Goal: Check status: Check status

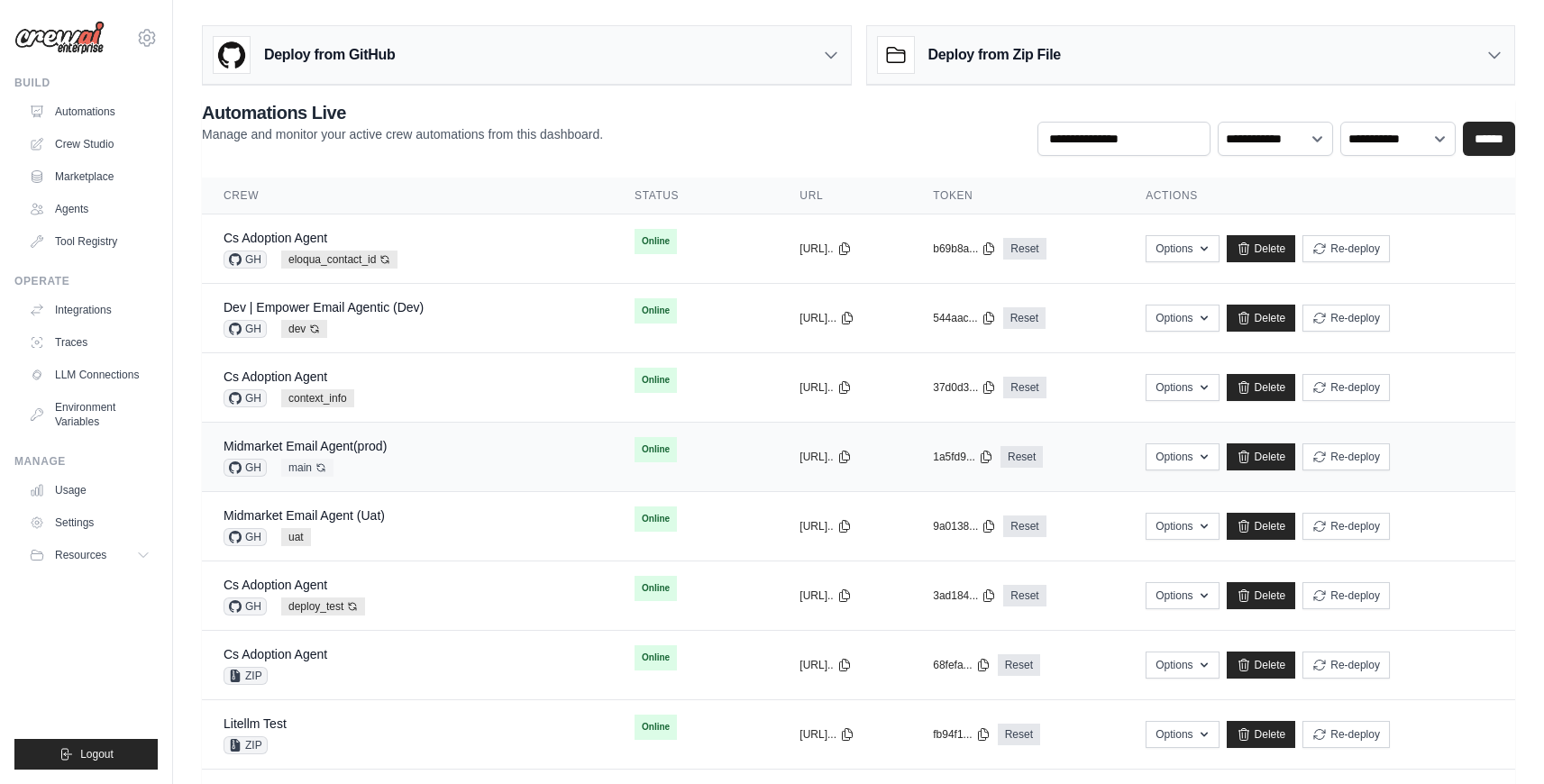
scroll to position [446, 0]
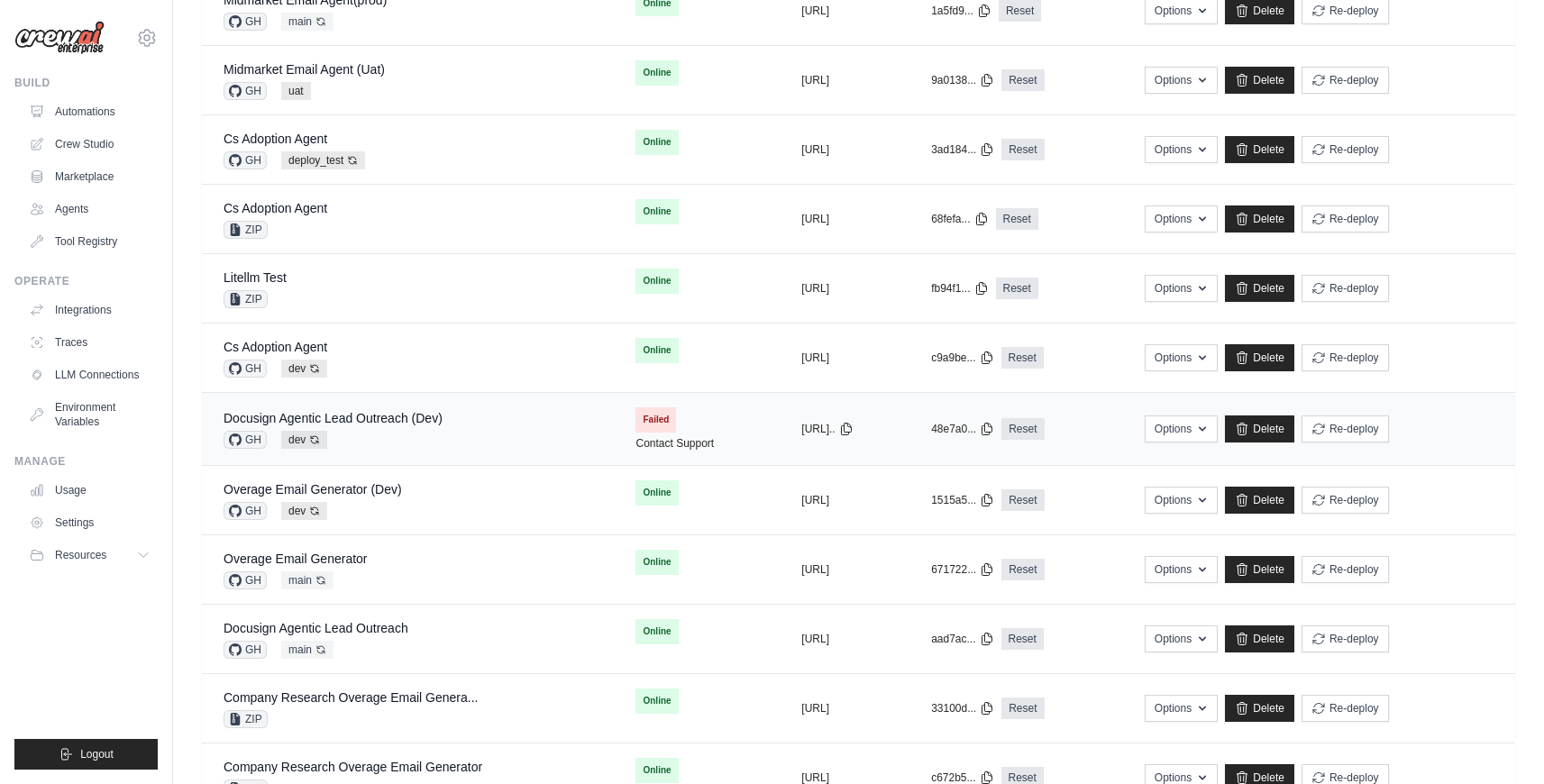
click at [516, 435] on div "Docusign Agentic Lead Outreach (Dev) GH dev Auto-deploy enabled" at bounding box center [407, 428] width 369 height 40
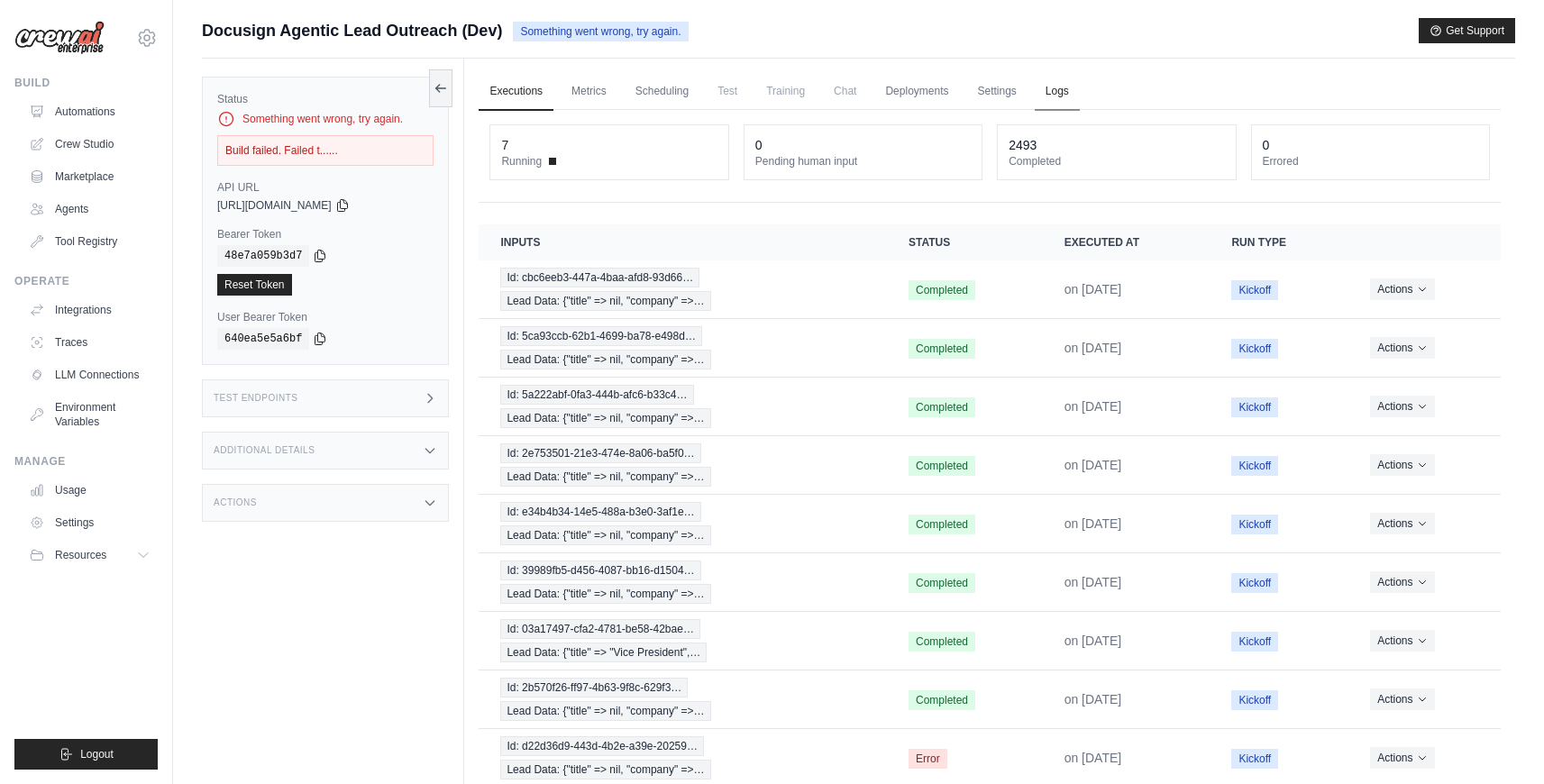
click at [1064, 94] on link "Logs" at bounding box center [1057, 91] width 45 height 38
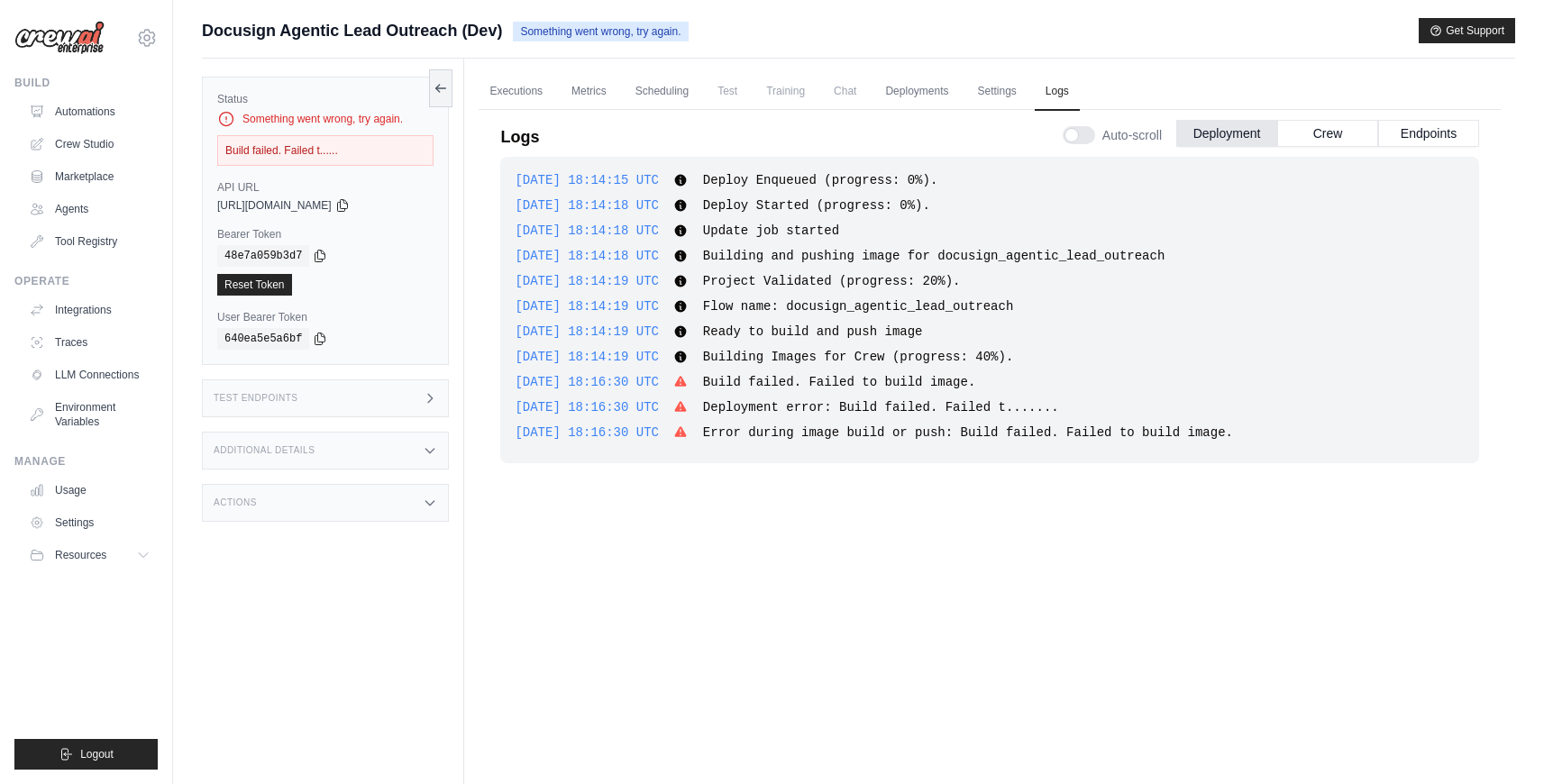
click at [910, 432] on span "Error during image build or push: Build failed. Failed to build image." at bounding box center [968, 432] width 530 height 15
click at [910, 431] on span "Error during image build or push: Build failed. Failed to build image." at bounding box center [968, 432] width 530 height 15
click at [911, 431] on span "Error during image build or push: Build failed. Failed to build image." at bounding box center [968, 432] width 530 height 15
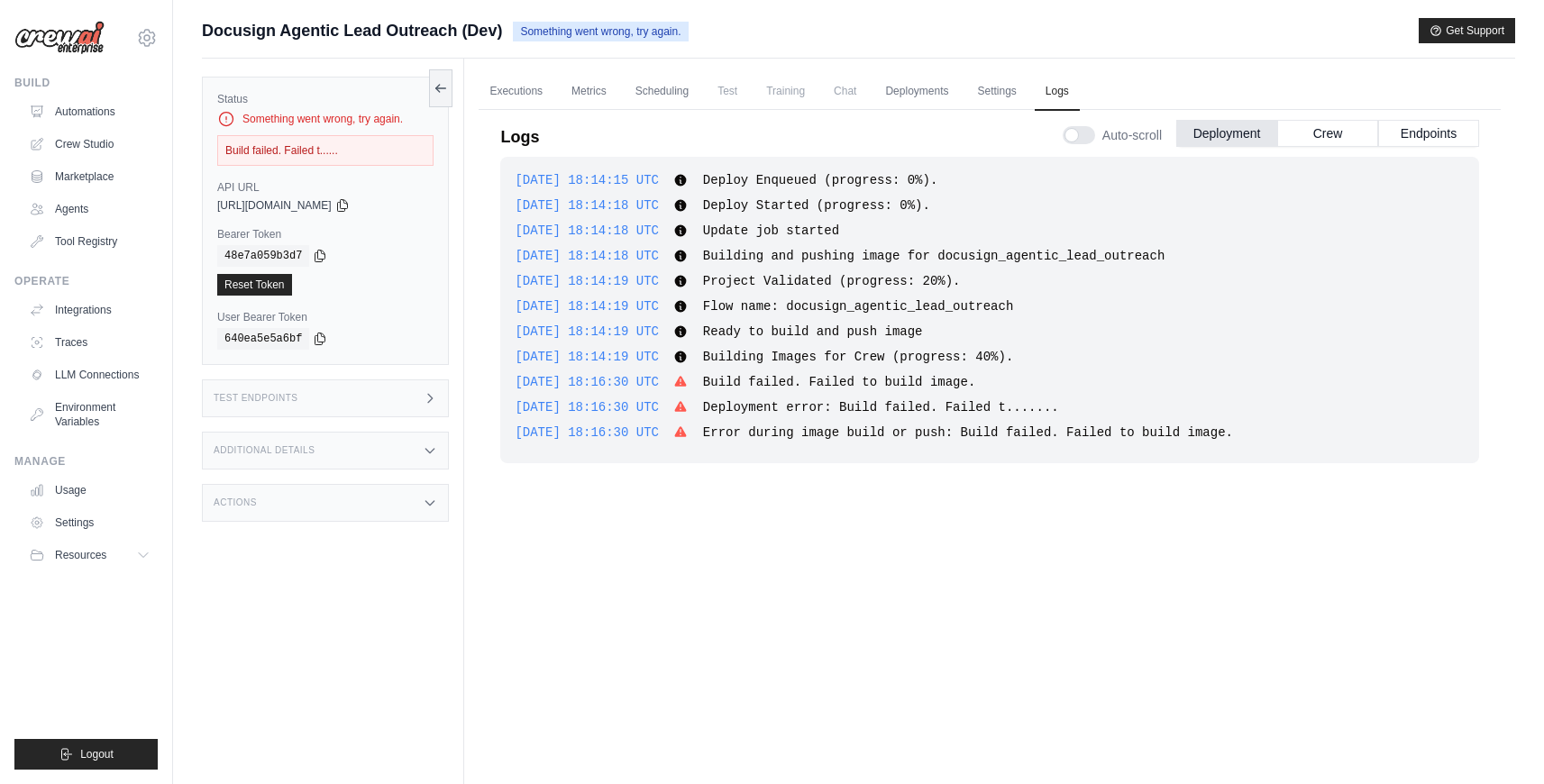
click at [1060, 426] on span "Error during image build or push: Build failed. Failed to build image." at bounding box center [968, 432] width 530 height 15
drag, startPoint x: 1273, startPoint y: 422, endPoint x: 581, endPoint y: 398, distance: 692.4
click at [581, 398] on div "2025-08-18 18:14:15 UTC Deploy Enqueued (progress: 0%). Show more Show less 202…" at bounding box center [989, 310] width 979 height 307
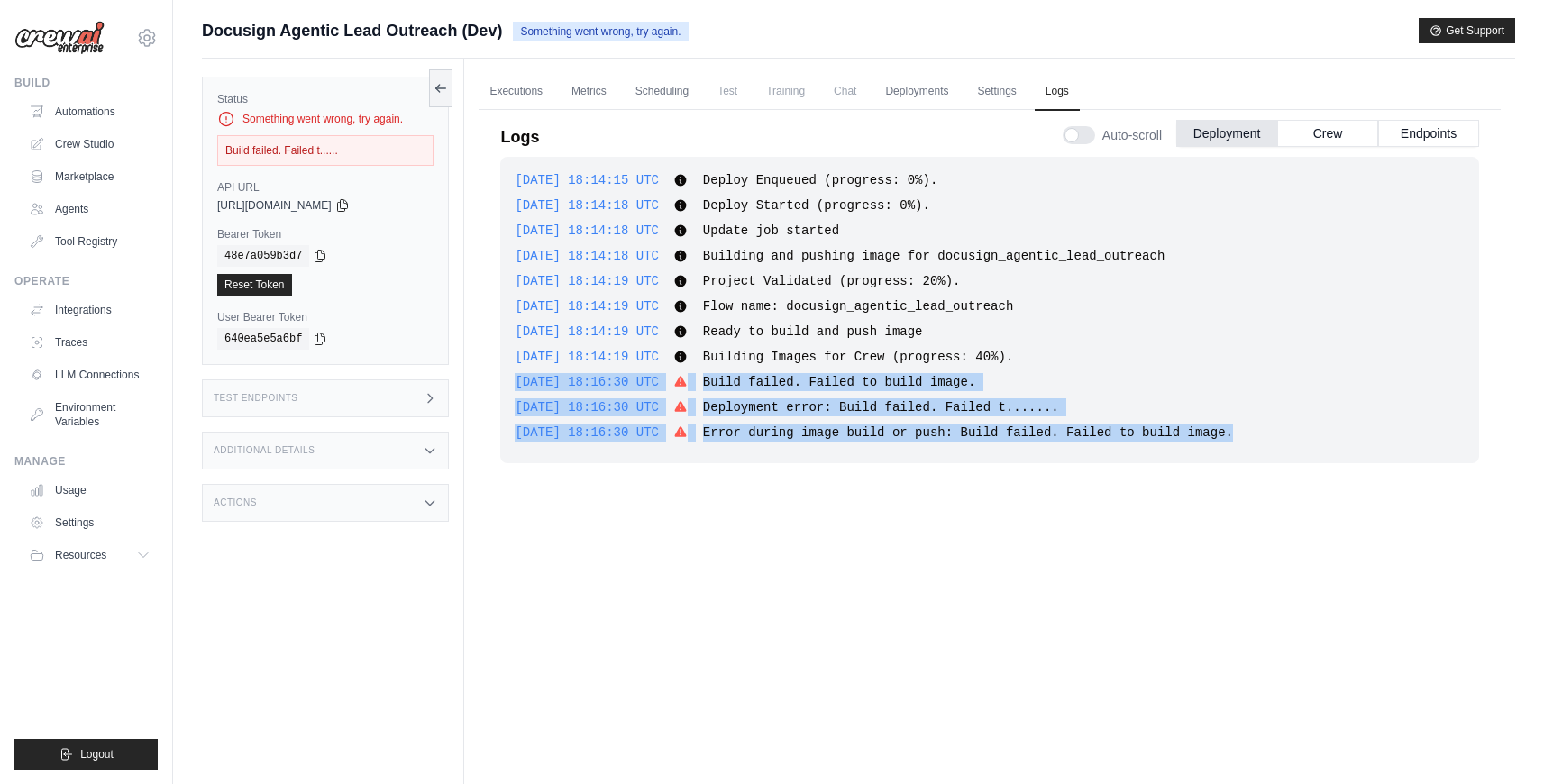
drag, startPoint x: 1307, startPoint y: 441, endPoint x: 496, endPoint y: 380, distance: 813.3
click at [496, 380] on div "Logs Auto-scroll Deployment Crew Endpoints 2025-08-18 18:14:15 UTC Deploy Enque…" at bounding box center [990, 432] width 1022 height 667
copy div "2025-08-18 18:16:30 UTC Build failed. Failed to build image. Show more Show les…"
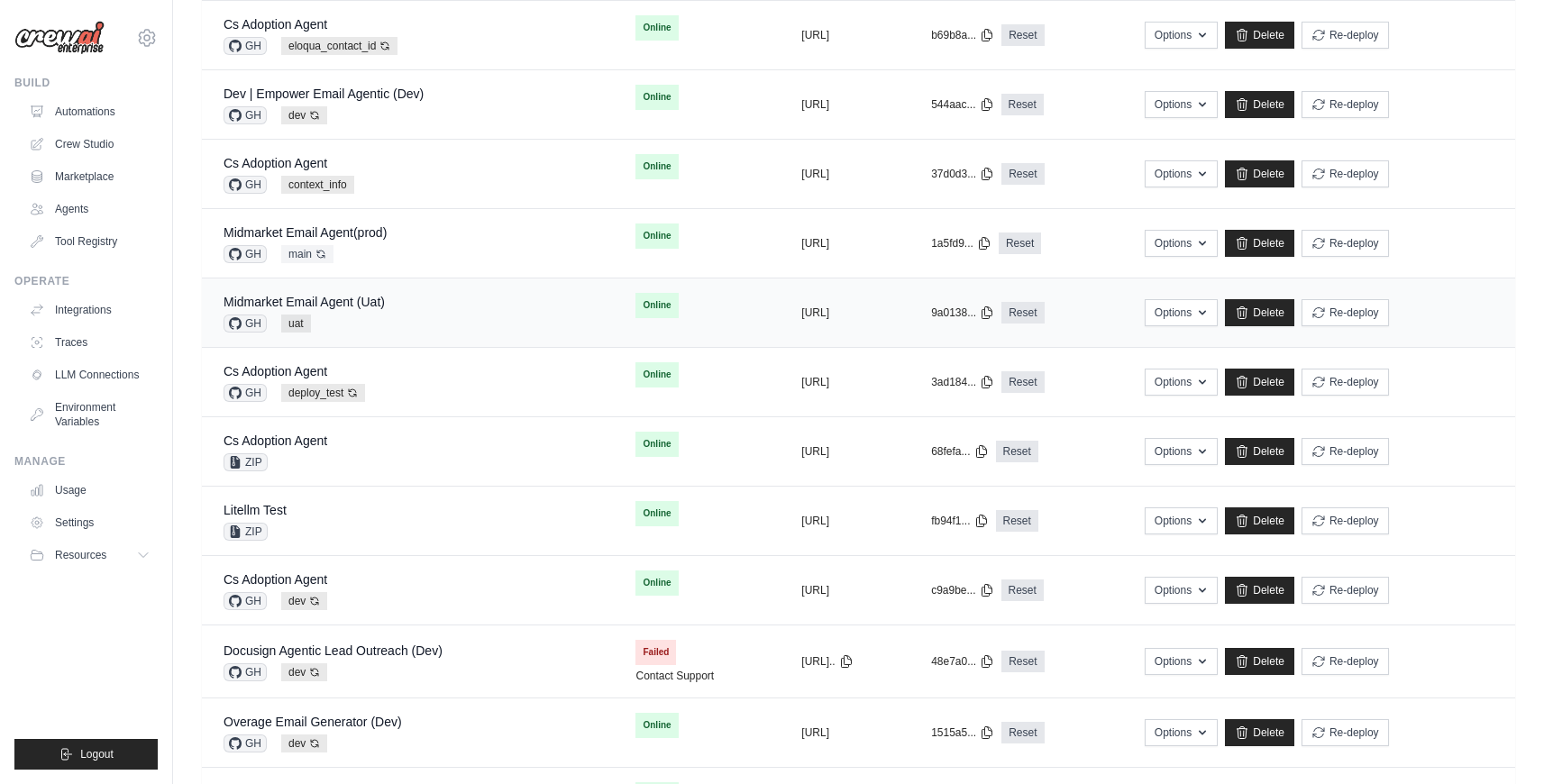
scroll to position [290, 0]
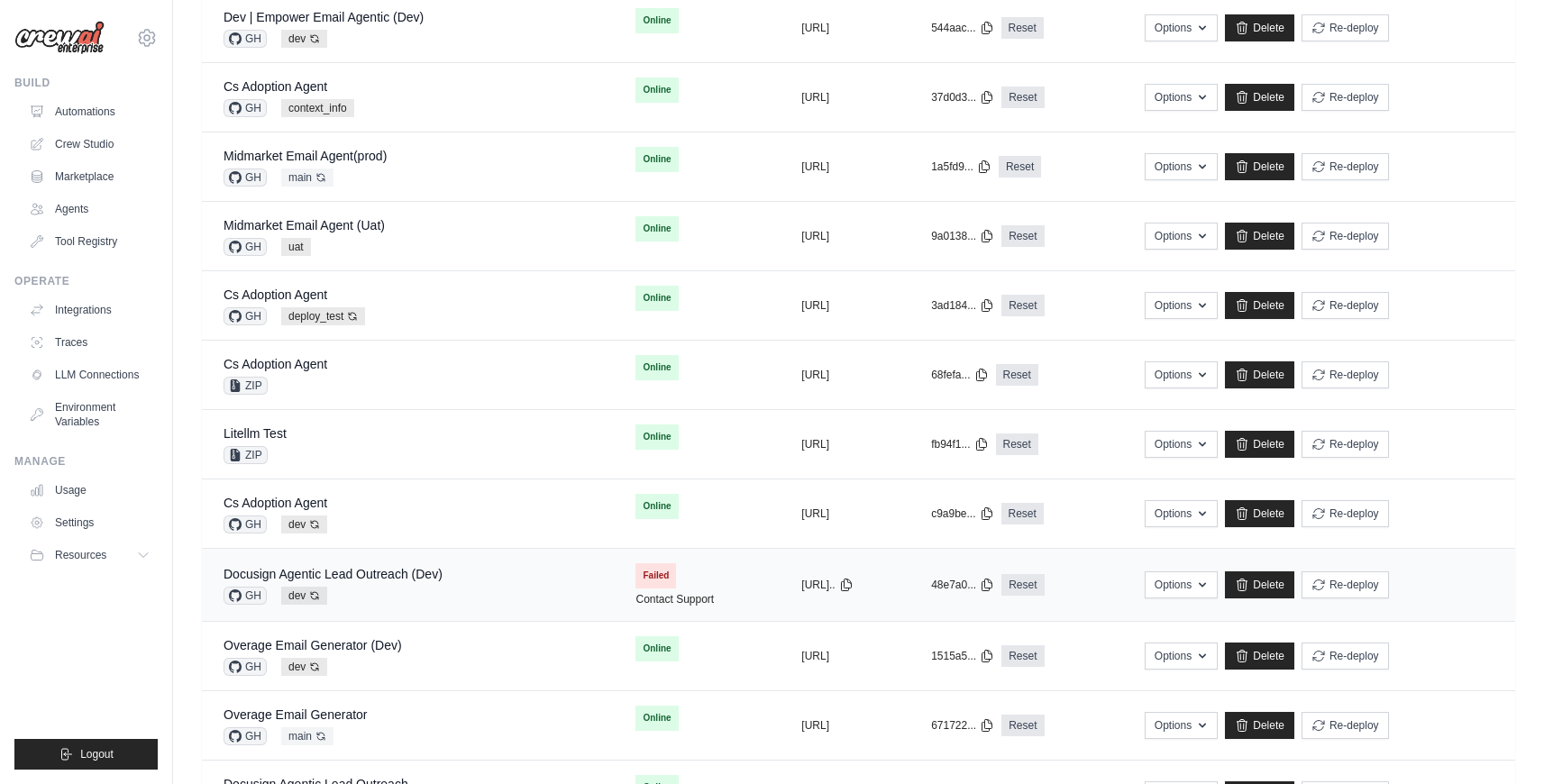
click at [454, 573] on div "Docusign Agentic Lead Outreach (Dev) GH dev Auto-deploy enabled" at bounding box center [407, 585] width 369 height 40
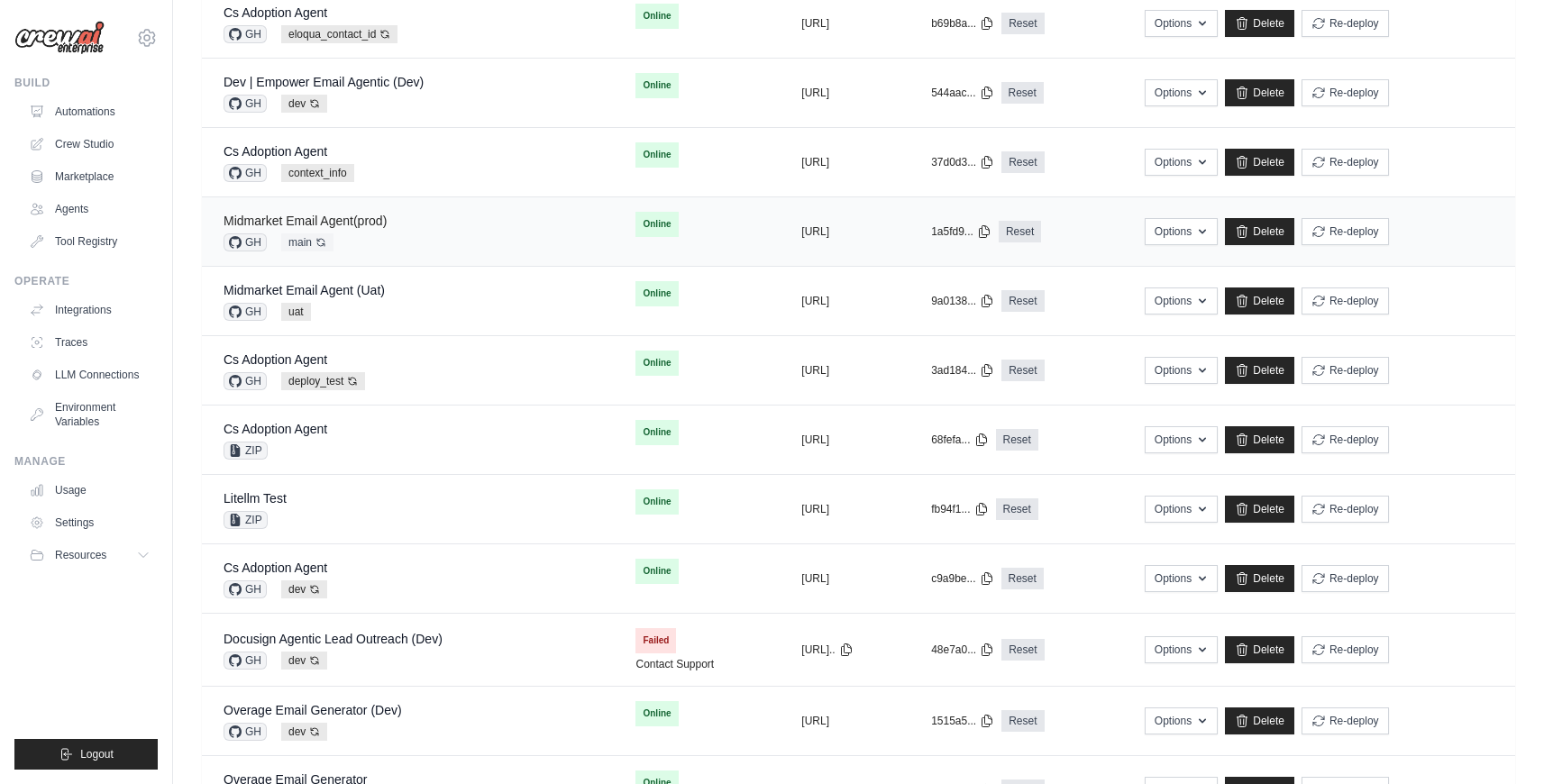
scroll to position [51, 0]
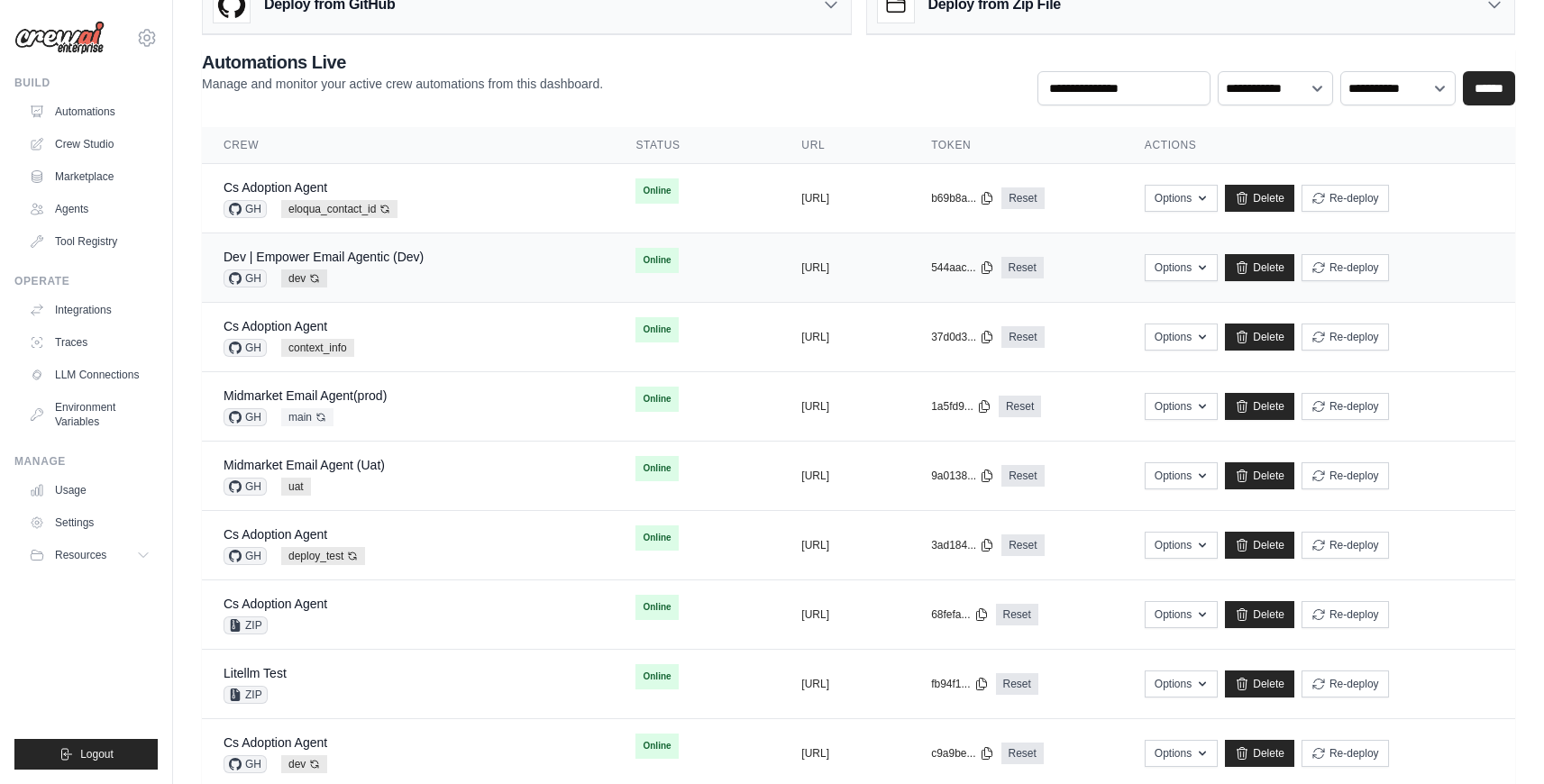
click at [451, 285] on div "Dev | Empower Email Agentic (Dev) GH dev Auto-deploy enabled" at bounding box center [407, 267] width 369 height 40
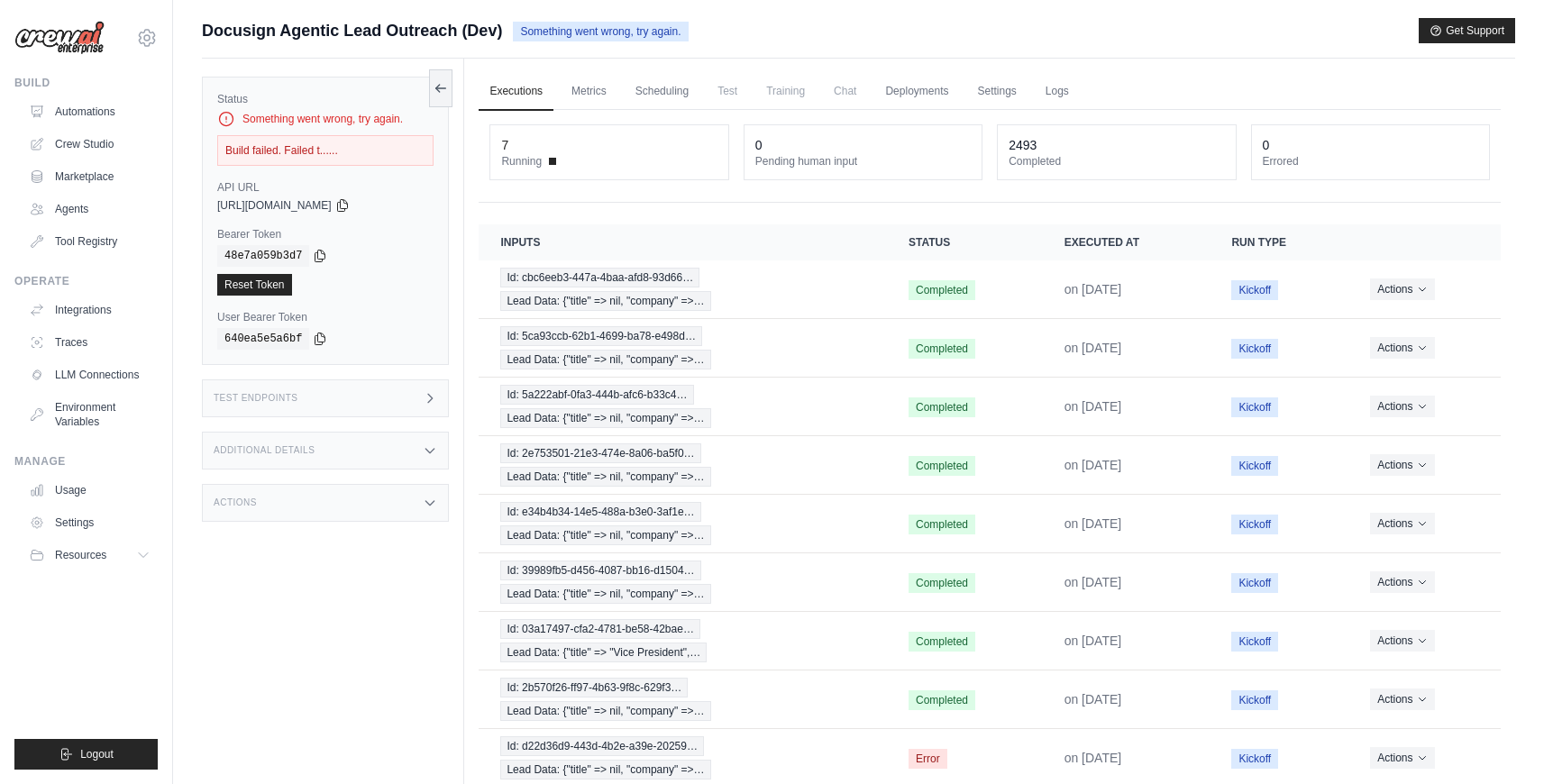
click at [341, 513] on div "Actions" at bounding box center [325, 502] width 247 height 38
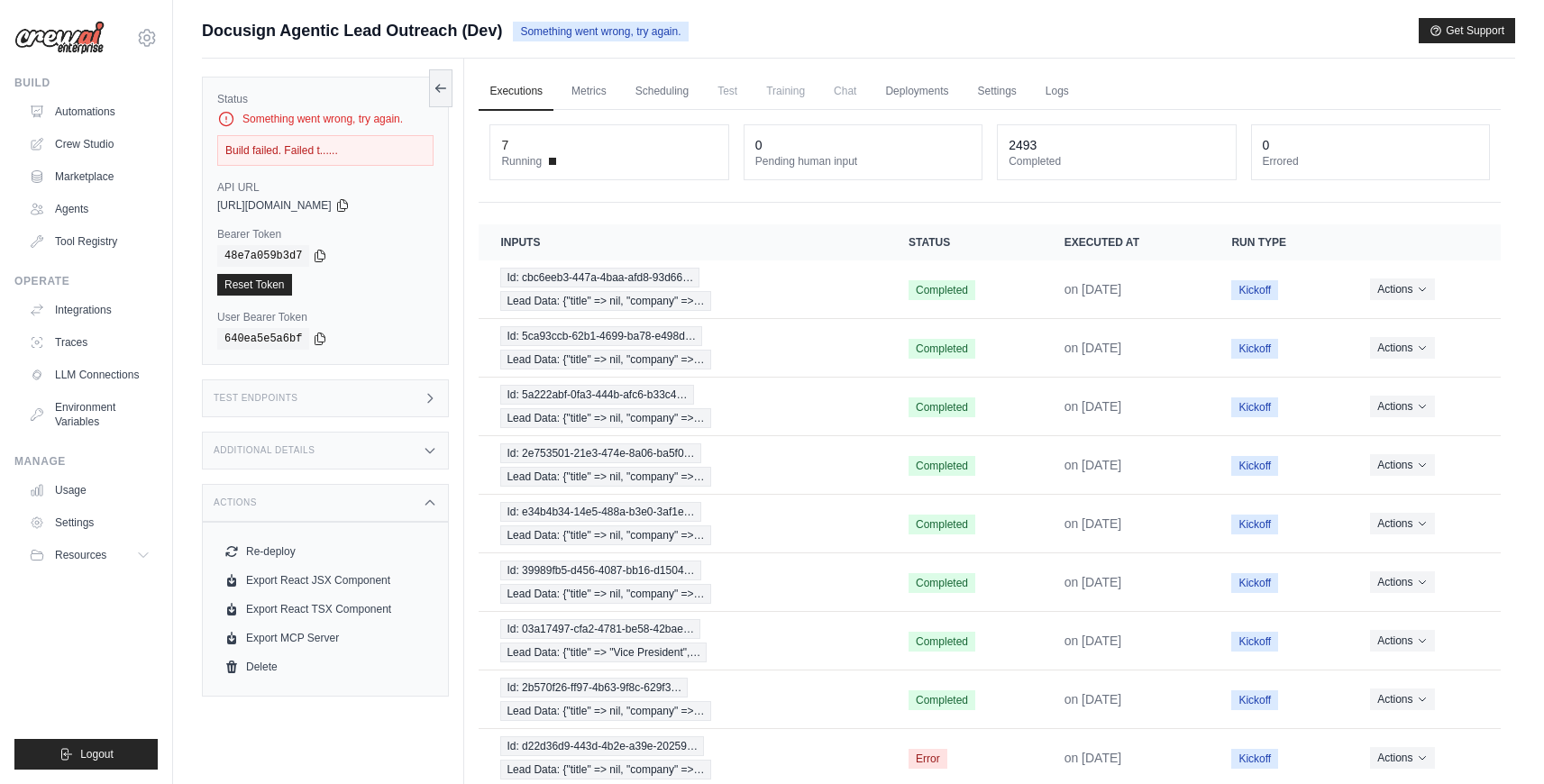
click at [334, 436] on div "Additional Details" at bounding box center [325, 450] width 247 height 38
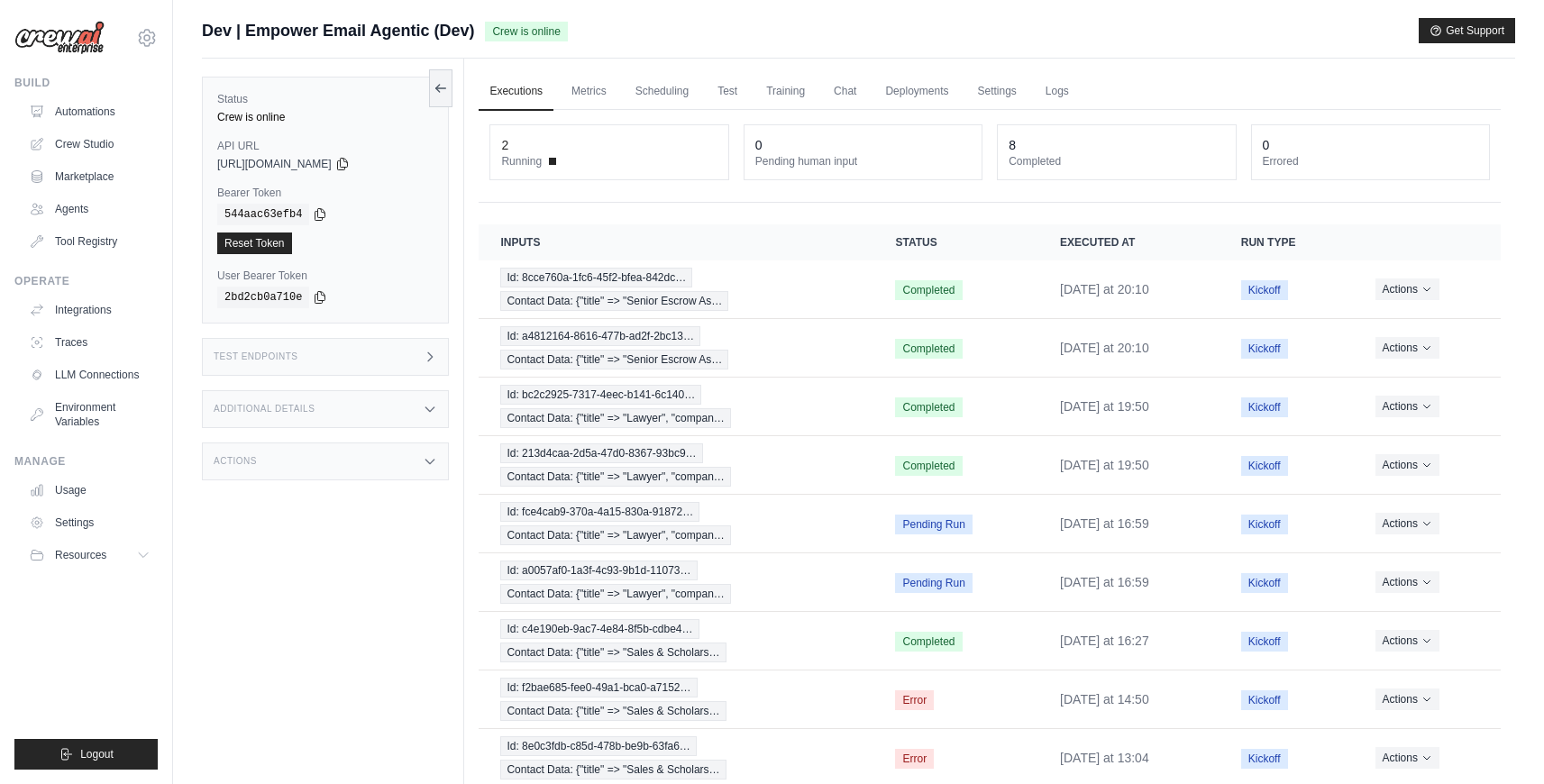
click at [359, 458] on div "Actions" at bounding box center [325, 461] width 247 height 38
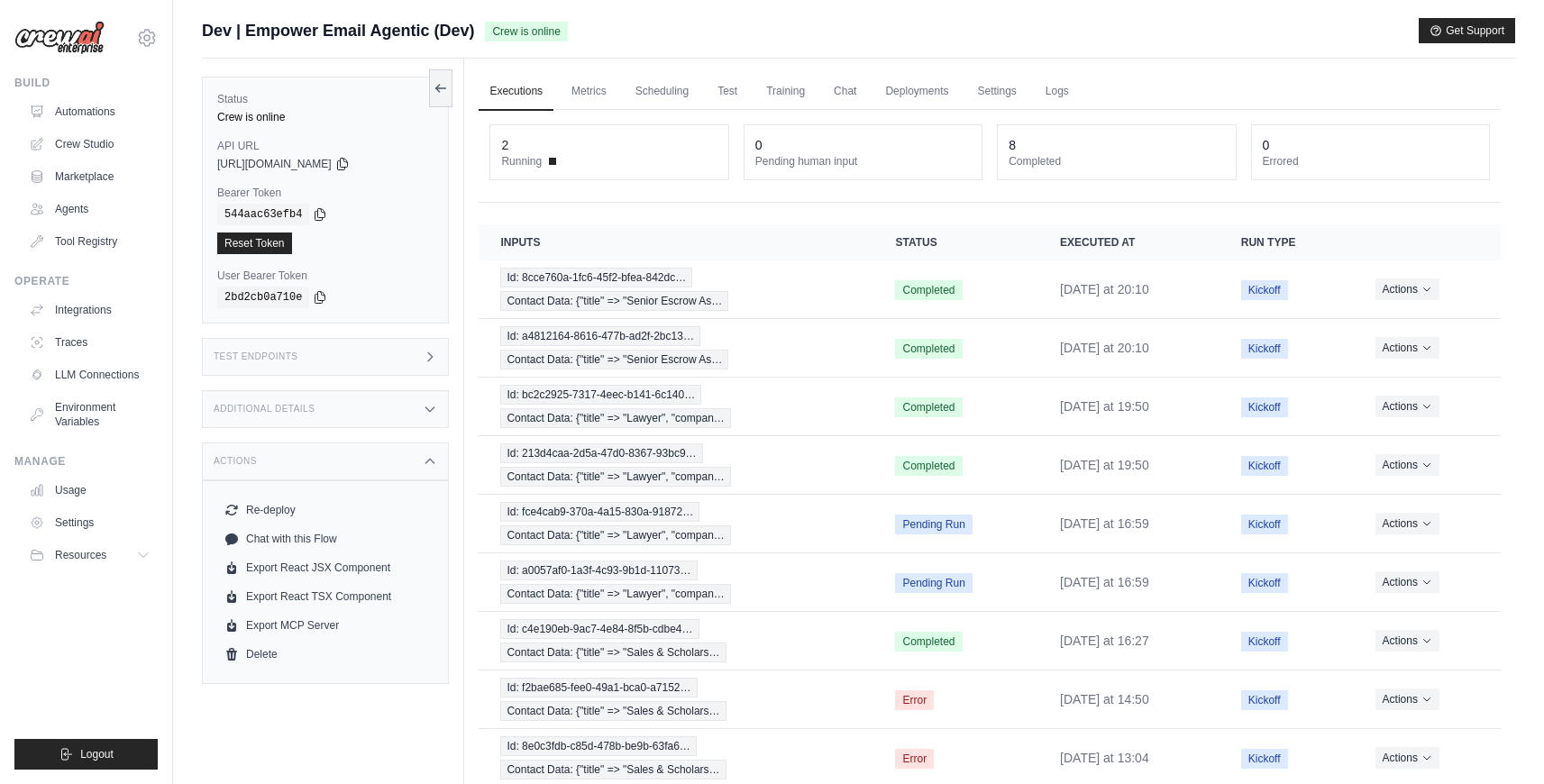
click at [359, 419] on div "Additional Details" at bounding box center [325, 408] width 247 height 38
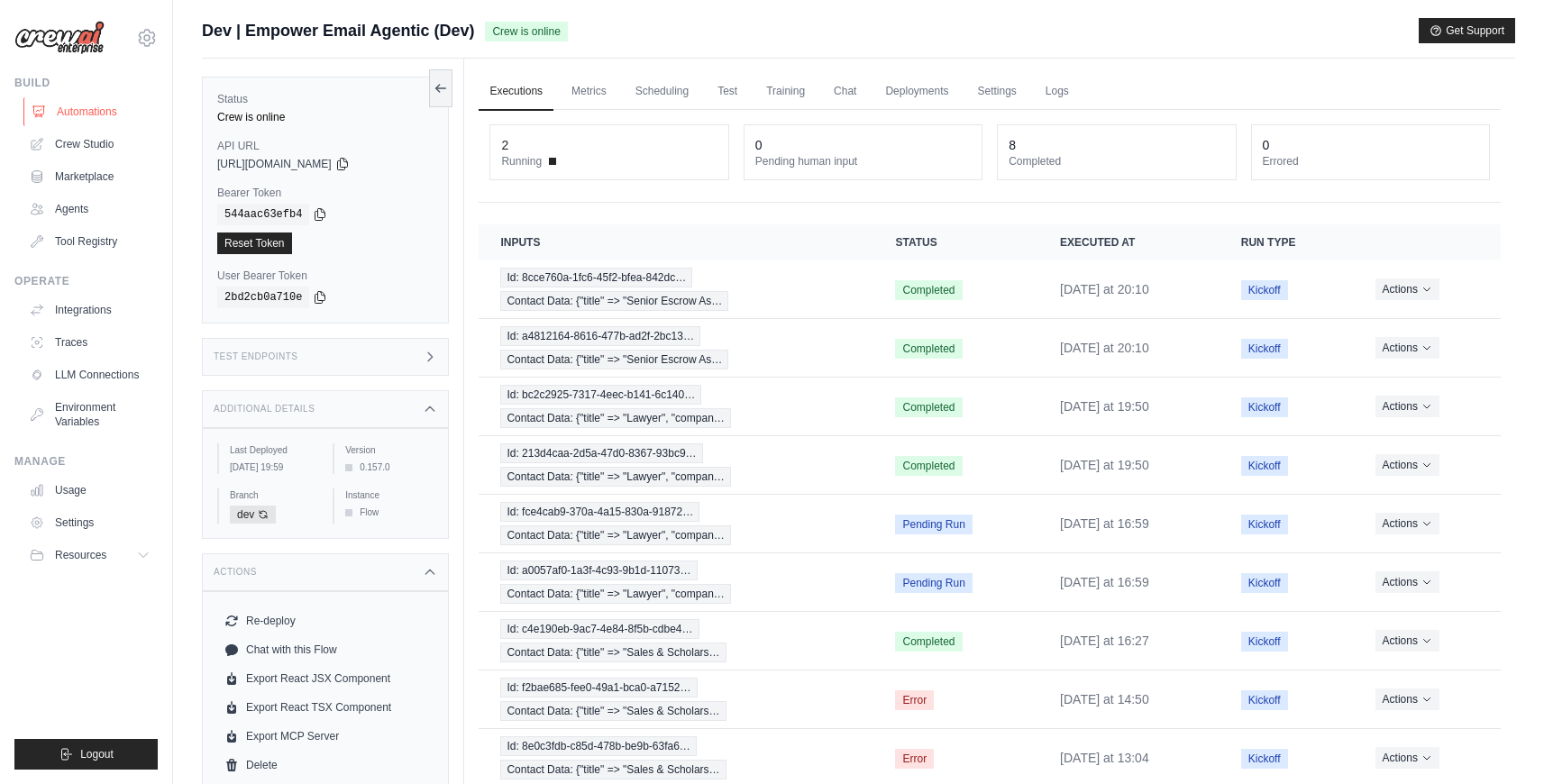
click at [88, 121] on link "Automations" at bounding box center [91, 111] width 136 height 29
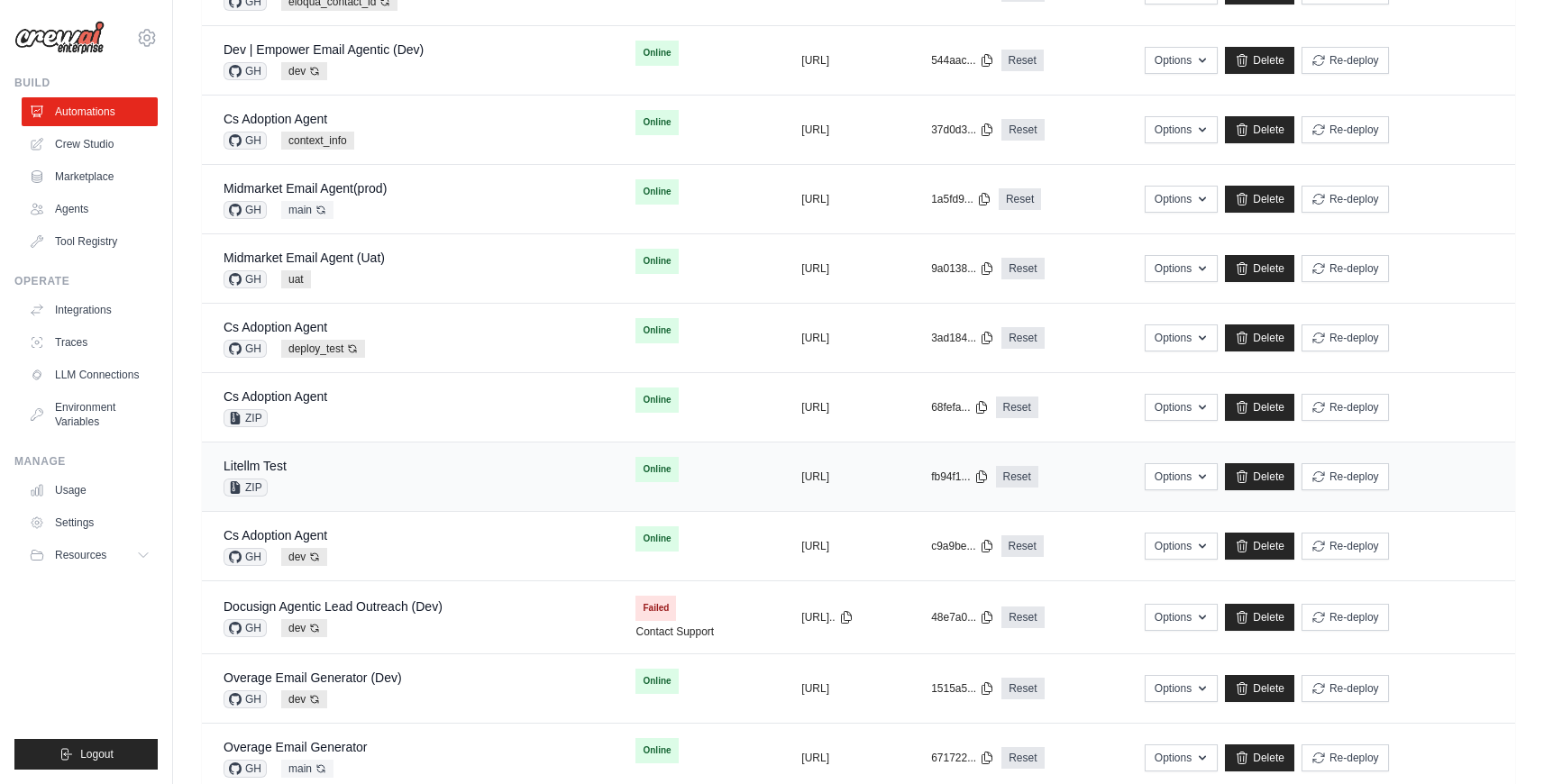
scroll to position [359, 0]
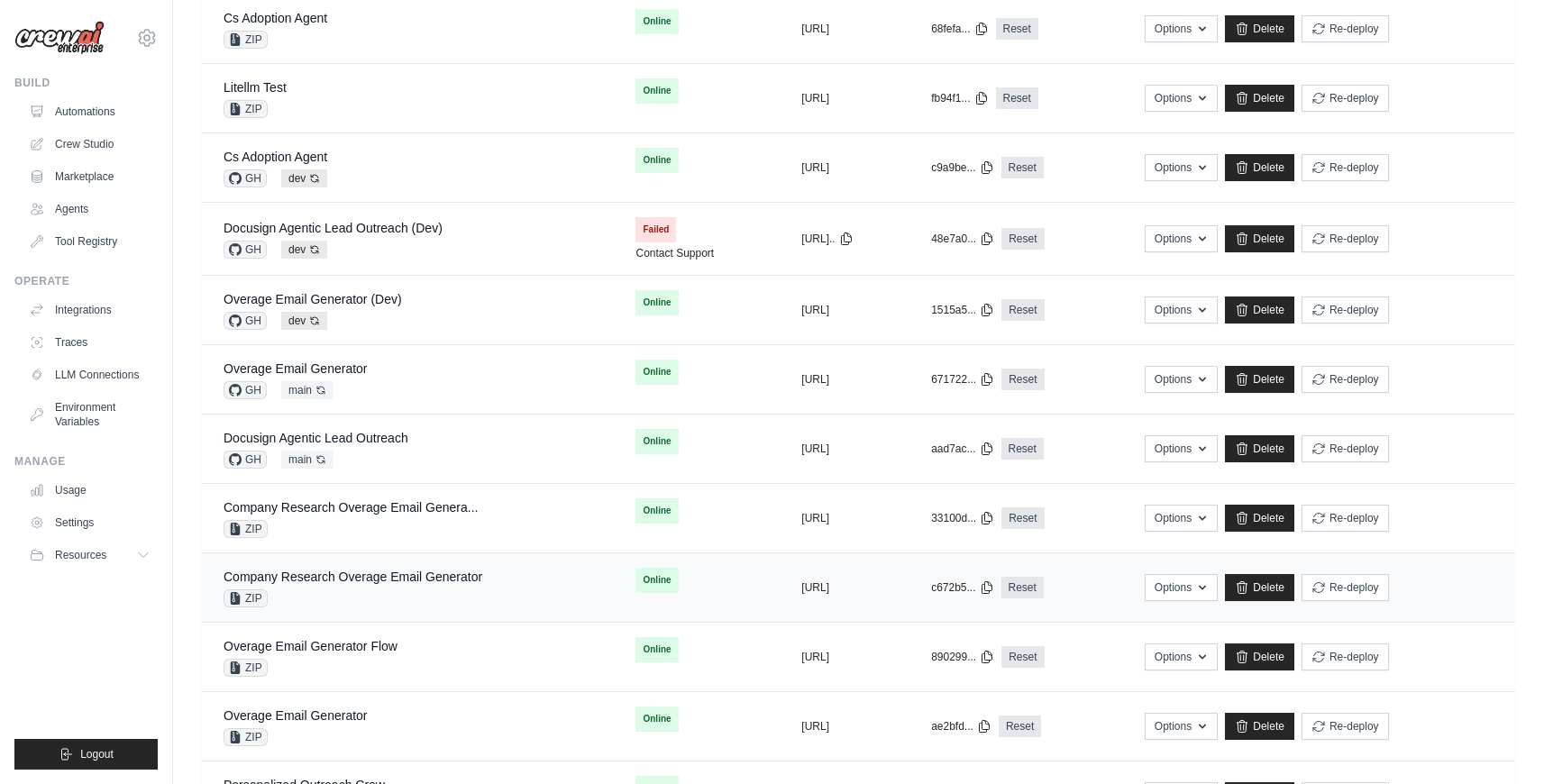
scroll to position [738, 0]
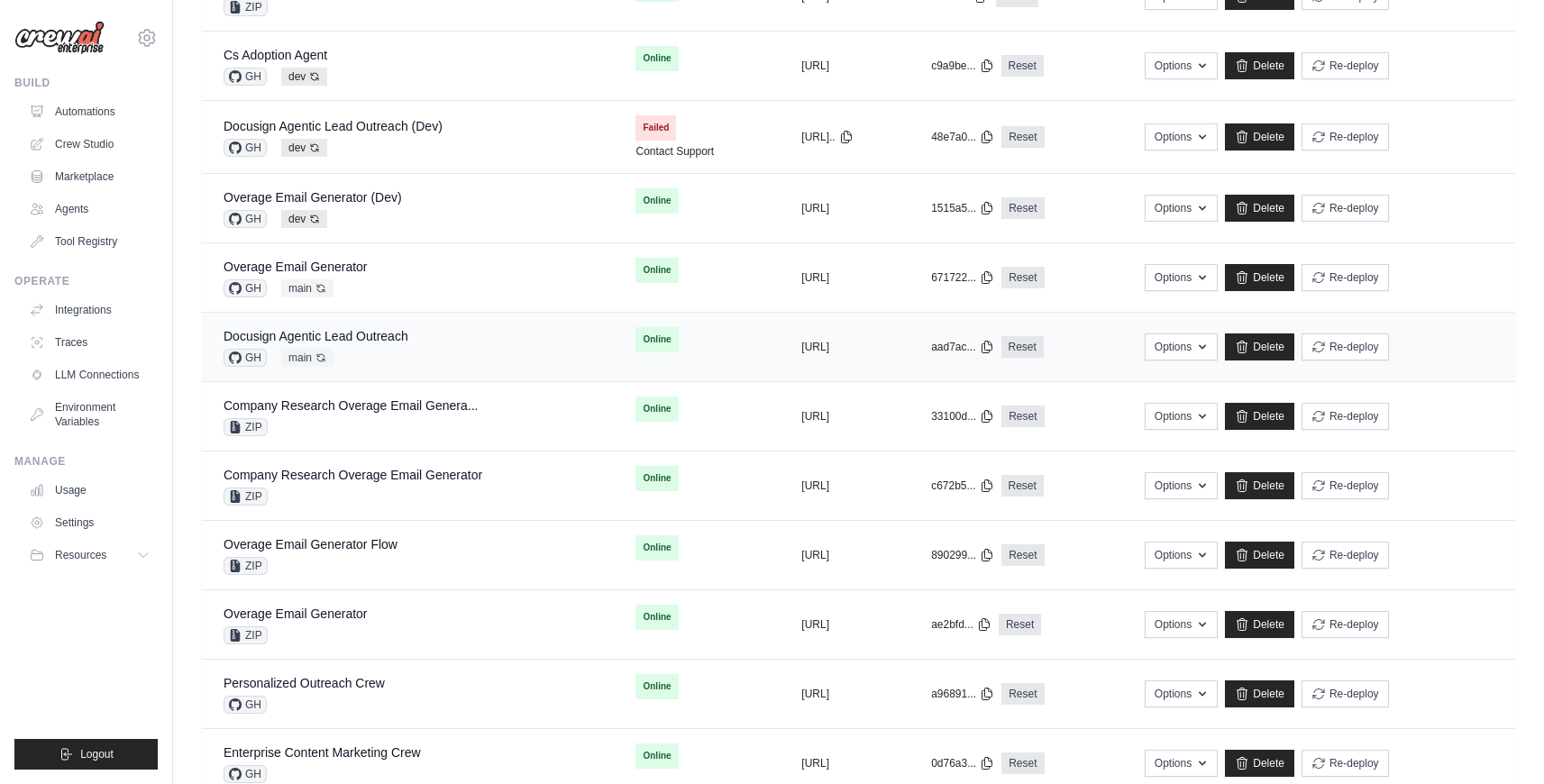
click at [424, 352] on div "Docusign Agentic Lead Outreach GH main Auto-deploy enabled" at bounding box center [407, 346] width 369 height 40
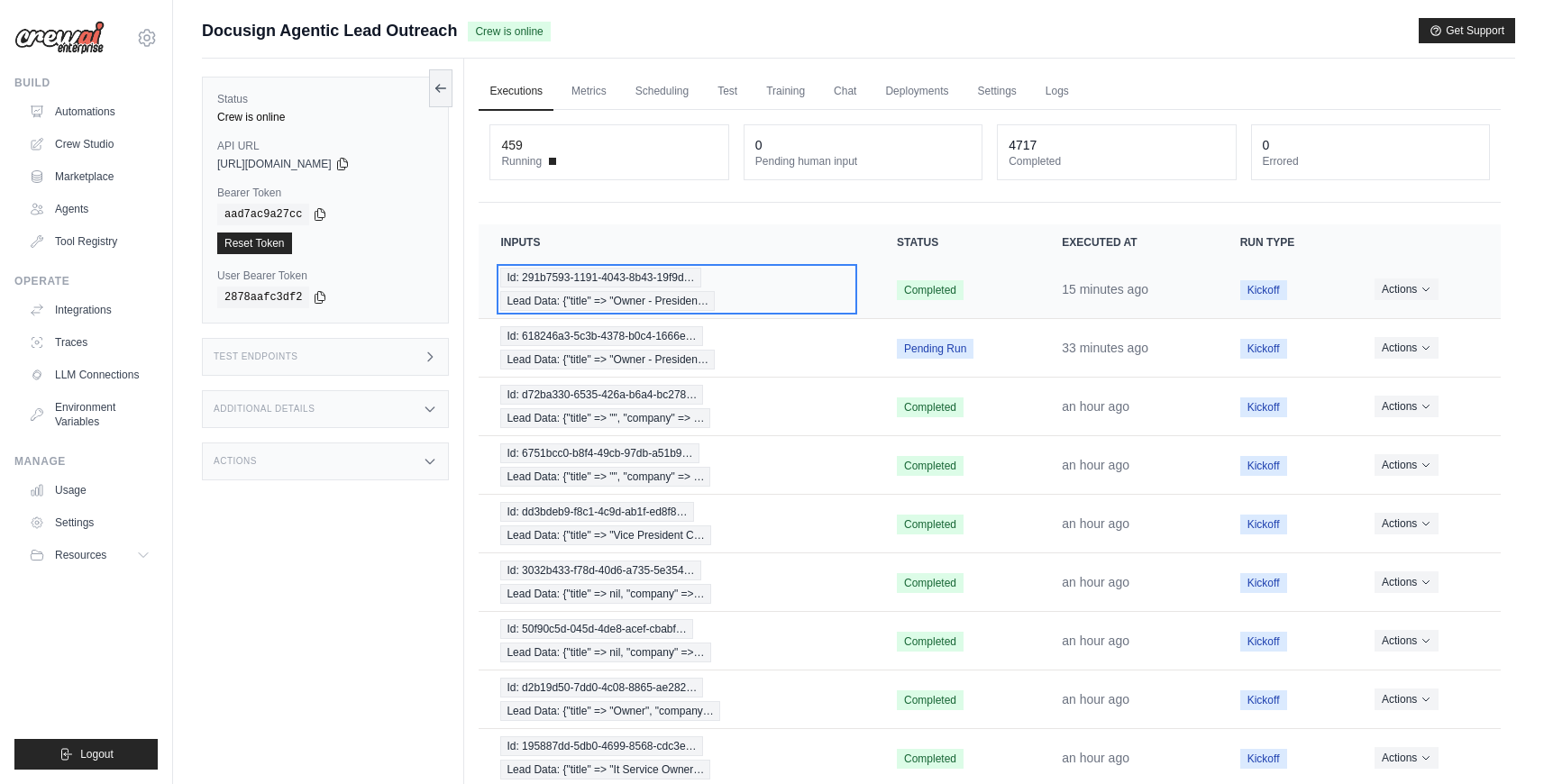
click at [726, 284] on div "Id: 291b7593-1191-4043-8b43-19f9d… Lead Data: {"title" => "Owner - Presiden…" at bounding box center [676, 289] width 353 height 43
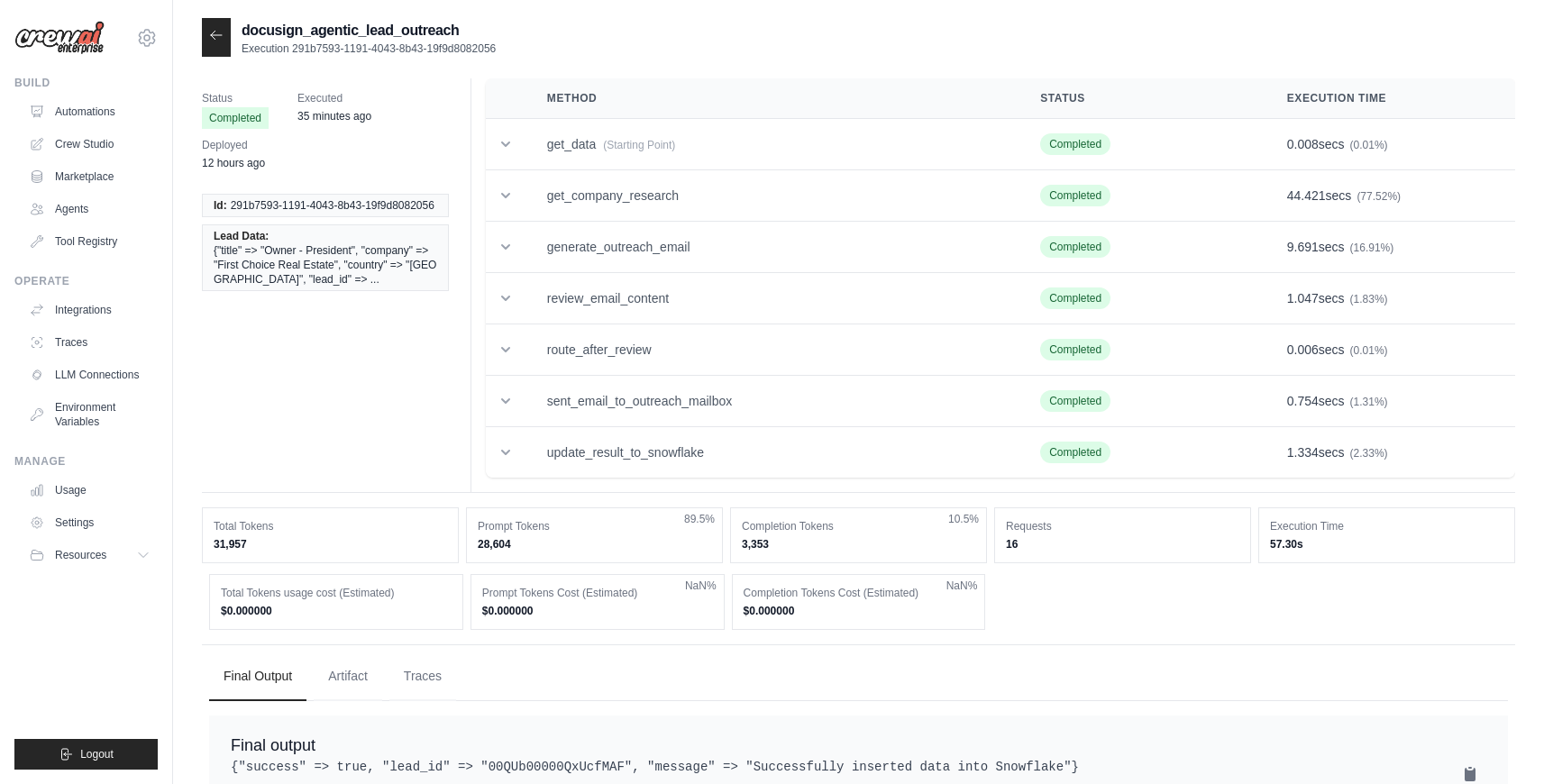
drag, startPoint x: 247, startPoint y: 549, endPoint x: 215, endPoint y: 545, distance: 32.2
click at [215, 545] on dd "31,957" at bounding box center [330, 544] width 234 height 15
copy dd "31,957"
click at [256, 547] on dd "31,957" at bounding box center [330, 544] width 234 height 15
drag, startPoint x: 258, startPoint y: 545, endPoint x: 225, endPoint y: 518, distance: 42.6
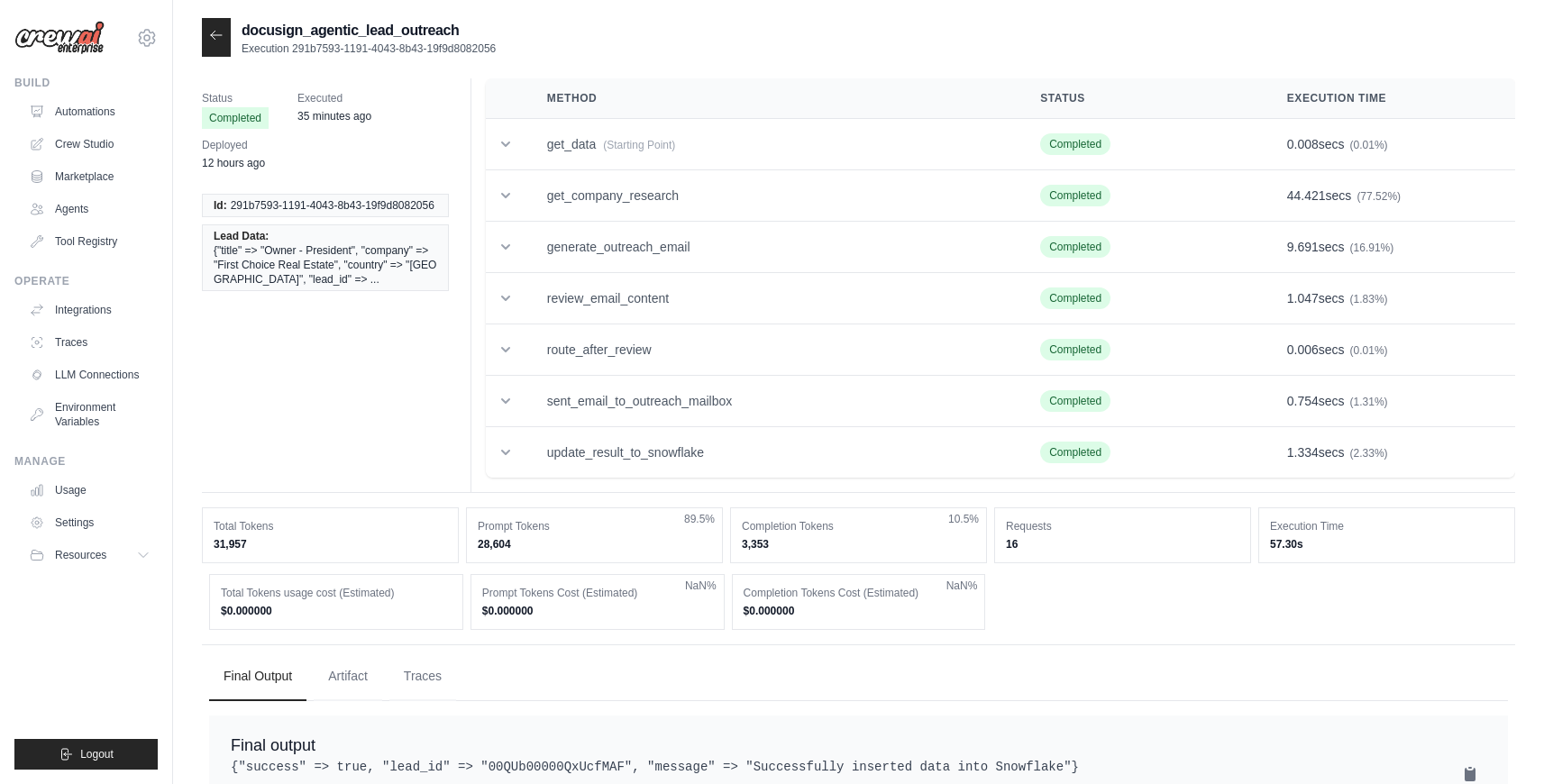
click at [231, 521] on div "Total Tokens 31,957" at bounding box center [331, 535] width 257 height 55
drag, startPoint x: 222, startPoint y: 516, endPoint x: 214, endPoint y: 524, distance: 11.3
click at [214, 523] on div "Total Tokens 31,957" at bounding box center [331, 535] width 257 height 55
drag, startPoint x: 251, startPoint y: 548, endPoint x: 214, endPoint y: 529, distance: 41.6
click at [214, 529] on div "Total Tokens 31,957" at bounding box center [331, 535] width 257 height 55
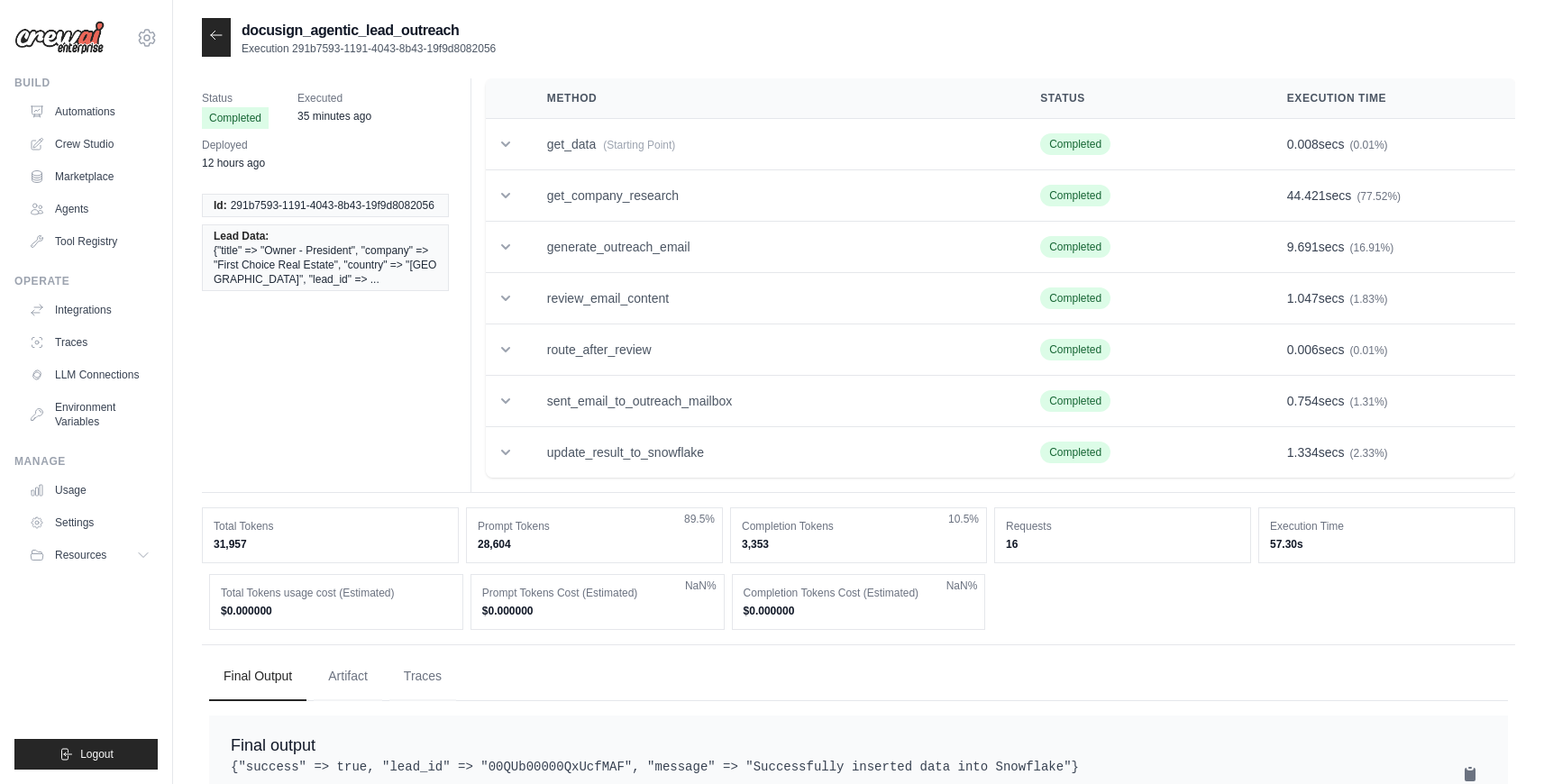
copy div "Total Tokens 31,957"
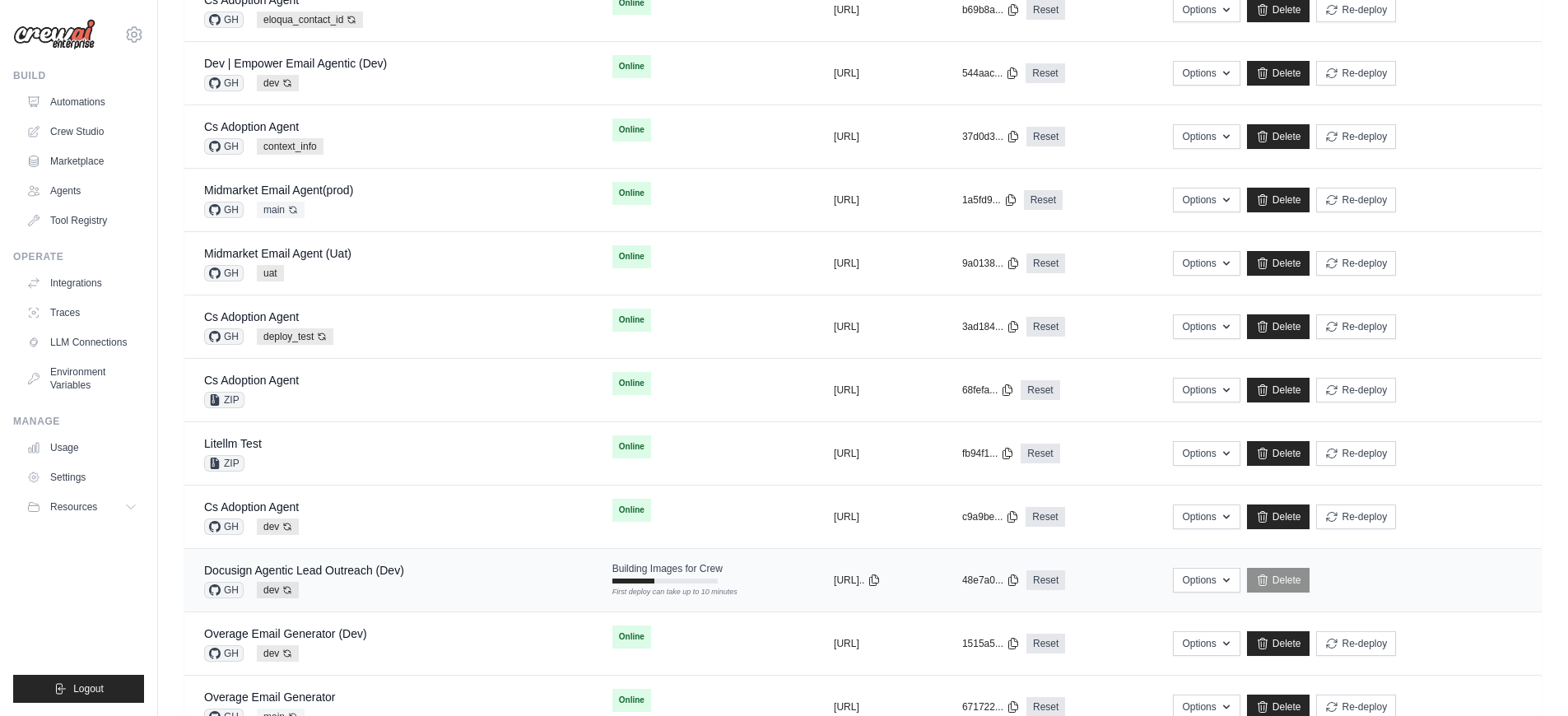
scroll to position [436, 0]
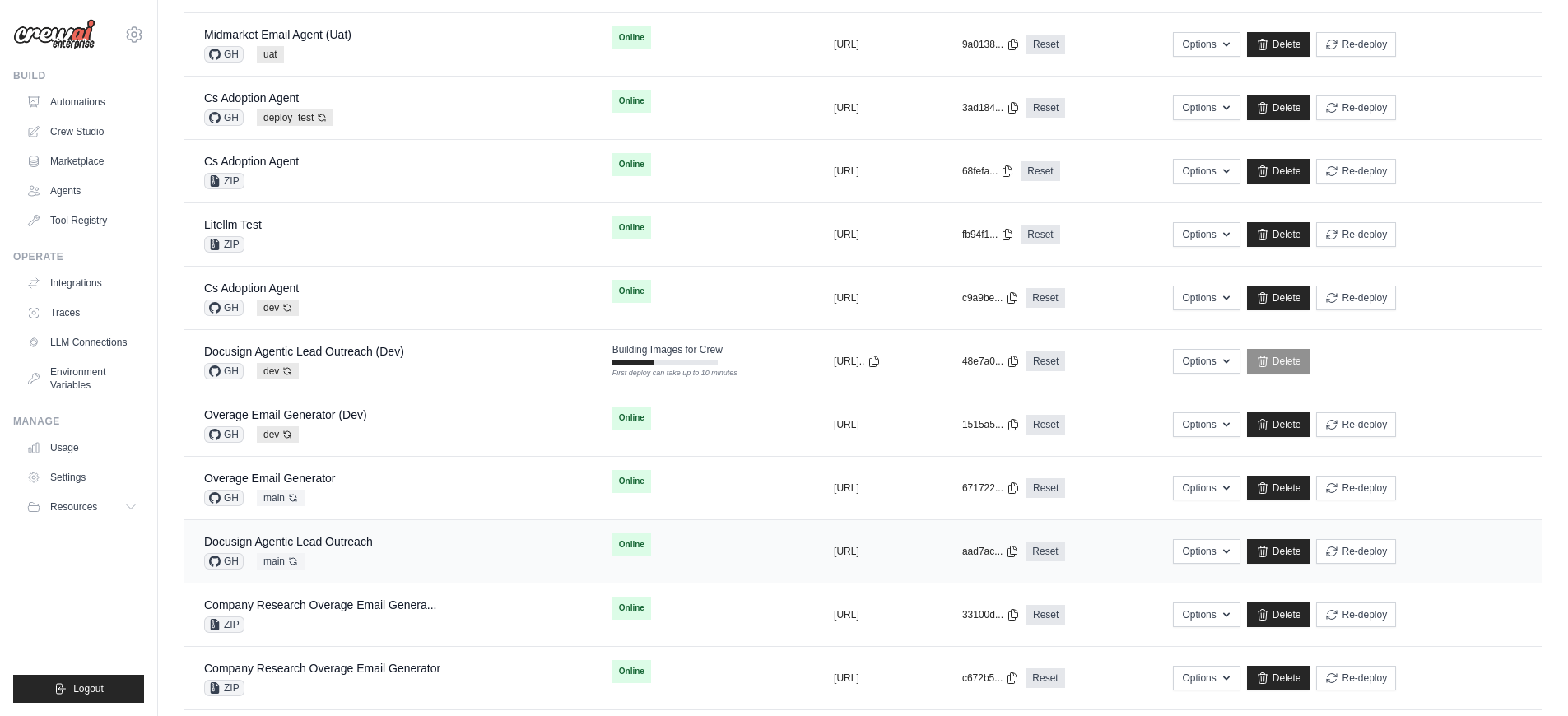
click at [403, 540] on div "Docusign Agentic Lead Outreach GH main Auto-deploy enabled" at bounding box center [388, 551] width 369 height 36
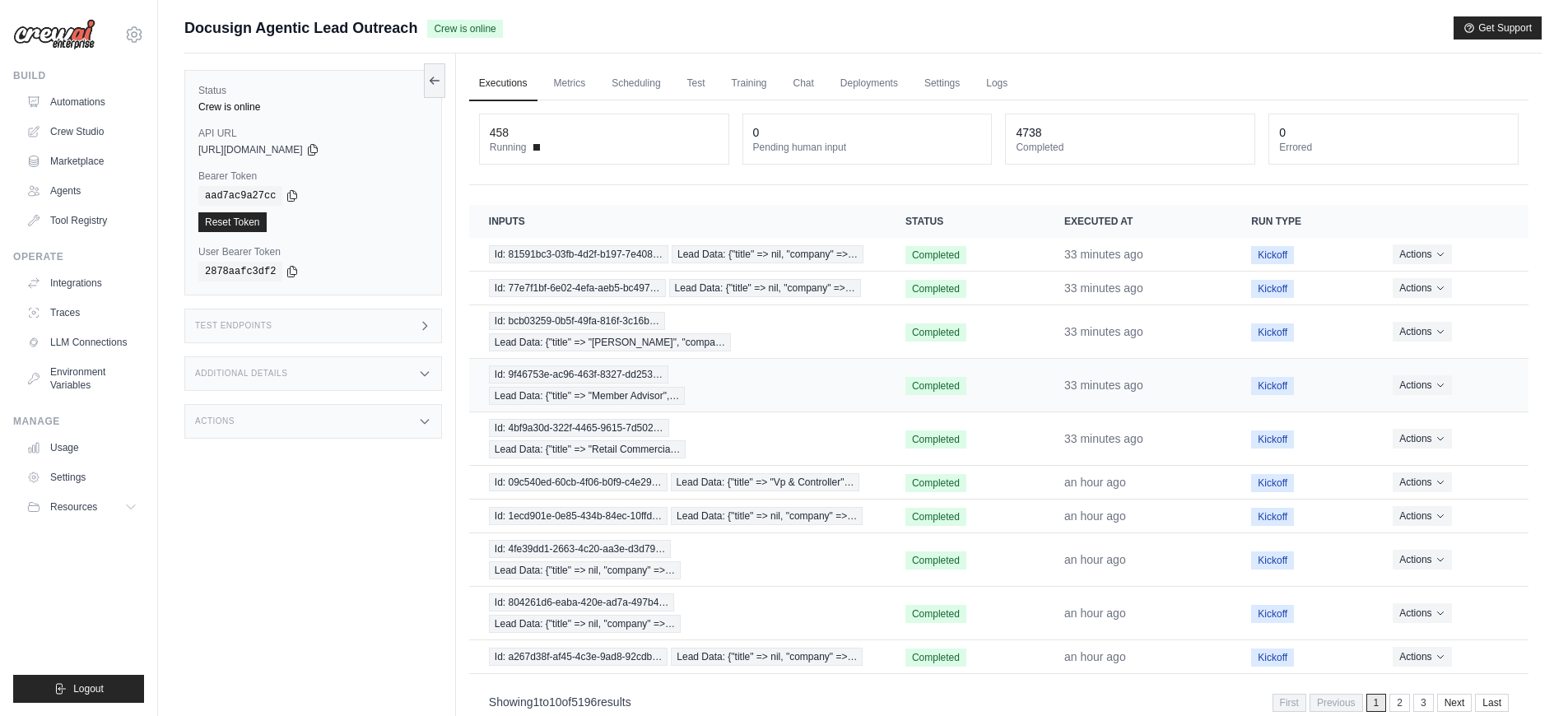
scroll to position [70, 0]
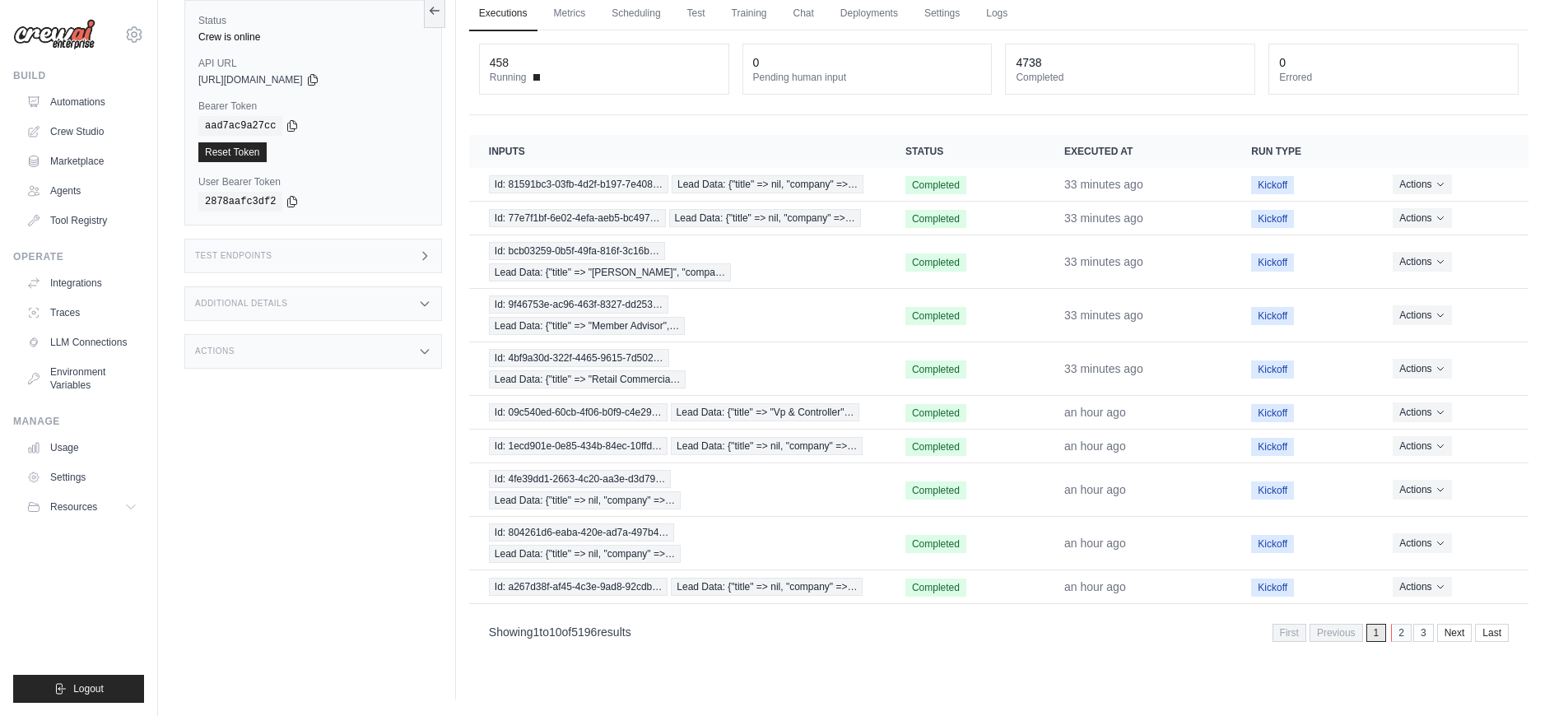
click at [1399, 631] on link "2" at bounding box center [1402, 632] width 20 height 18
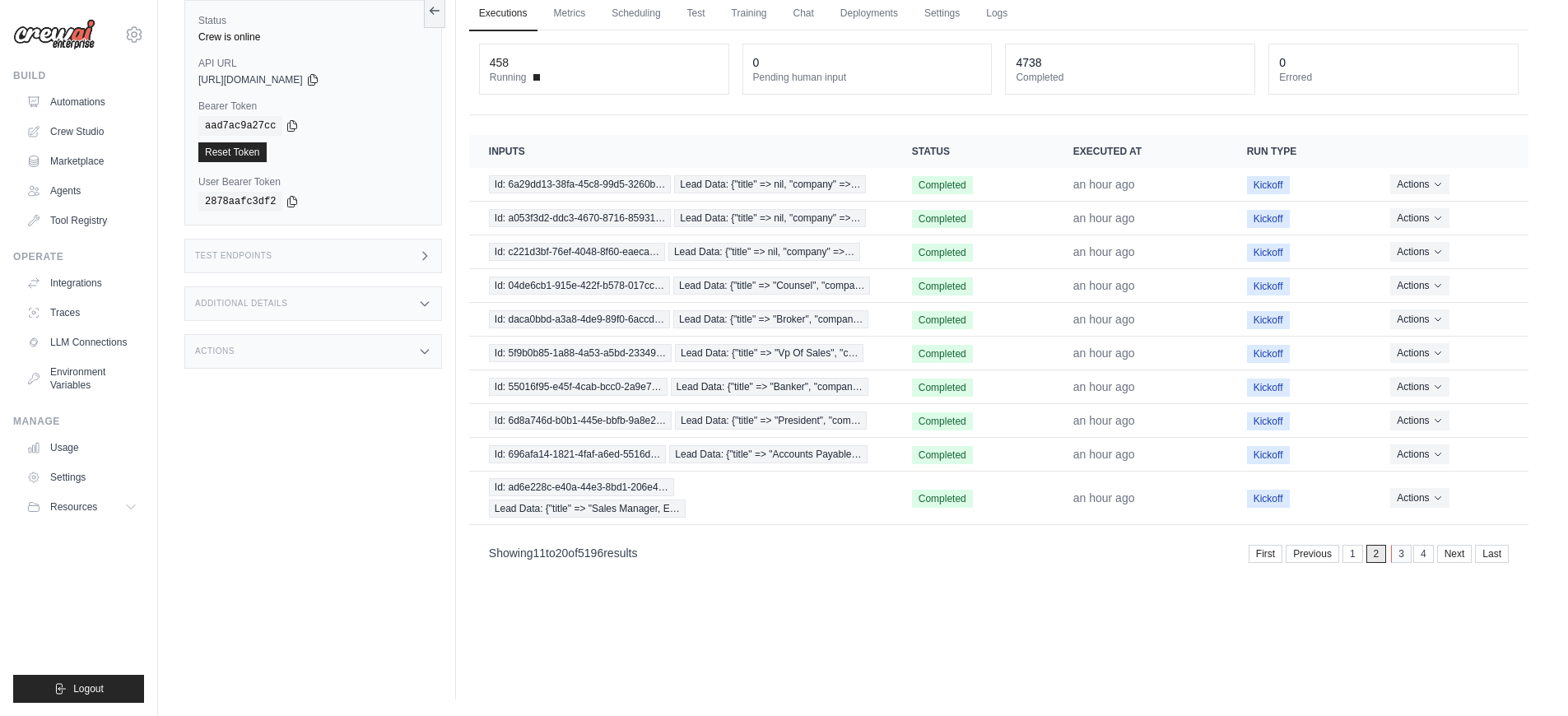
click at [1403, 557] on link "3" at bounding box center [1402, 553] width 20 height 18
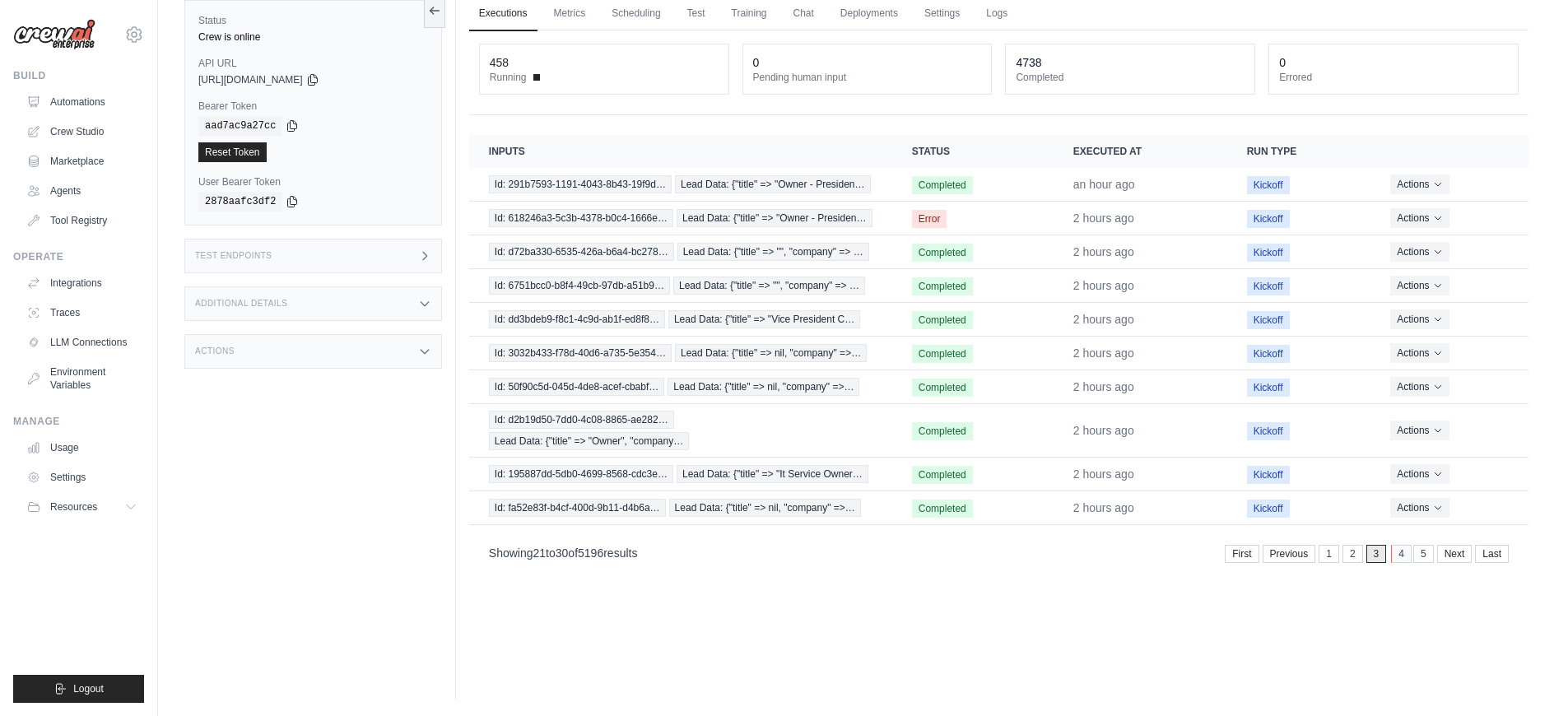
click at [1400, 558] on link "4" at bounding box center [1402, 553] width 20 height 18
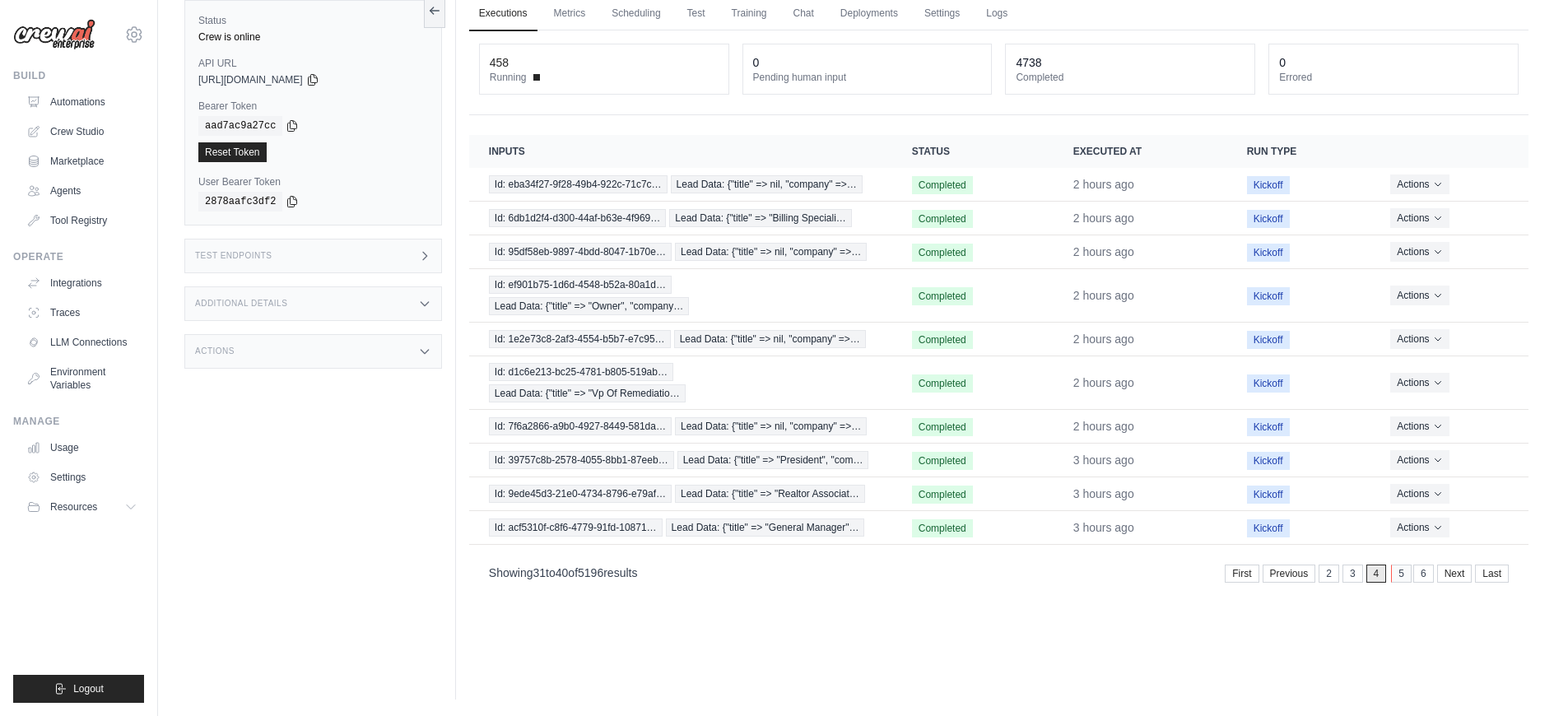
click at [1401, 571] on link "5" at bounding box center [1402, 573] width 20 height 18
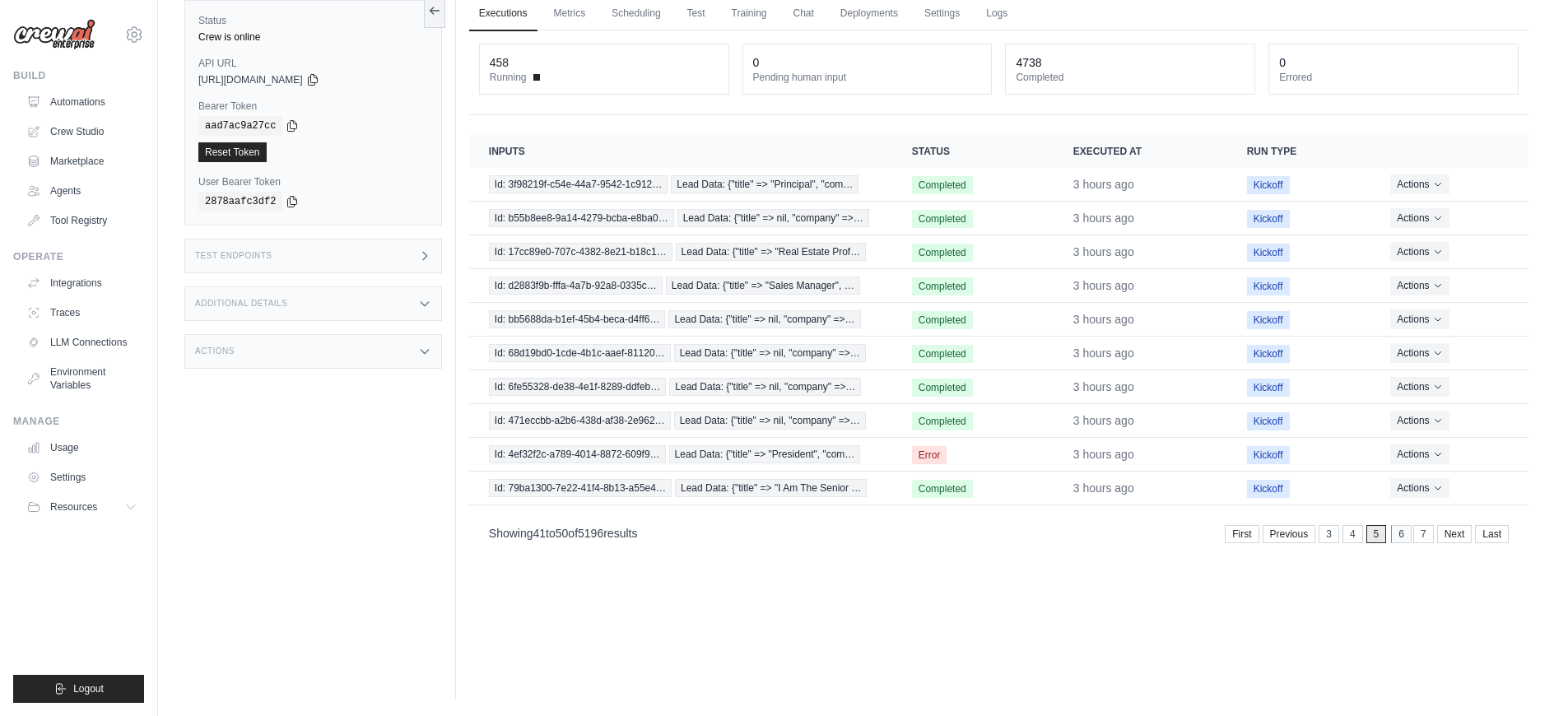
click at [1398, 541] on link "6" at bounding box center [1402, 533] width 20 height 18
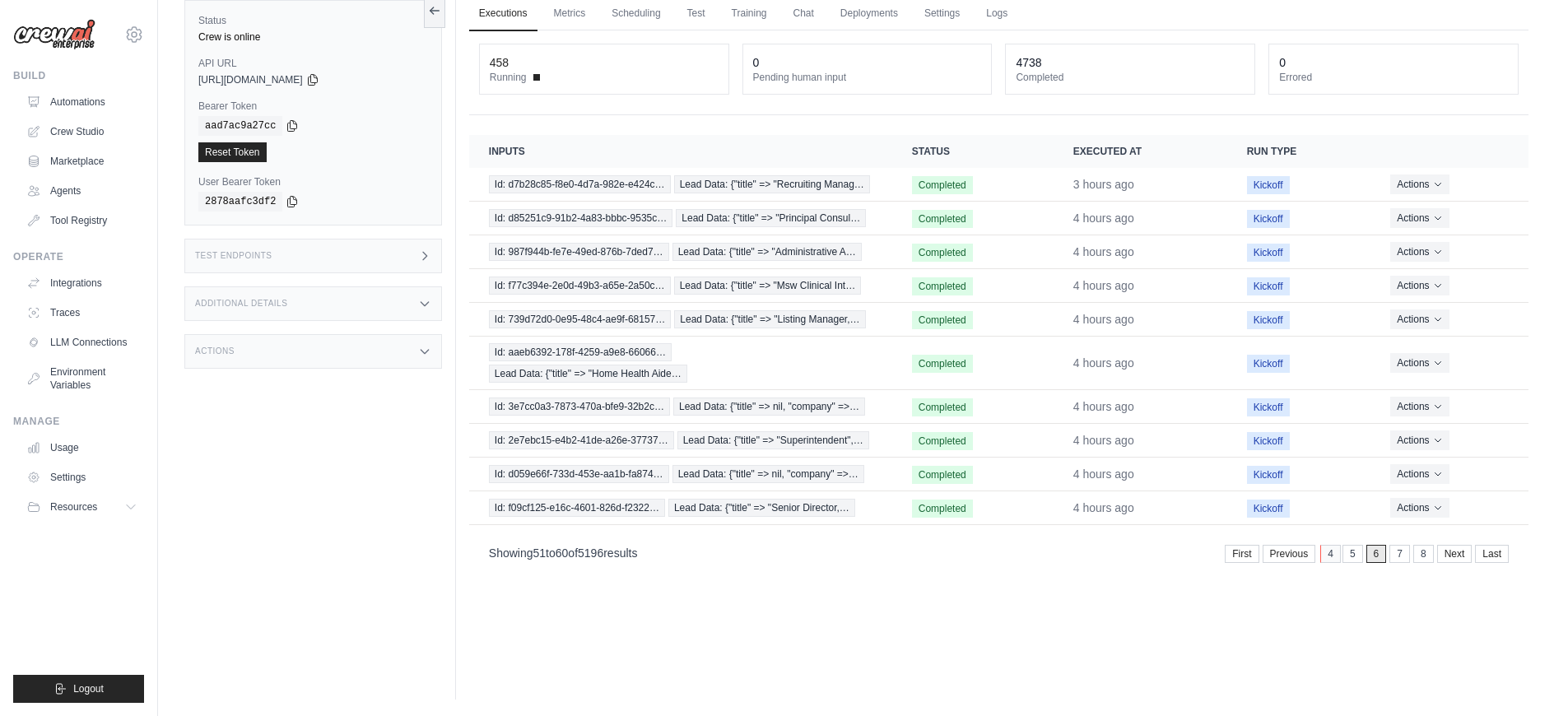
click at [1329, 553] on link "4" at bounding box center [1331, 553] width 20 height 18
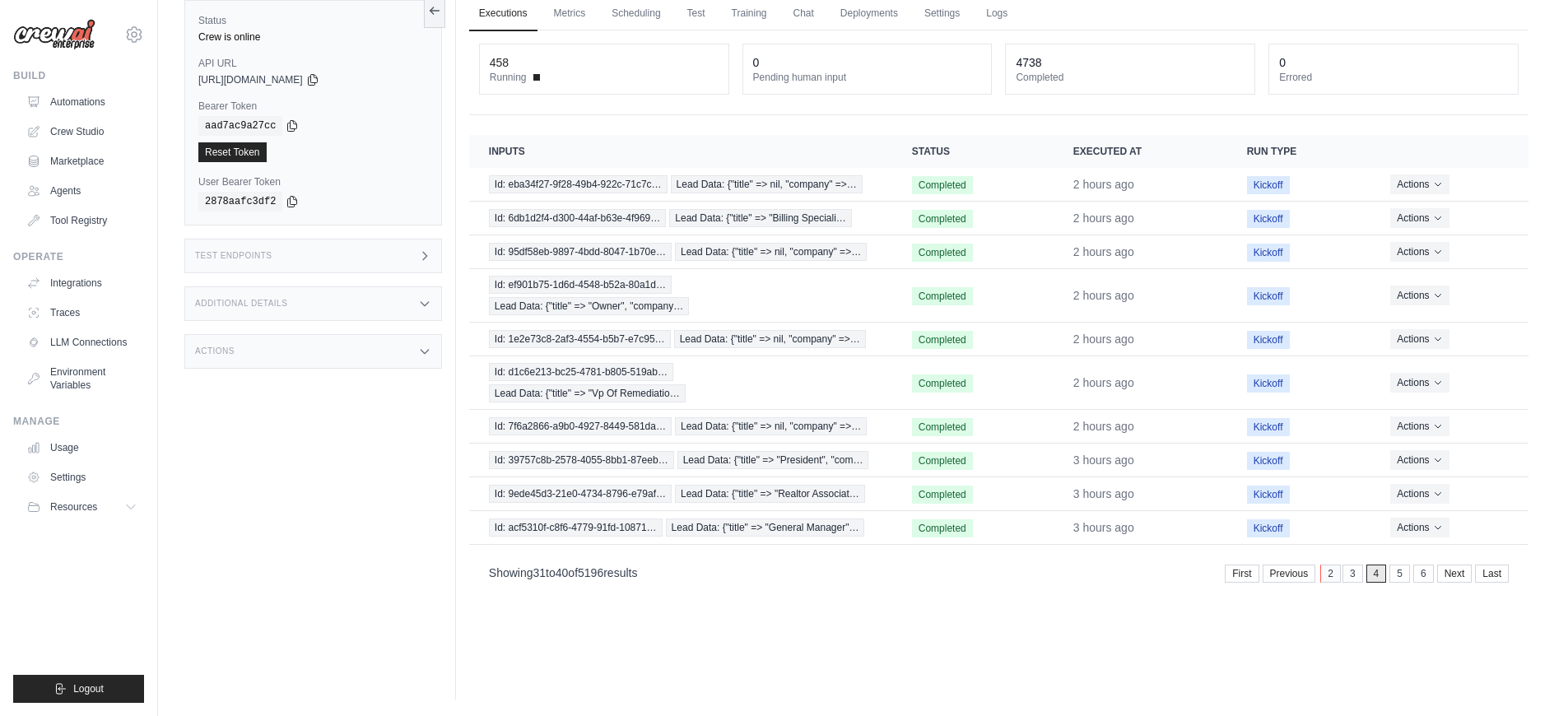
click at [1329, 577] on link "2" at bounding box center [1331, 573] width 20 height 18
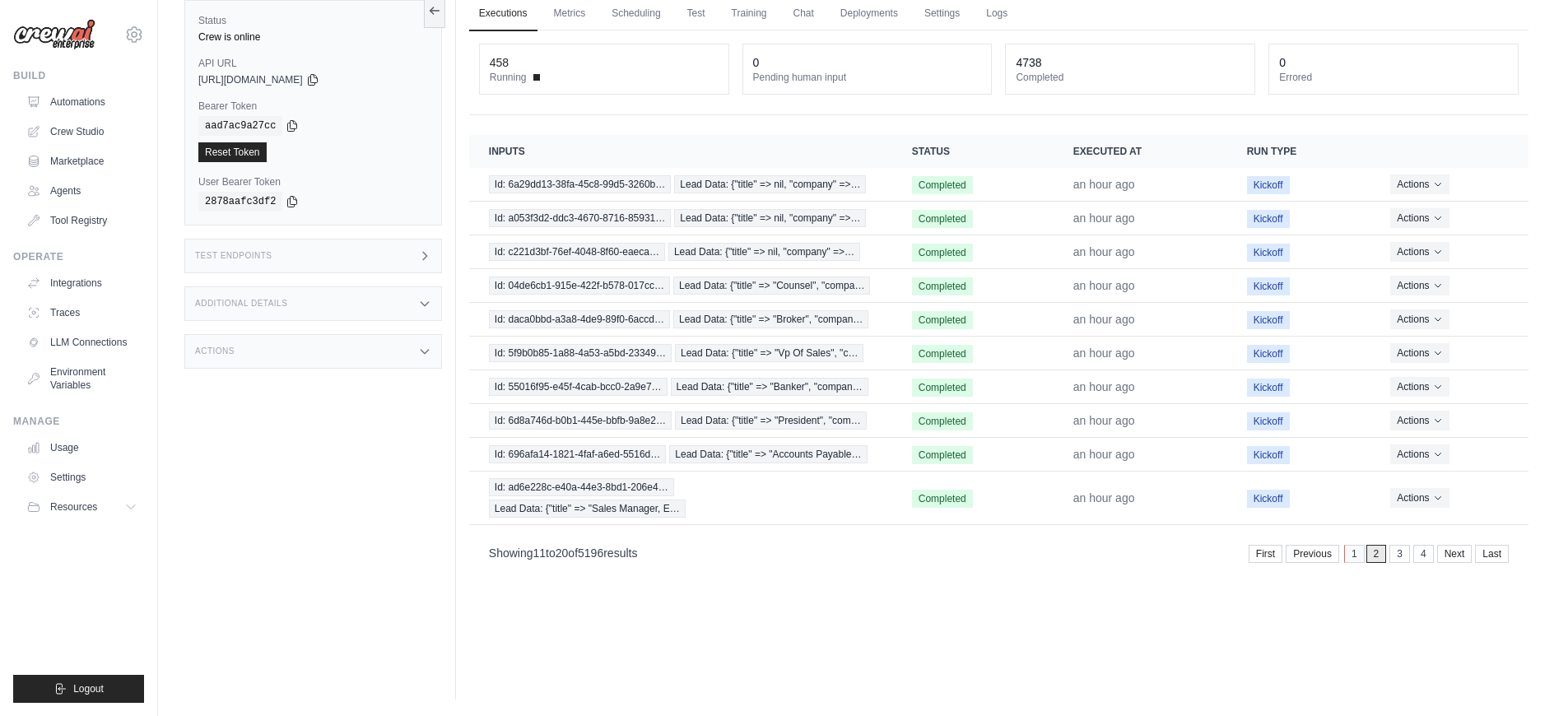
click at [1346, 557] on link "1" at bounding box center [1354, 553] width 20 height 18
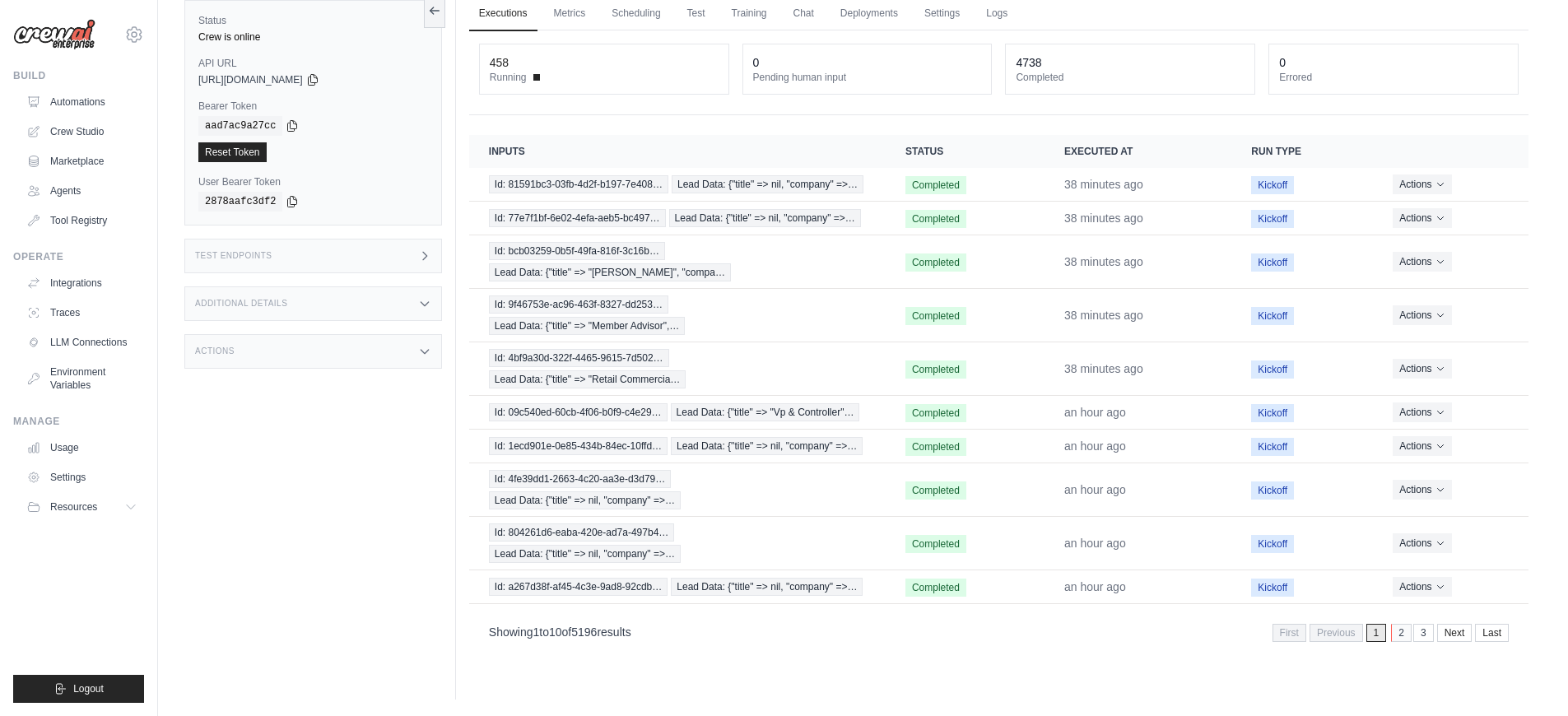
click at [1403, 627] on link "2" at bounding box center [1402, 632] width 20 height 18
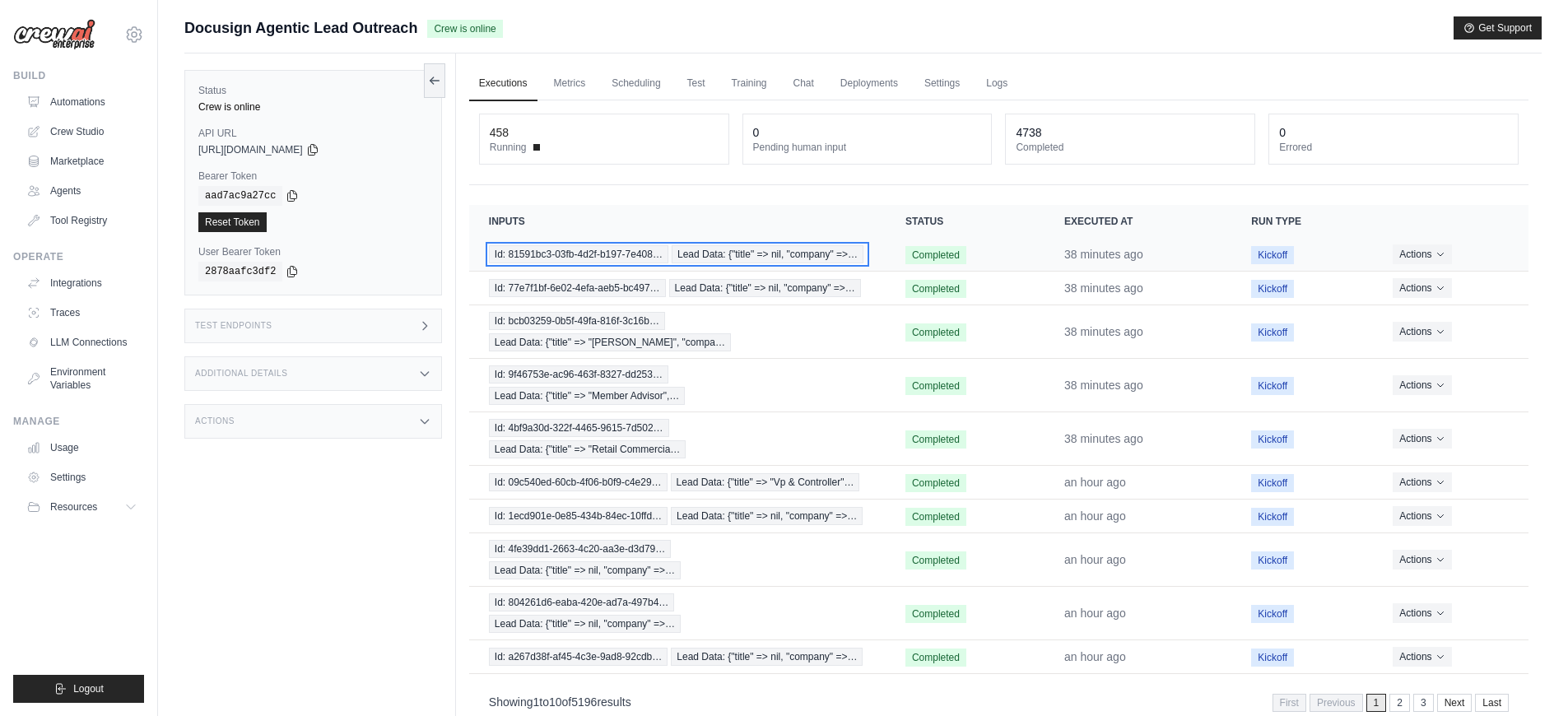
click at [575, 251] on span "Id: 81591bc3-03fb-4d2f-b197-7e408…" at bounding box center [578, 254] width 180 height 18
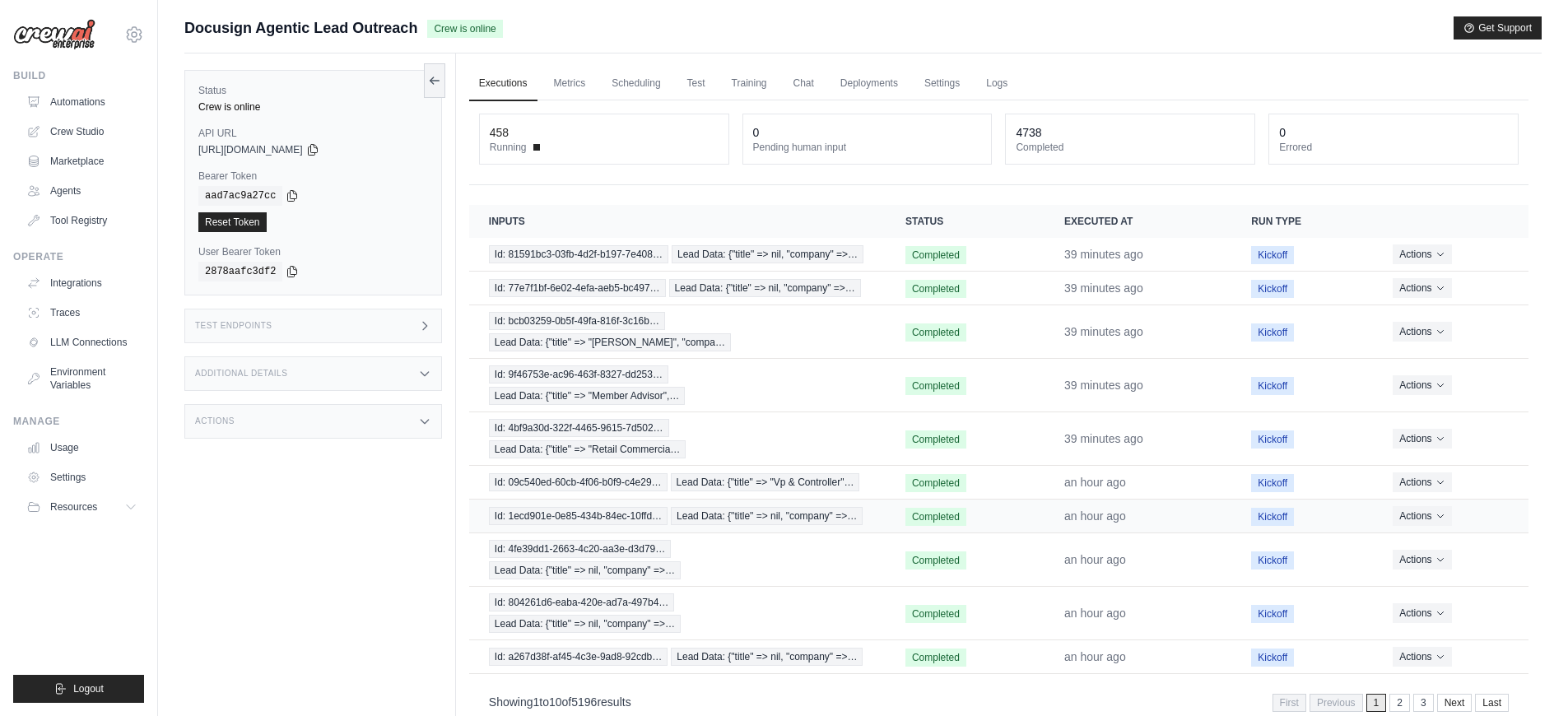
scroll to position [70, 0]
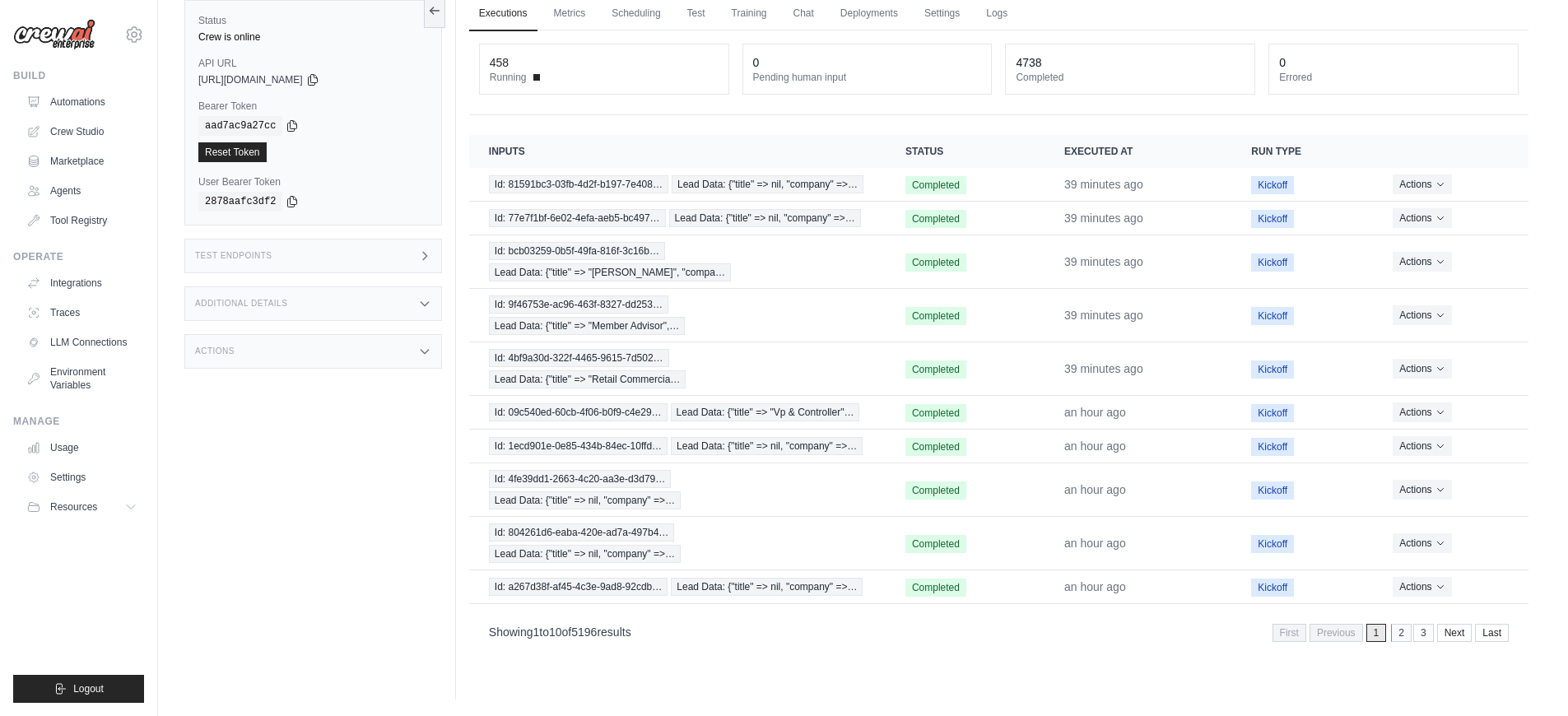
click at [1398, 633] on link "2" at bounding box center [1402, 632] width 20 height 18
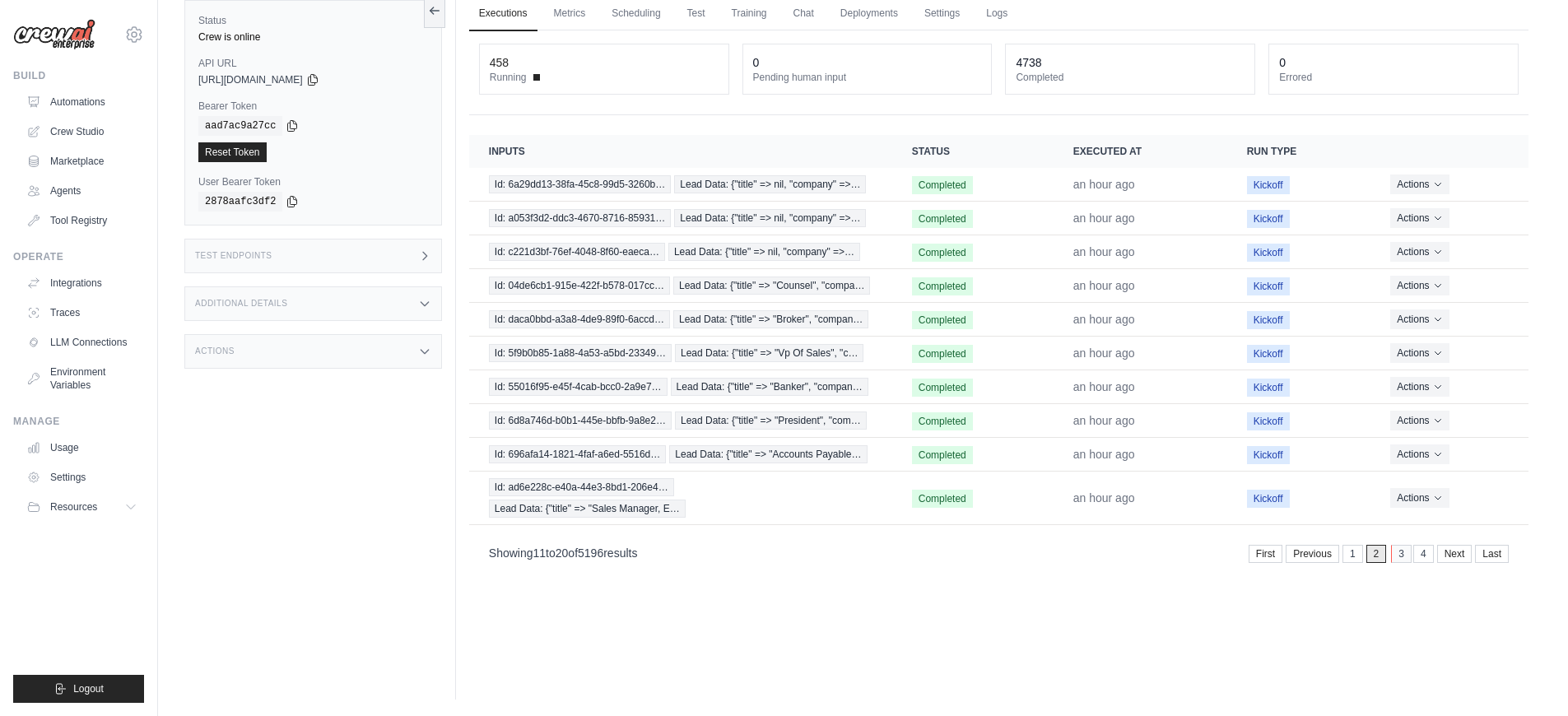
click at [1396, 556] on link "3" at bounding box center [1402, 553] width 20 height 18
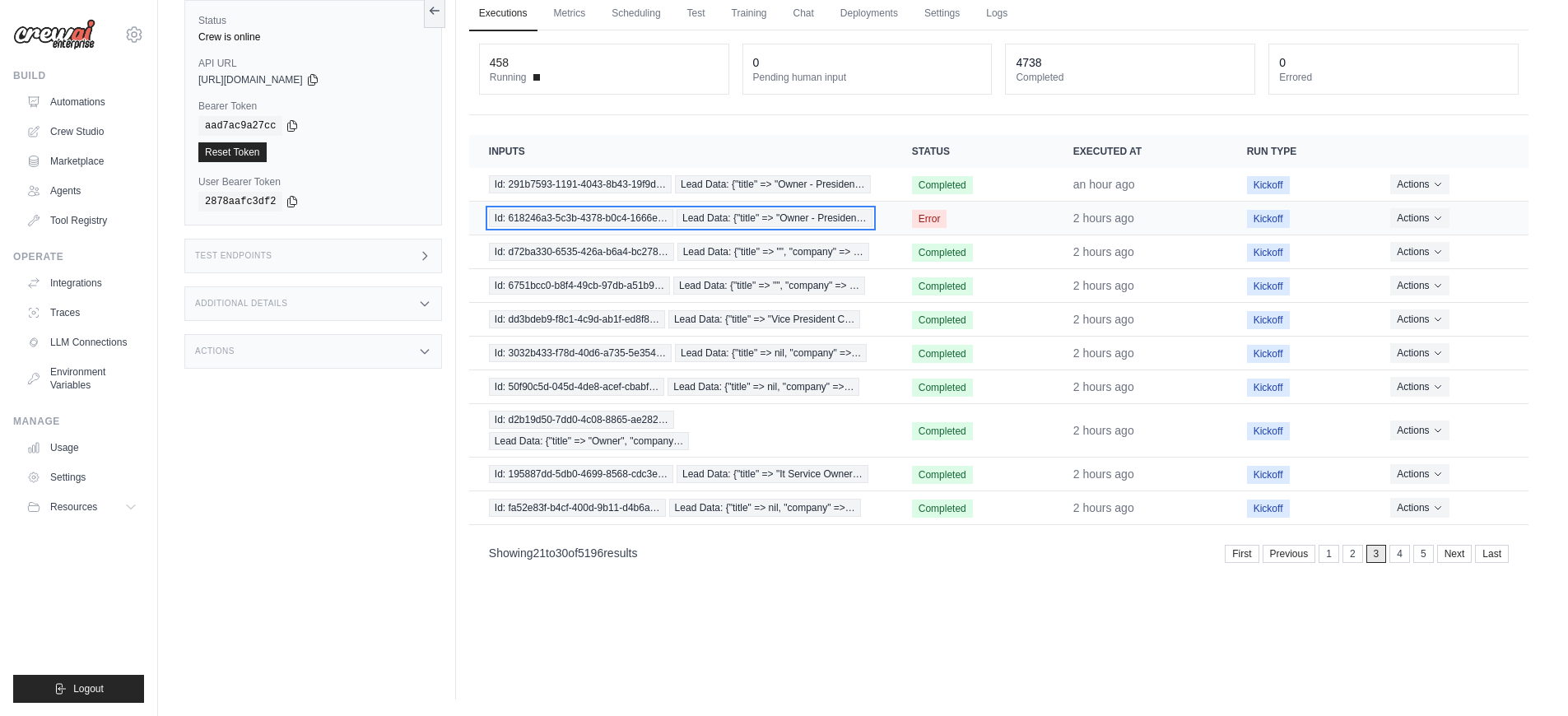
click at [619, 222] on span "Id: 618246a3-5c3b-4378-b0c4-1666e…" at bounding box center [581, 218] width 185 height 18
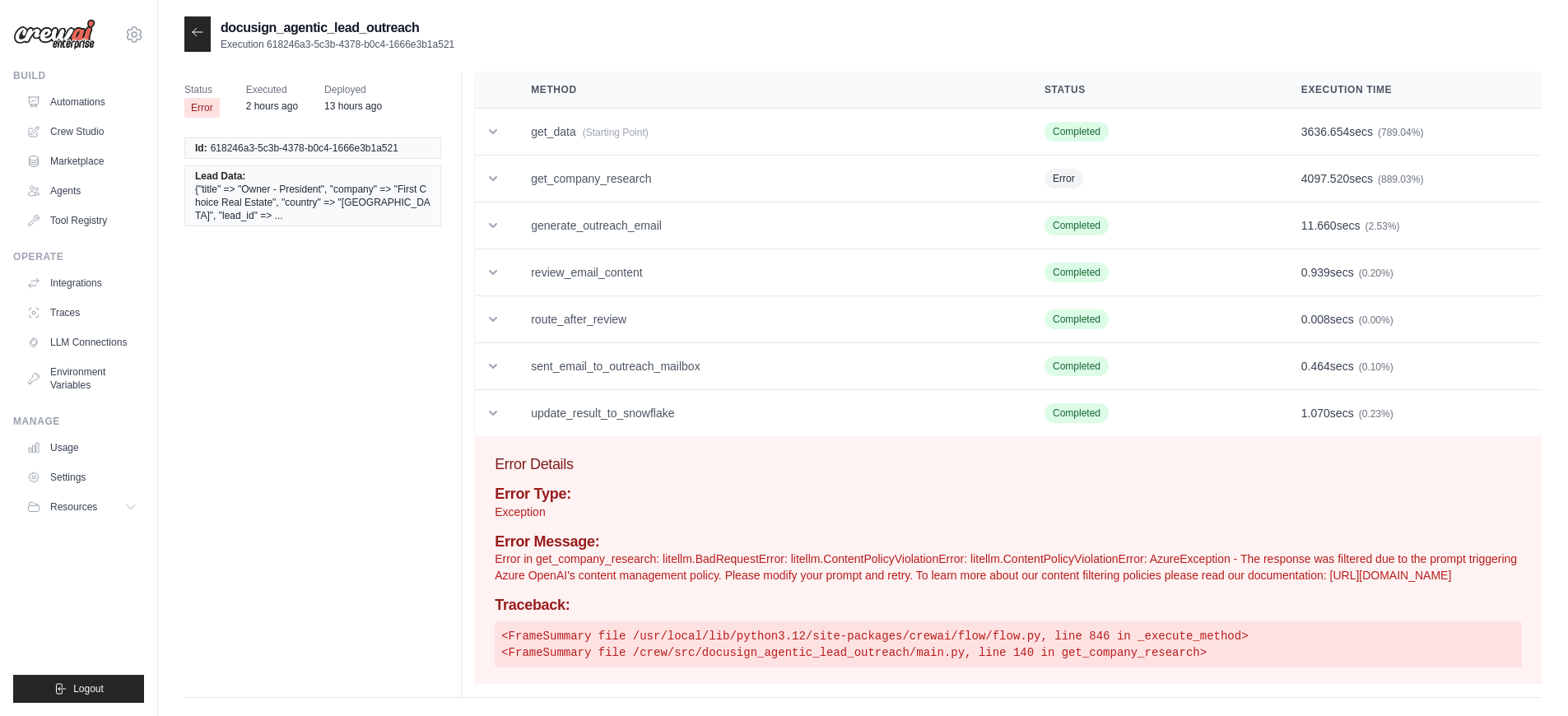
scroll to position [33, 0]
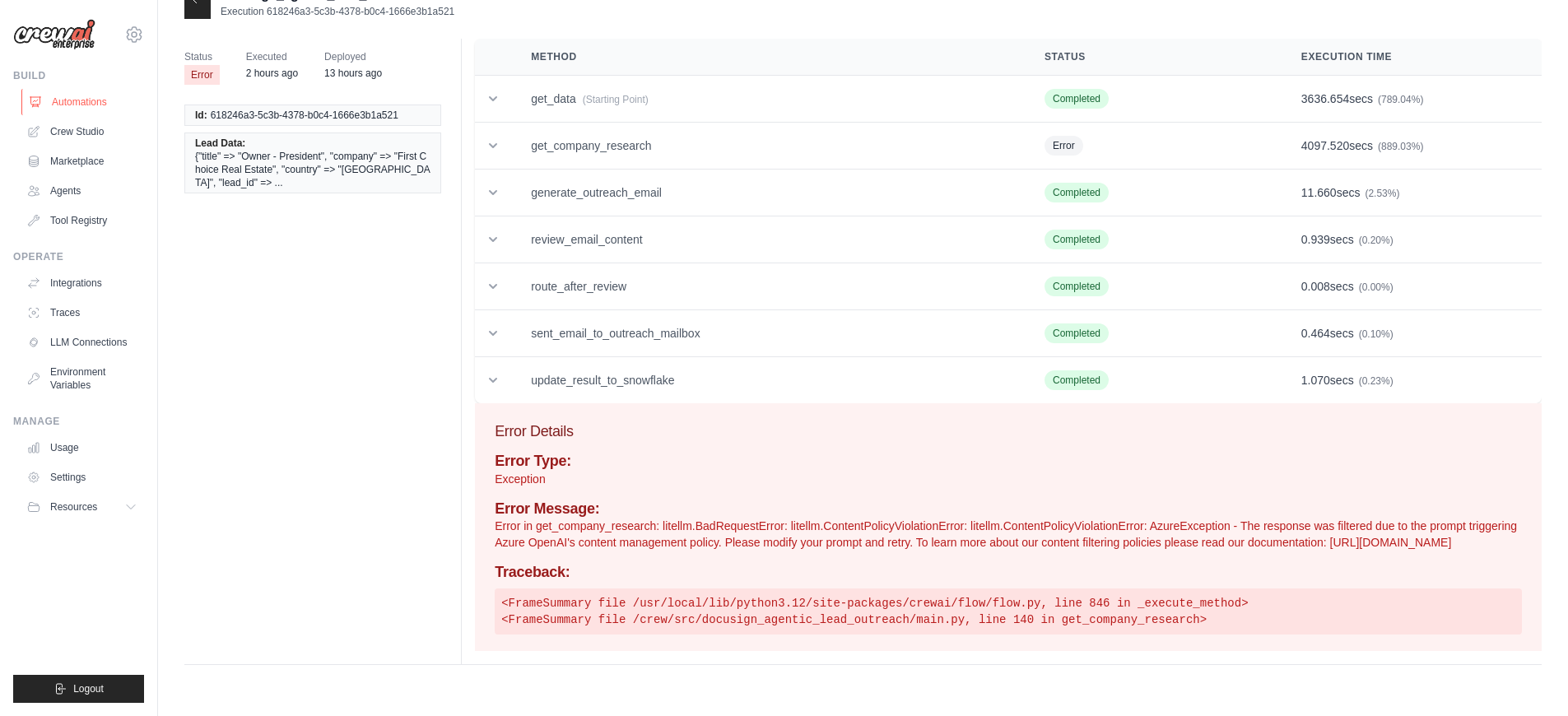
click at [110, 104] on link "Automations" at bounding box center [83, 101] width 124 height 26
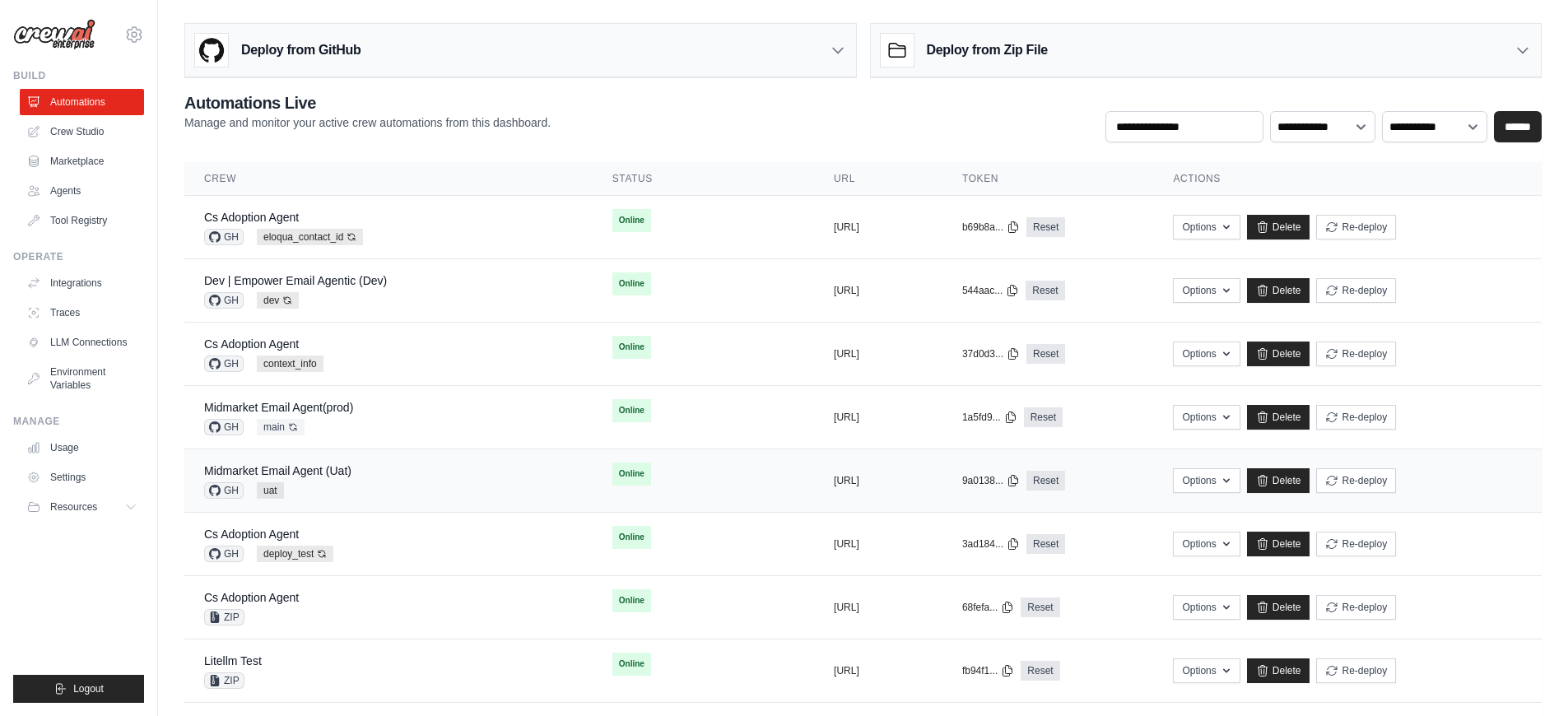
scroll to position [352, 0]
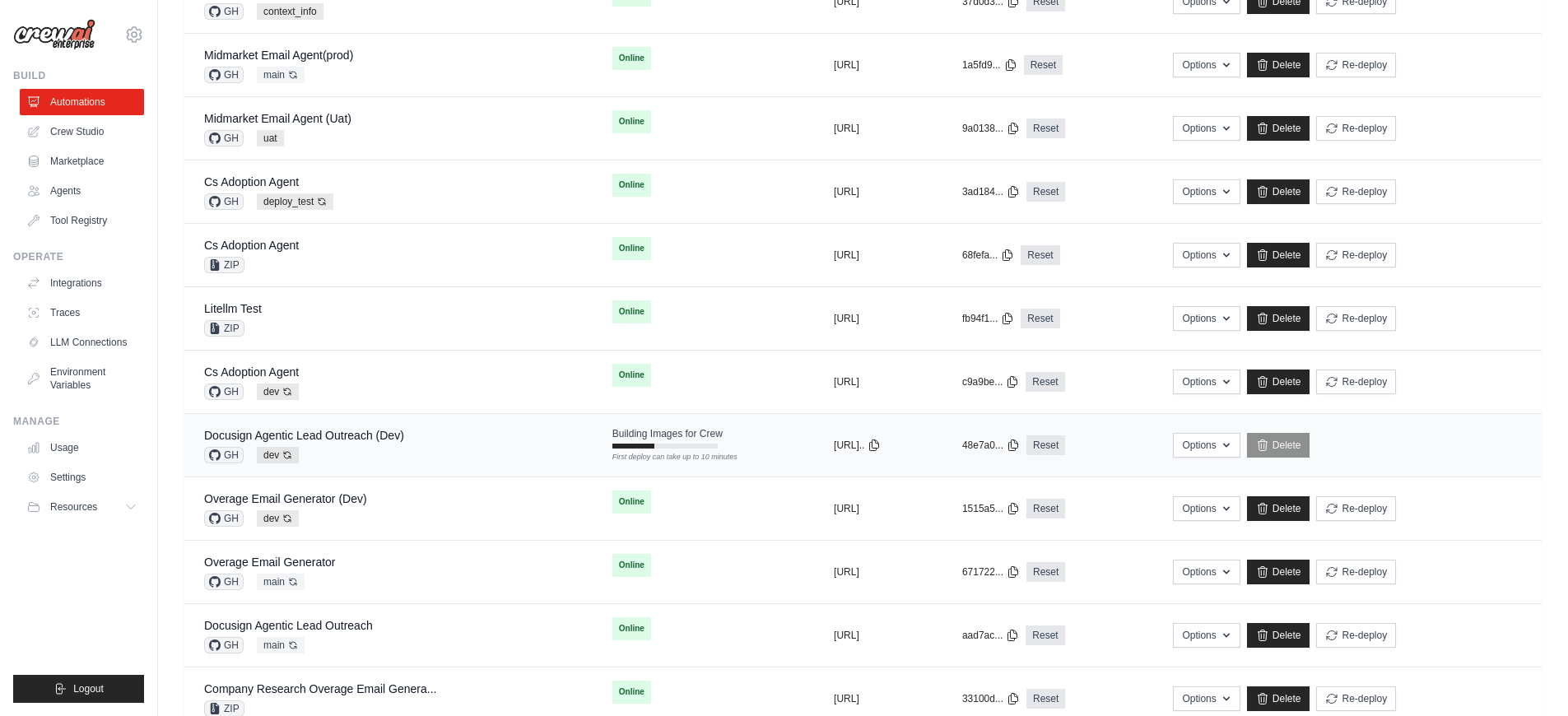
click at [365, 462] on div "GH dev Auto-deploy enabled" at bounding box center [304, 455] width 200 height 17
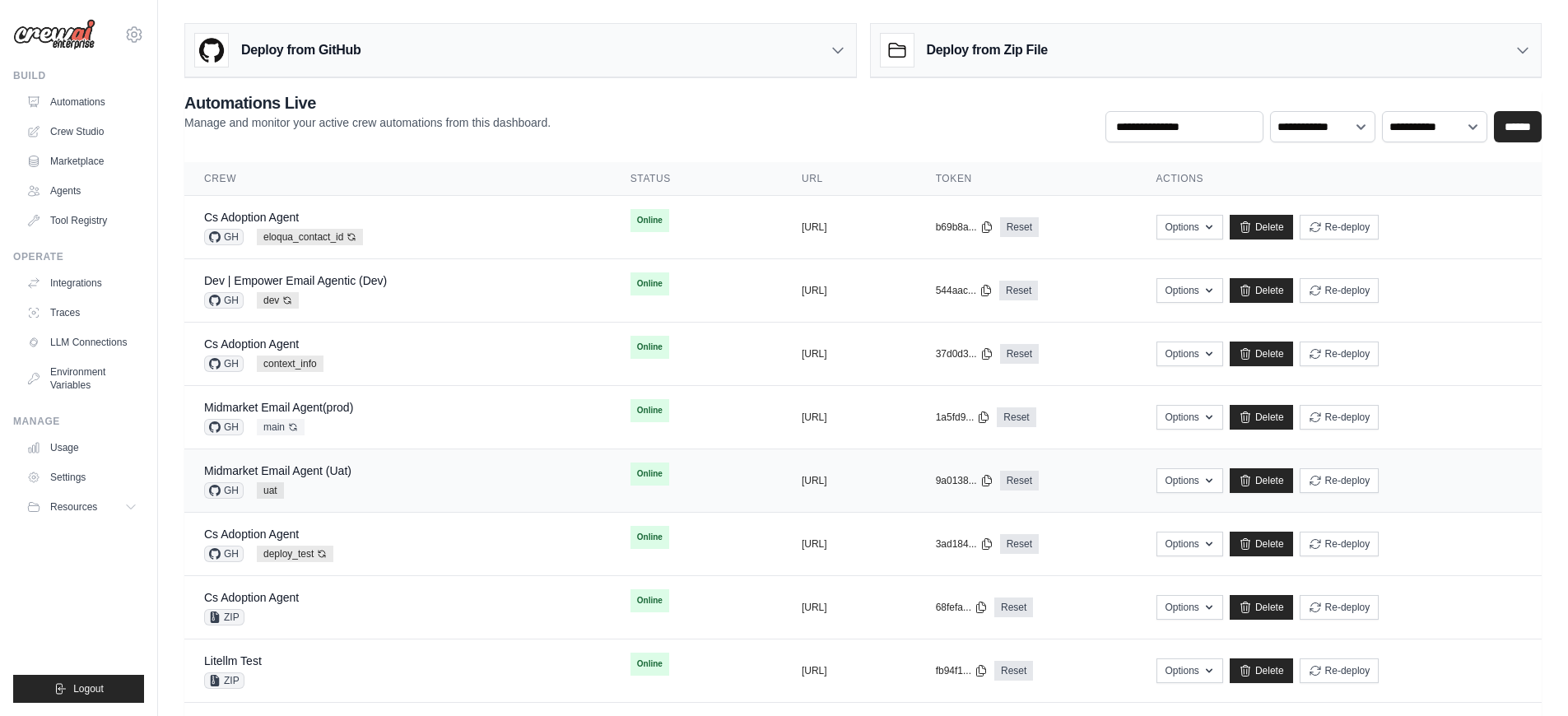
scroll to position [218, 0]
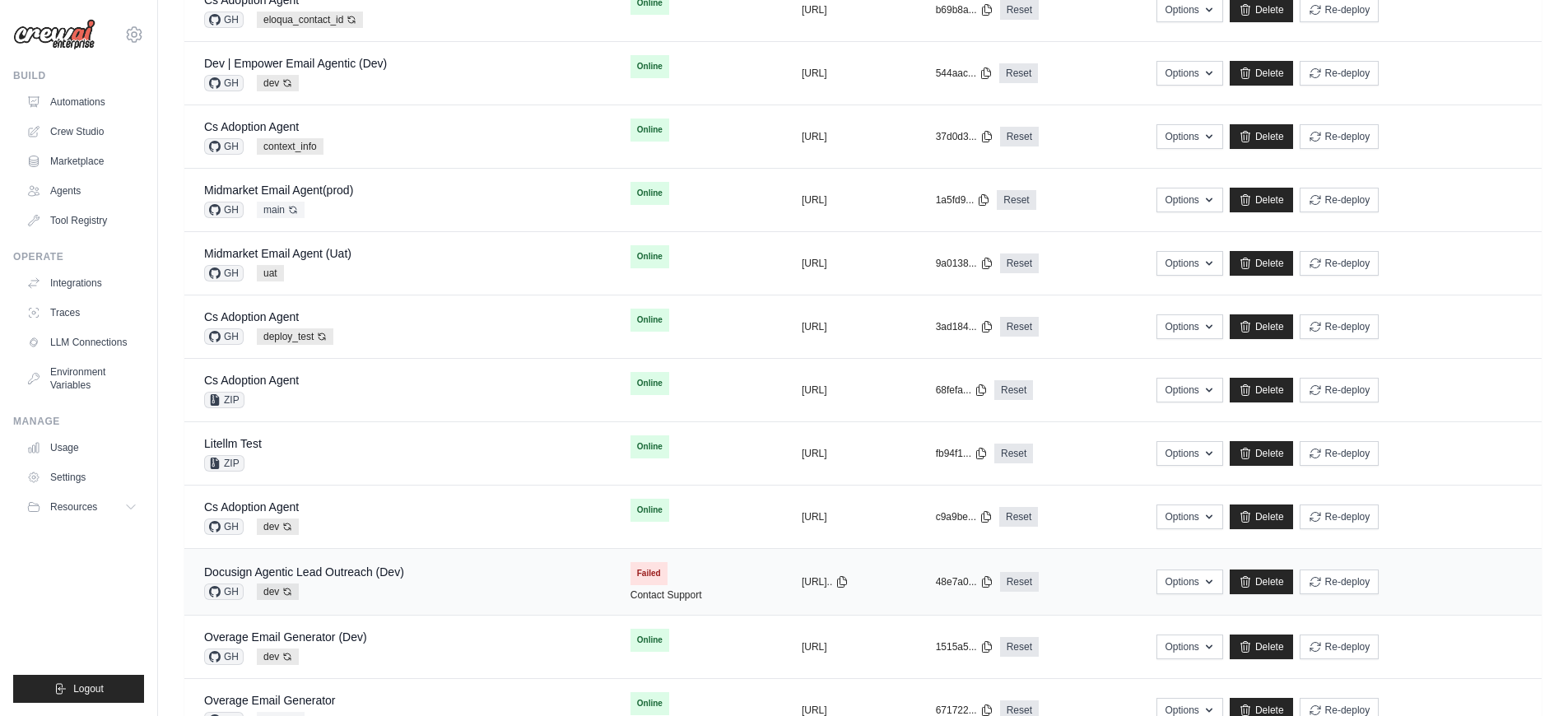
click at [430, 591] on div "Docusign Agentic Lead Outreach (Dev) GH dev Auto-deploy enabled" at bounding box center [397, 581] width 387 height 36
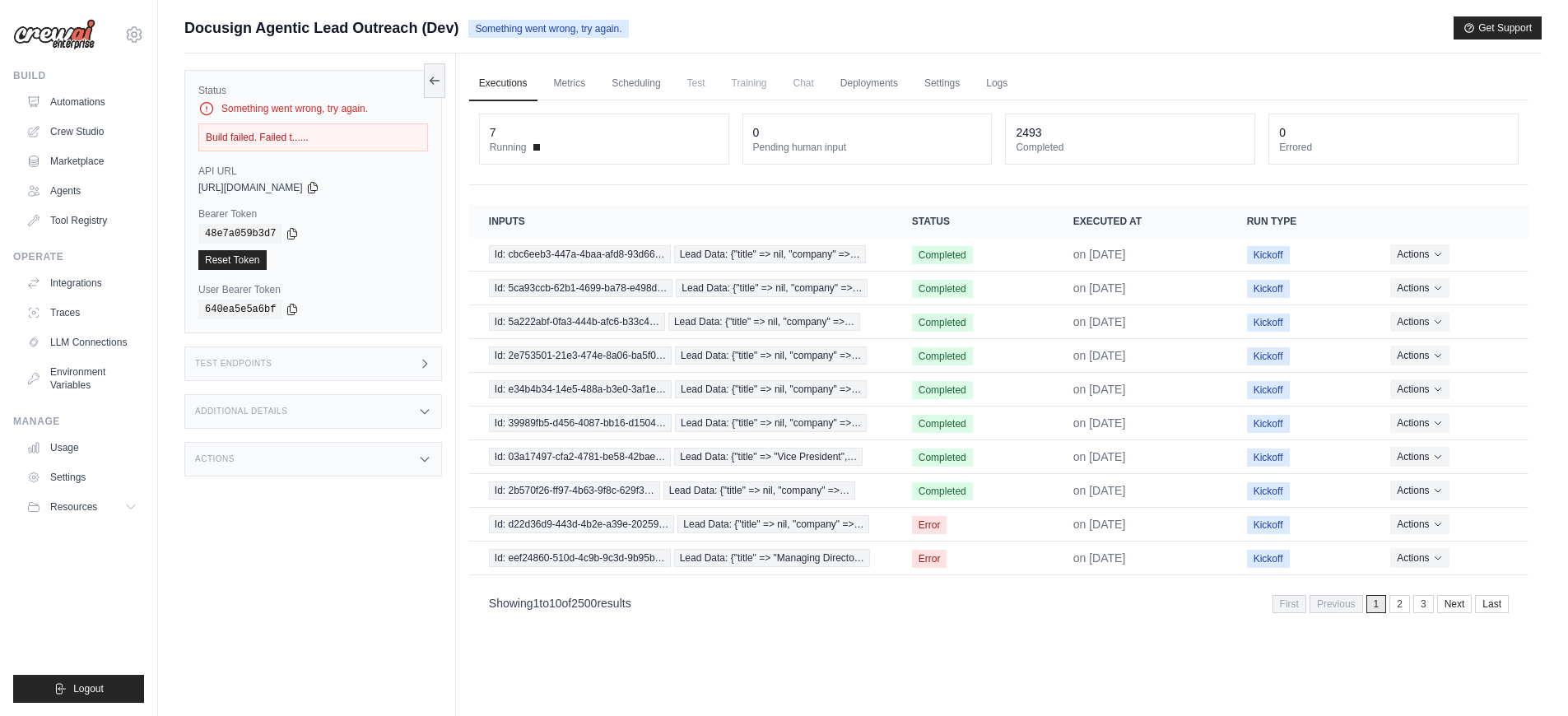
click at [338, 453] on div "Actions" at bounding box center [313, 459] width 257 height 35
click at [338, 420] on div "Additional Details" at bounding box center [313, 411] width 257 height 35
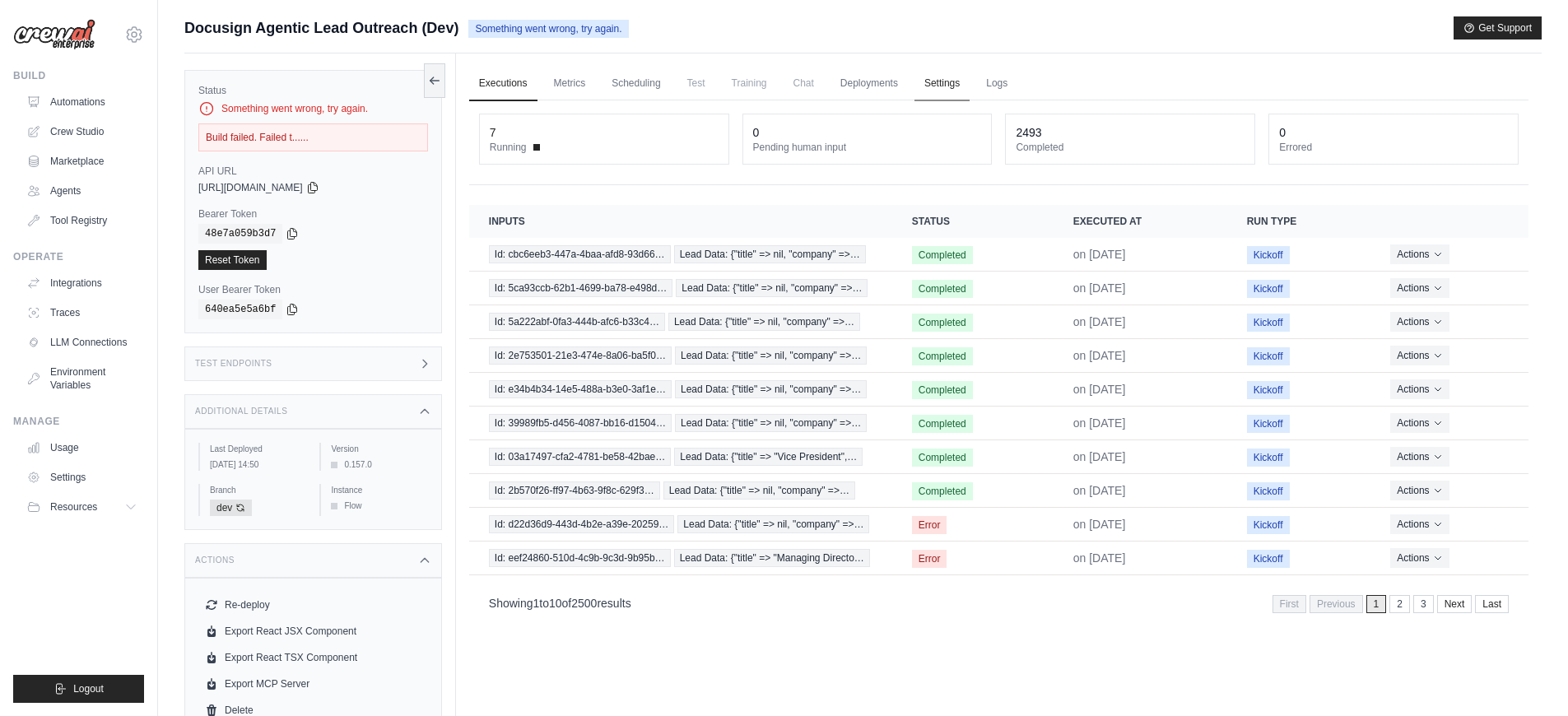
click at [960, 86] on link "Settings" at bounding box center [942, 83] width 55 height 35
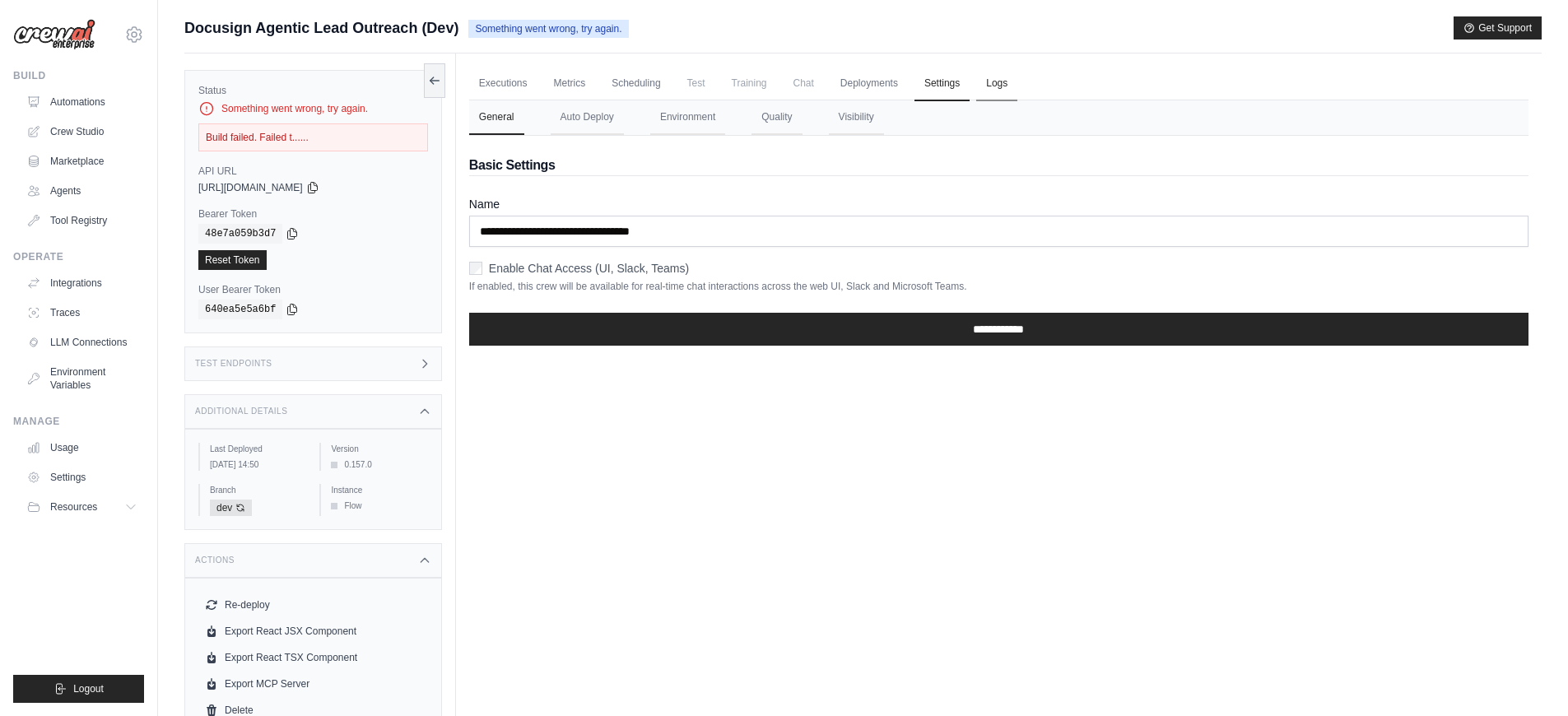
click at [994, 88] on link "Logs" at bounding box center [997, 83] width 41 height 35
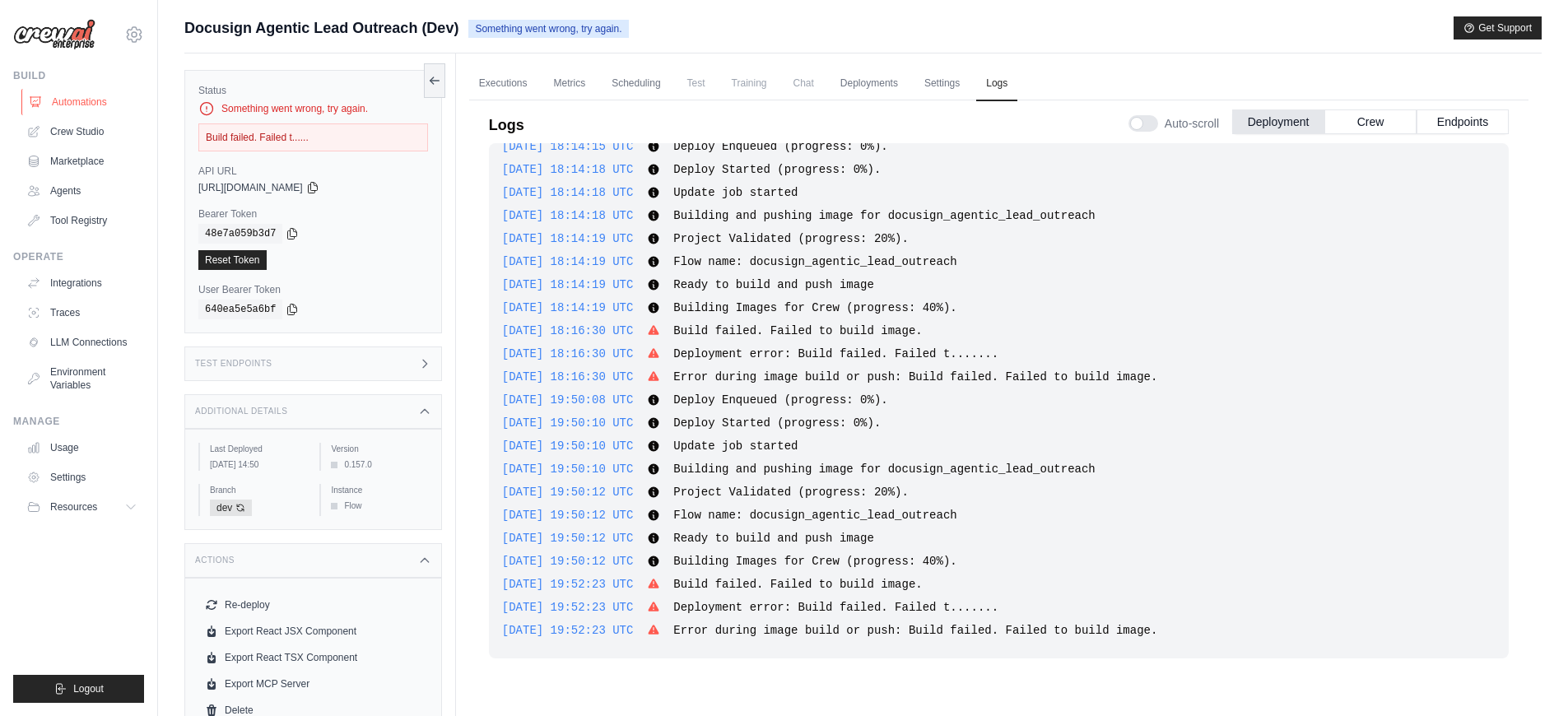
click at [100, 95] on link "Automations" at bounding box center [83, 101] width 124 height 26
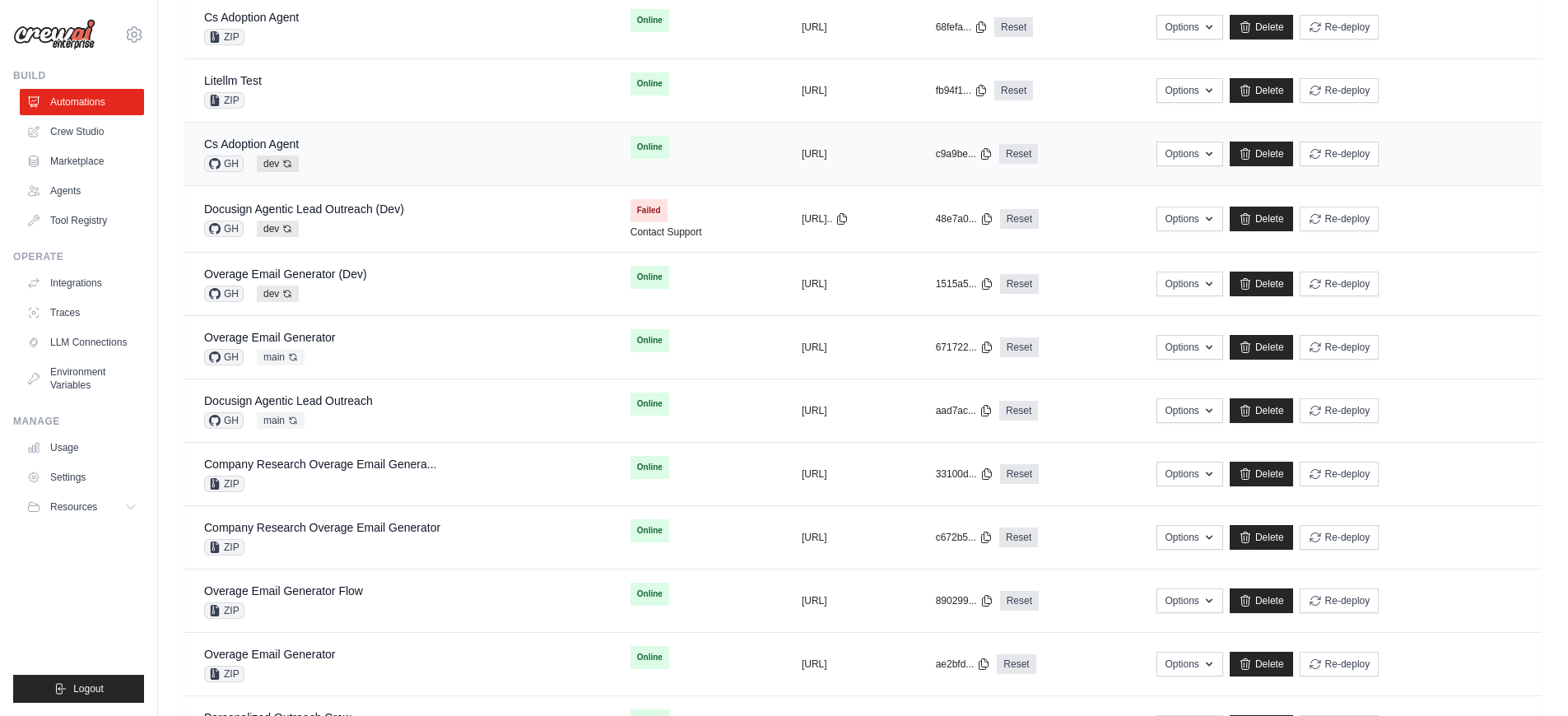
scroll to position [386, 0]
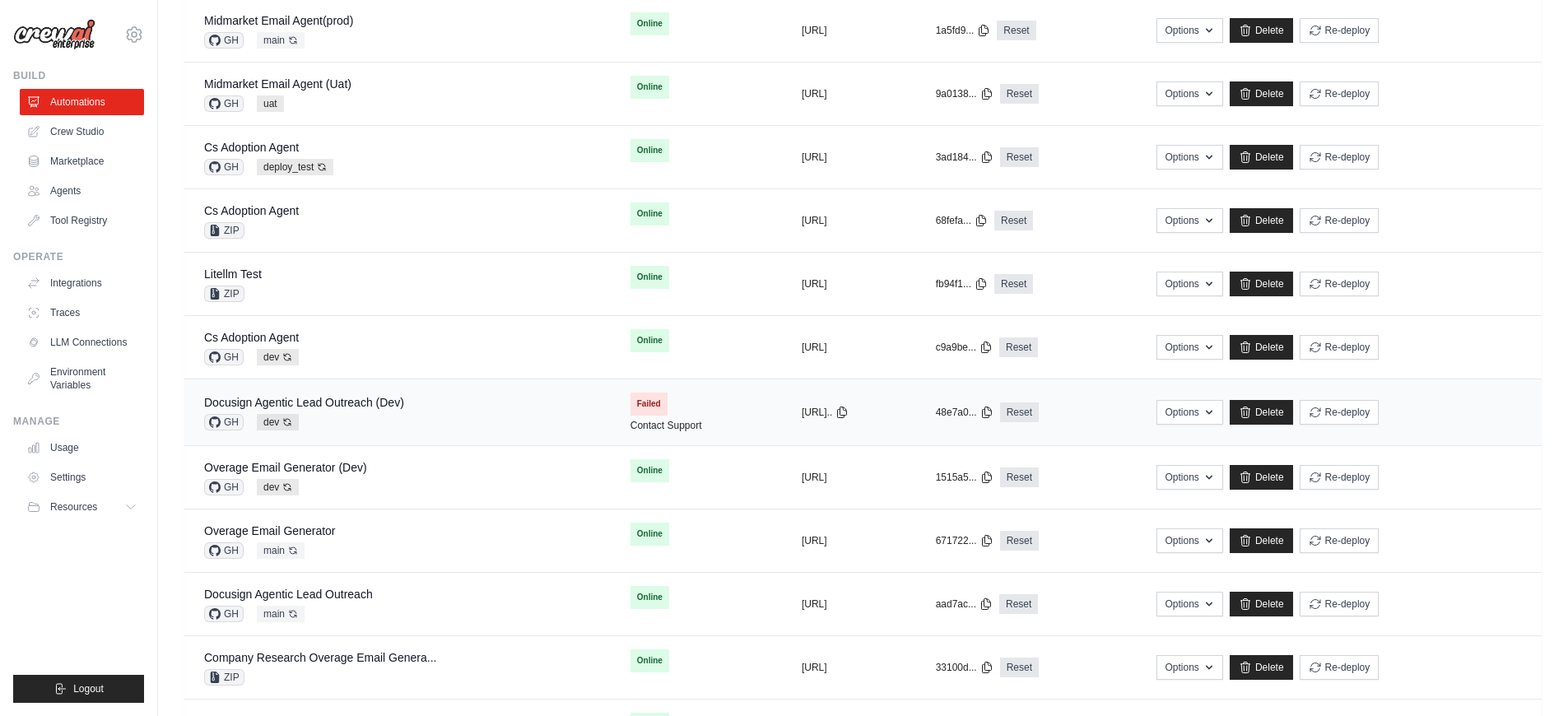
click at [388, 423] on div "GH dev Auto-deploy enabled" at bounding box center [304, 423] width 200 height 17
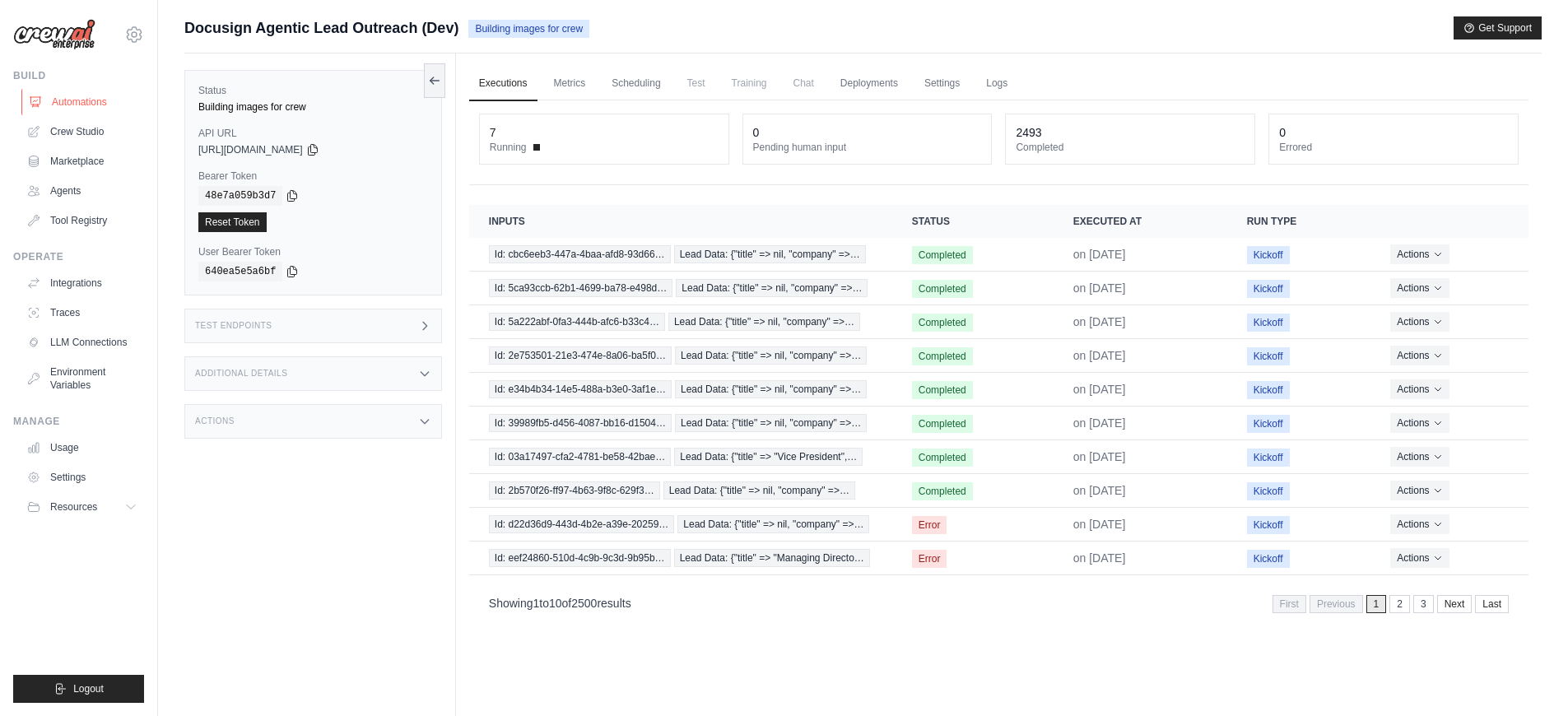
click at [113, 94] on link "Automations" at bounding box center [83, 101] width 124 height 26
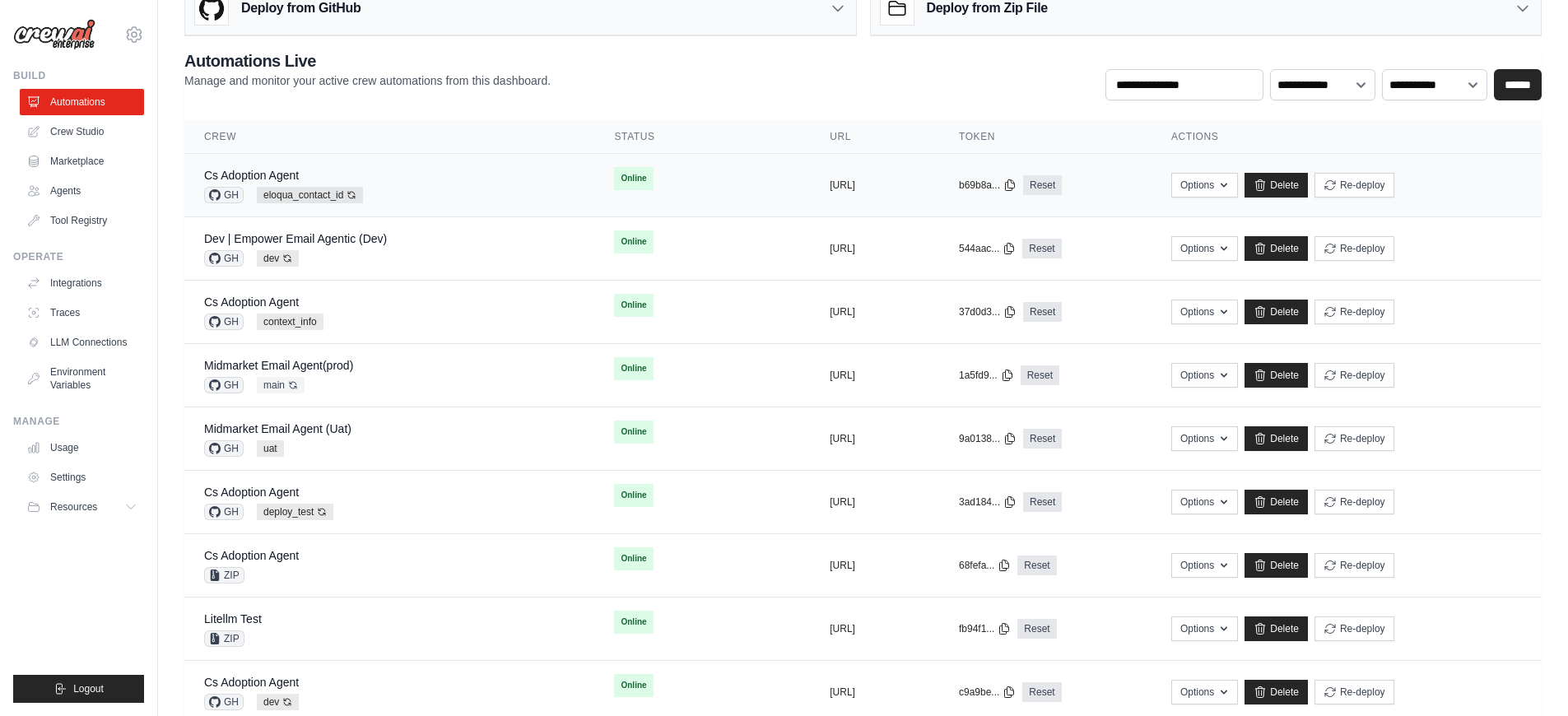
scroll to position [483, 0]
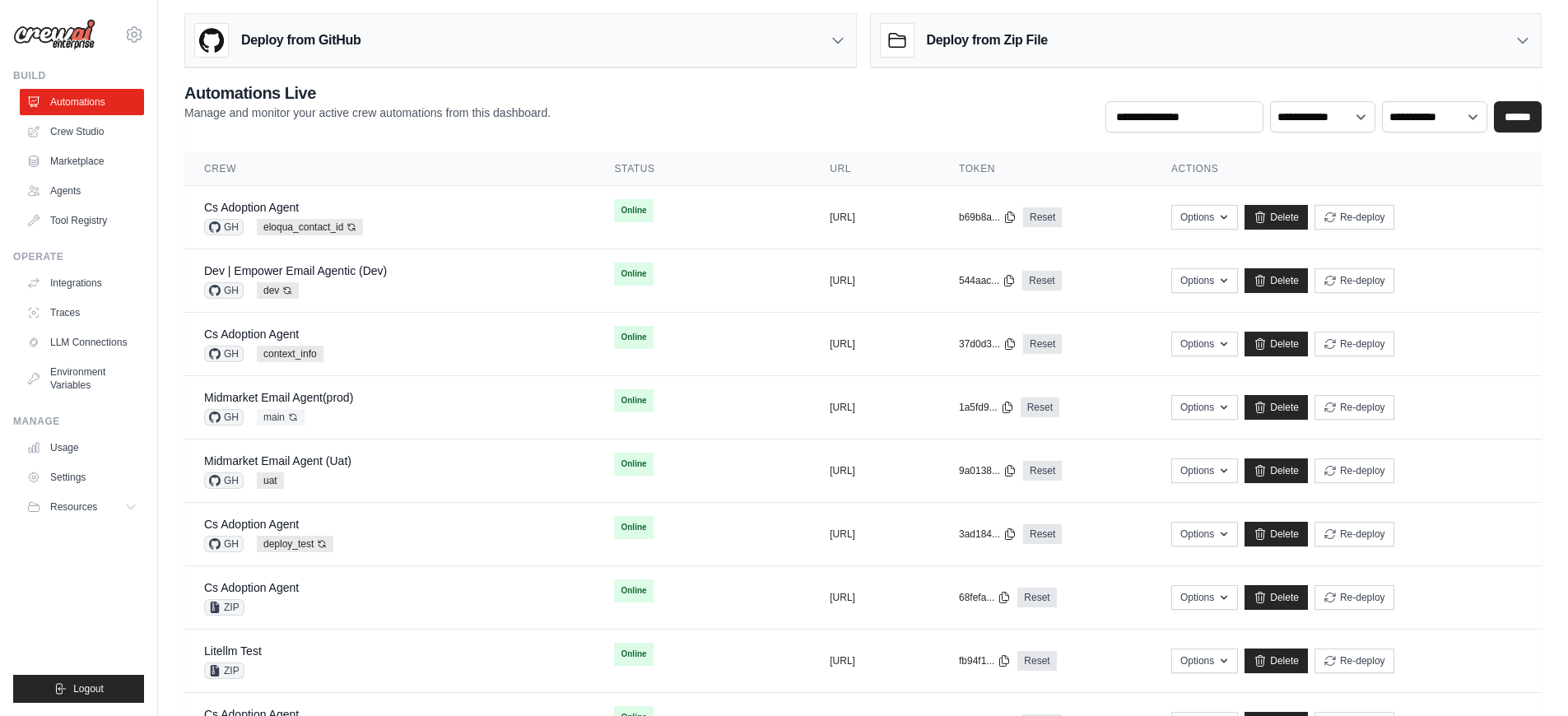
scroll to position [487, 0]
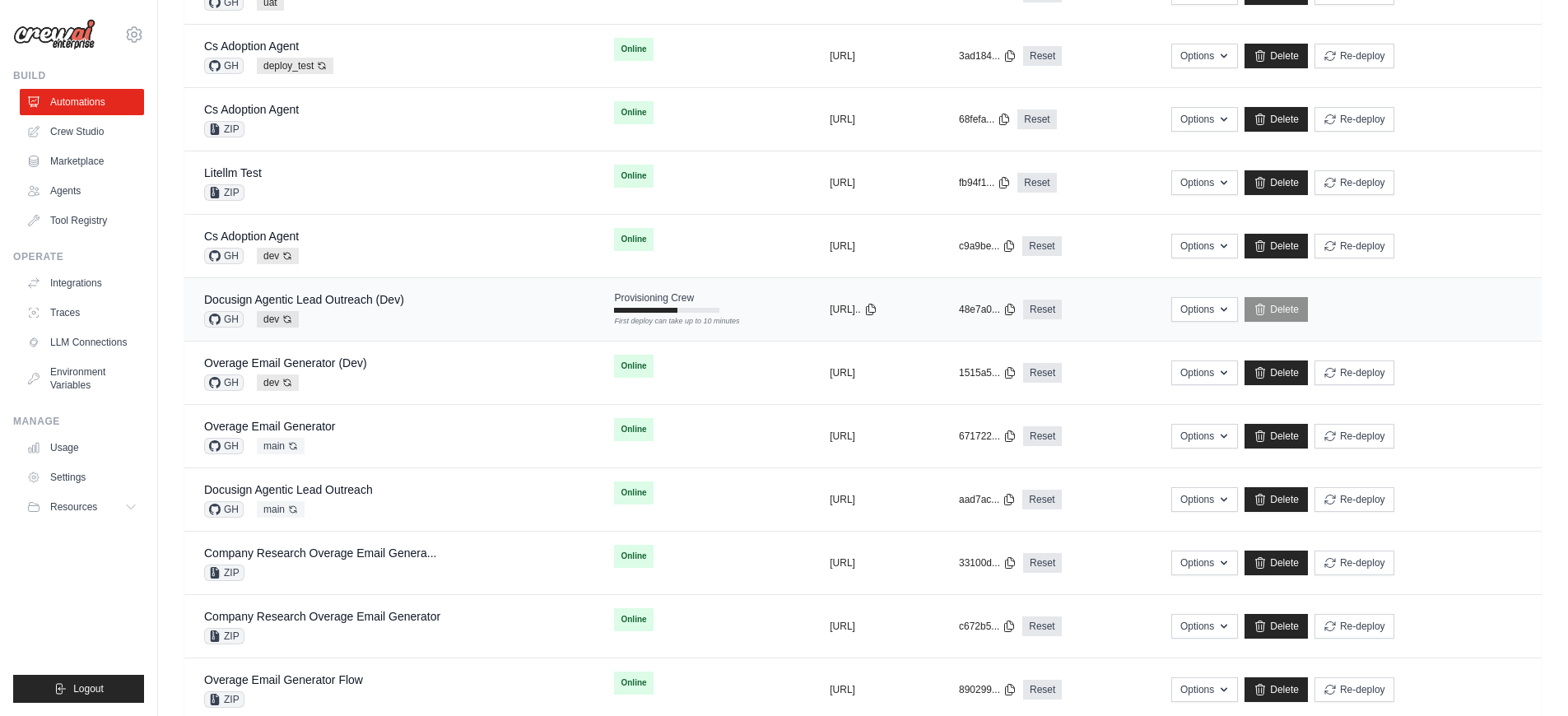
click at [422, 313] on div "Docusign Agentic Lead Outreach (Dev) GH dev Auto-deploy enabled" at bounding box center [389, 309] width 370 height 36
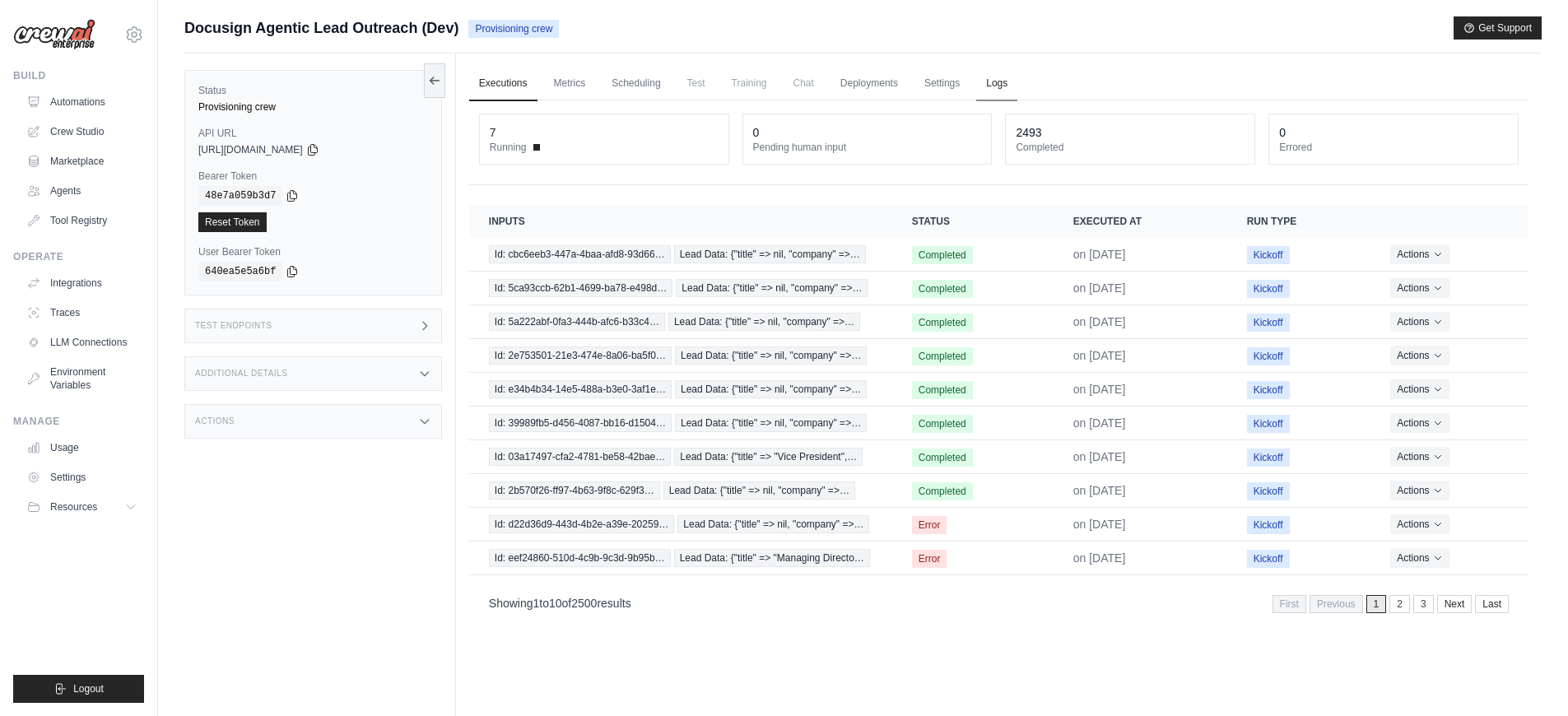
click at [1010, 92] on link "Logs" at bounding box center [997, 83] width 41 height 35
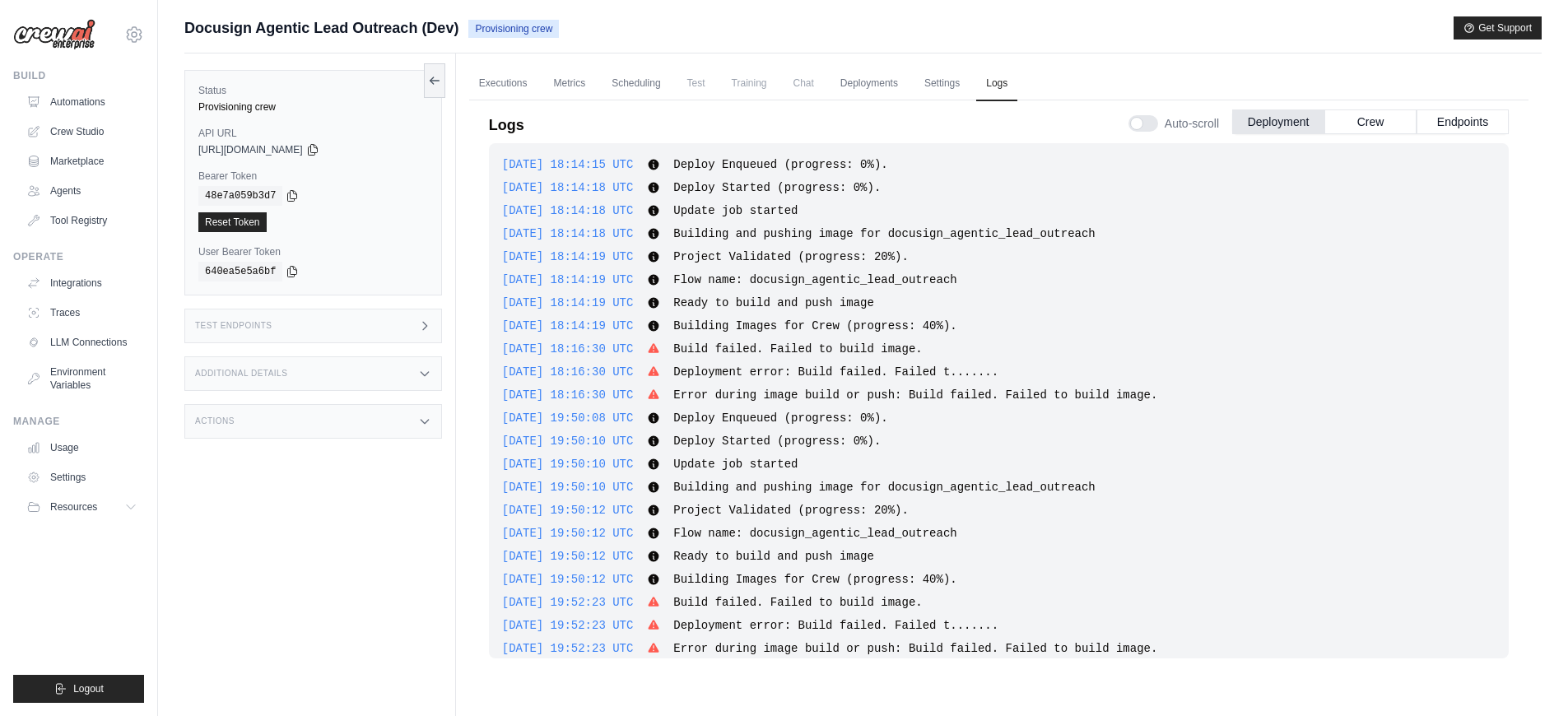
scroll to position [272, 0]
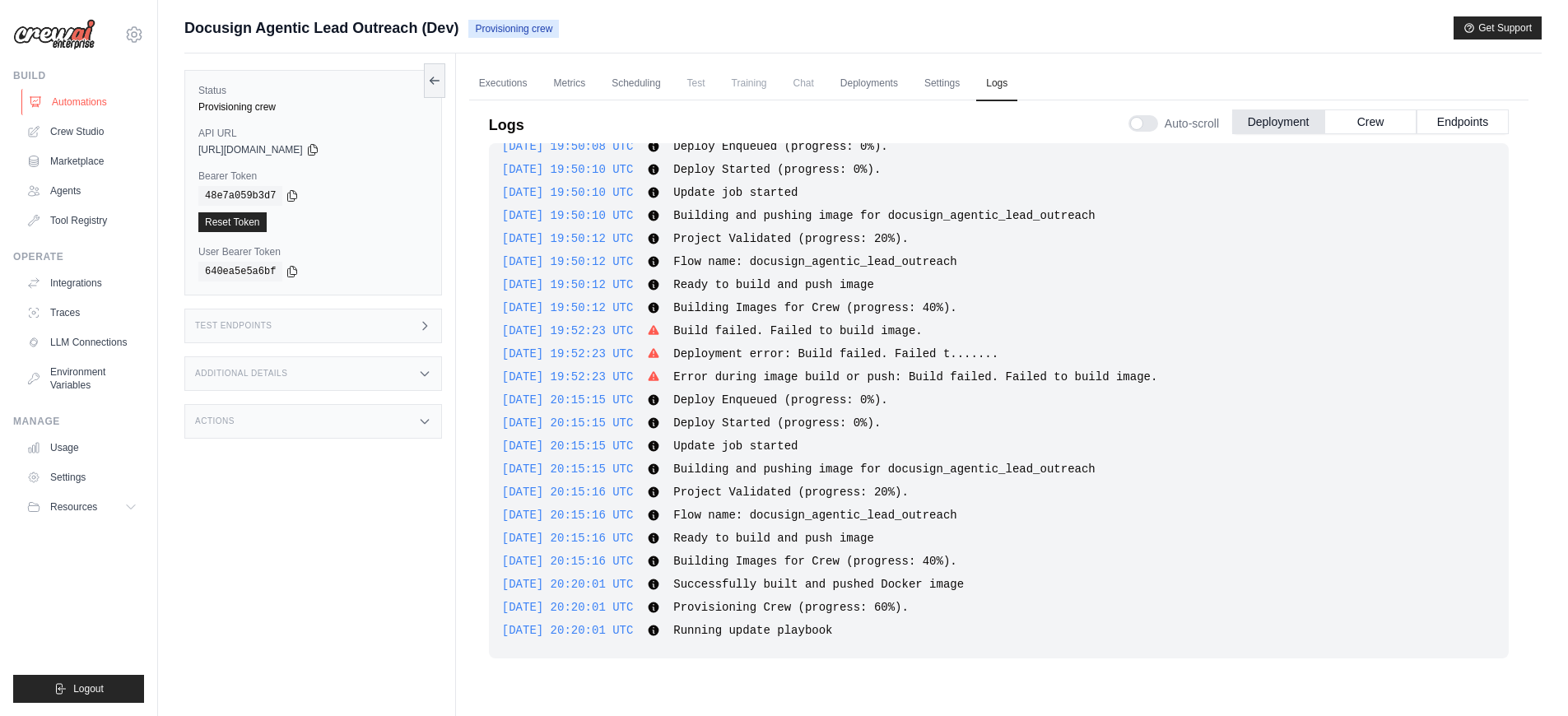
click at [93, 108] on link "Automations" at bounding box center [83, 101] width 124 height 26
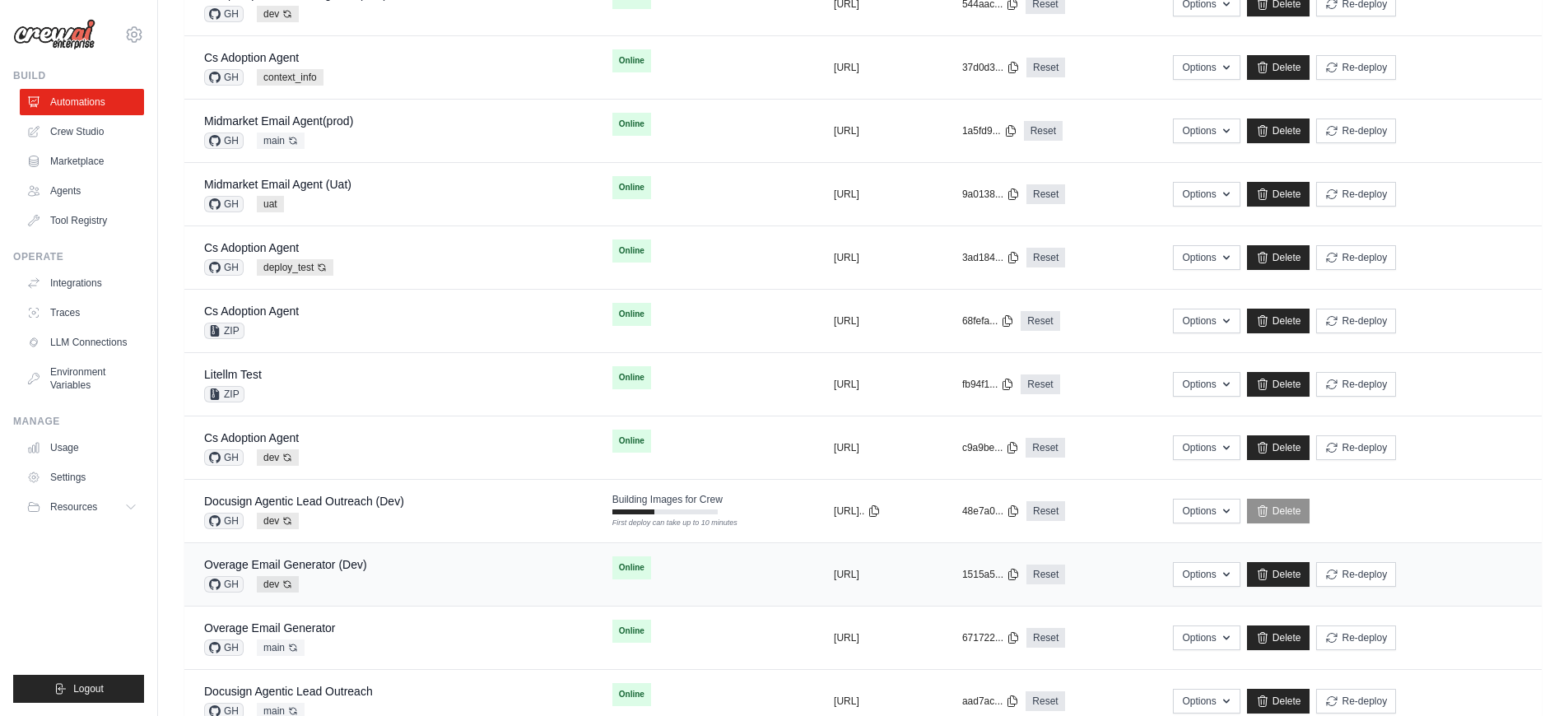
scroll to position [380, 0]
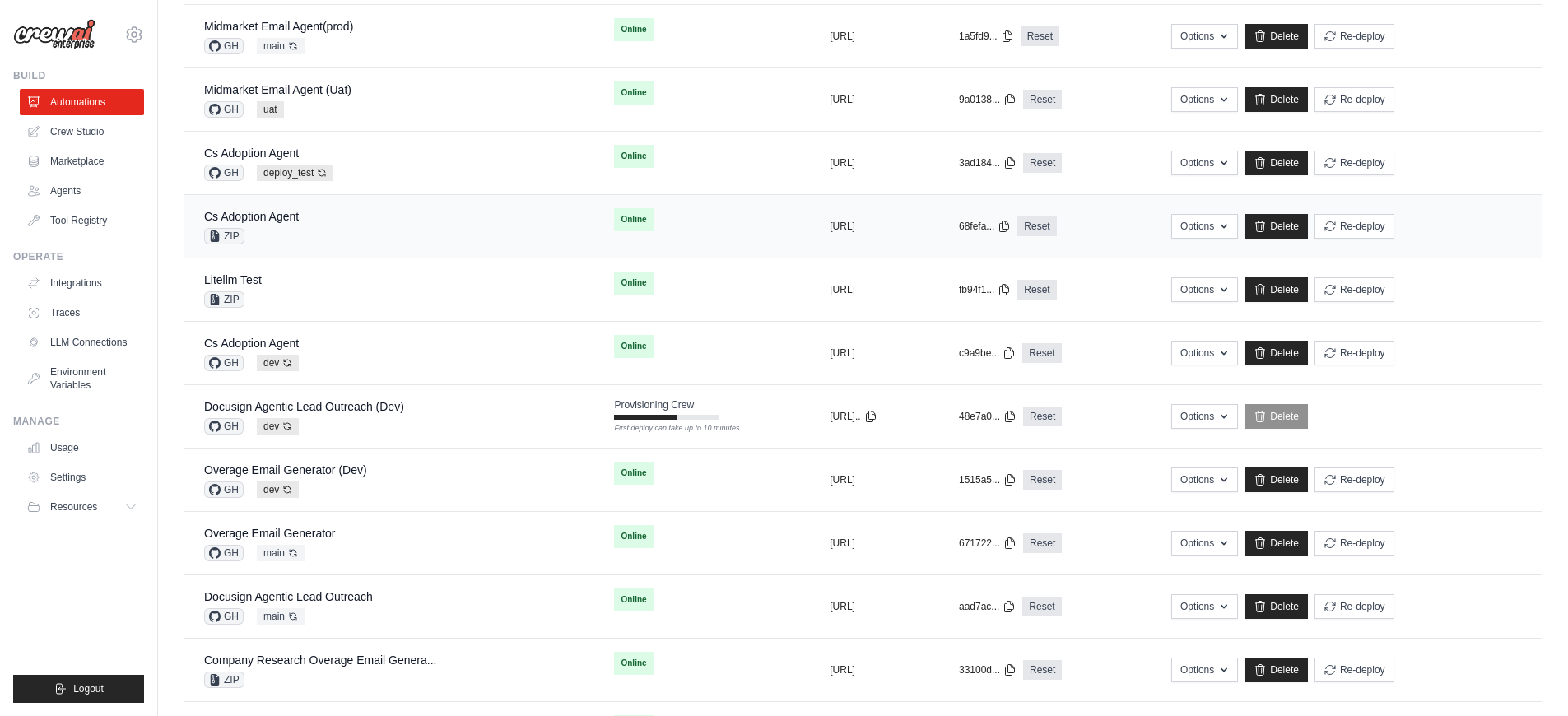
scroll to position [391, 0]
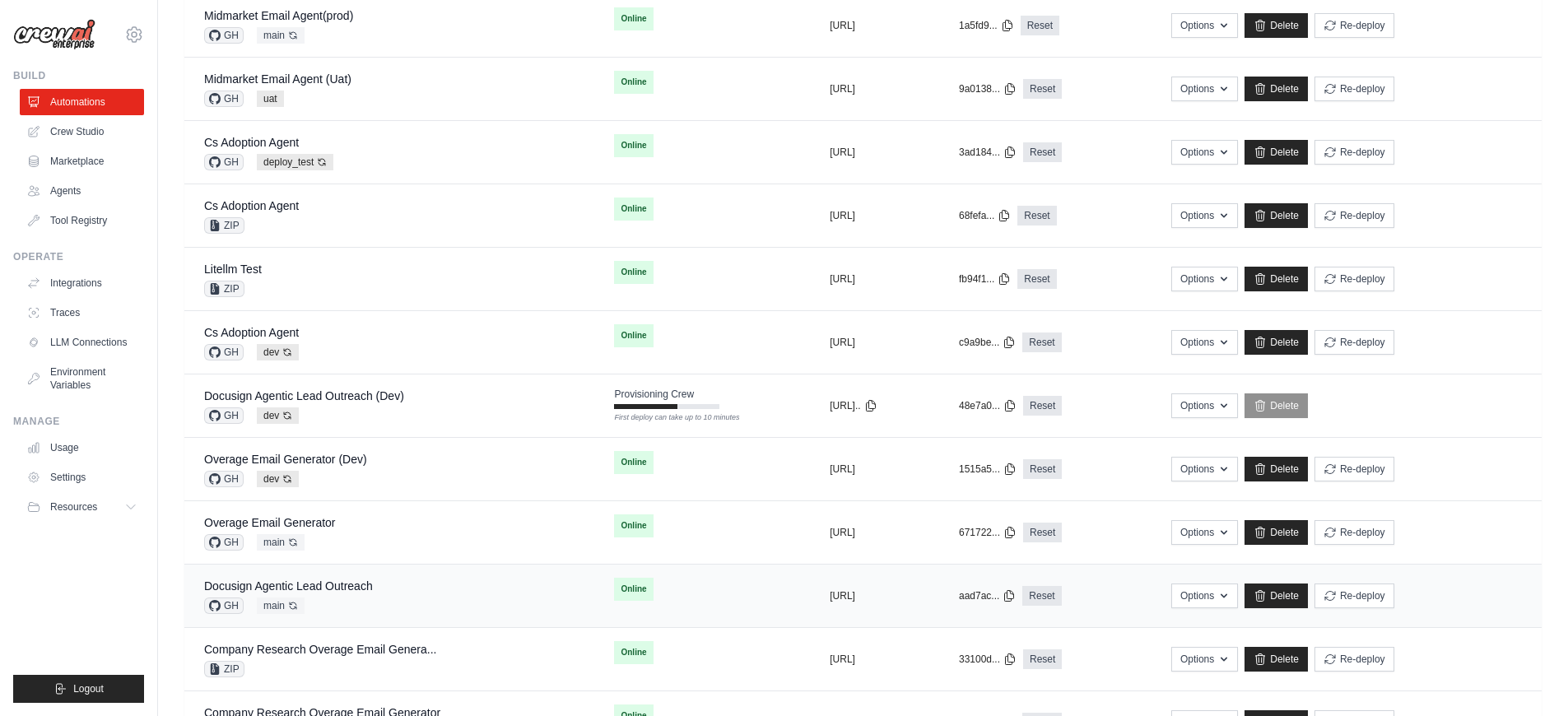
click at [395, 584] on div "Docusign Agentic Lead Outreach GH main Auto-deploy enabled" at bounding box center [389, 595] width 370 height 36
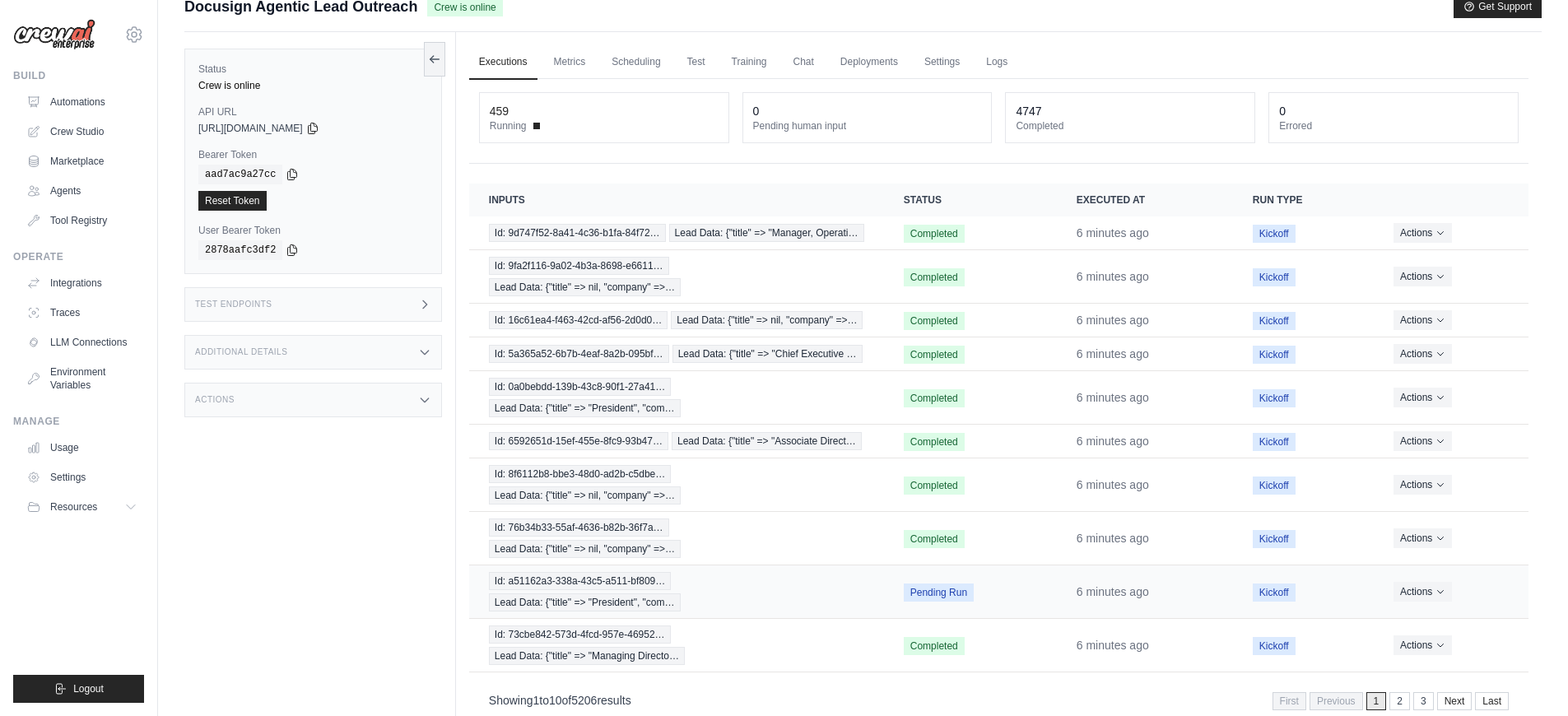
scroll to position [70, 0]
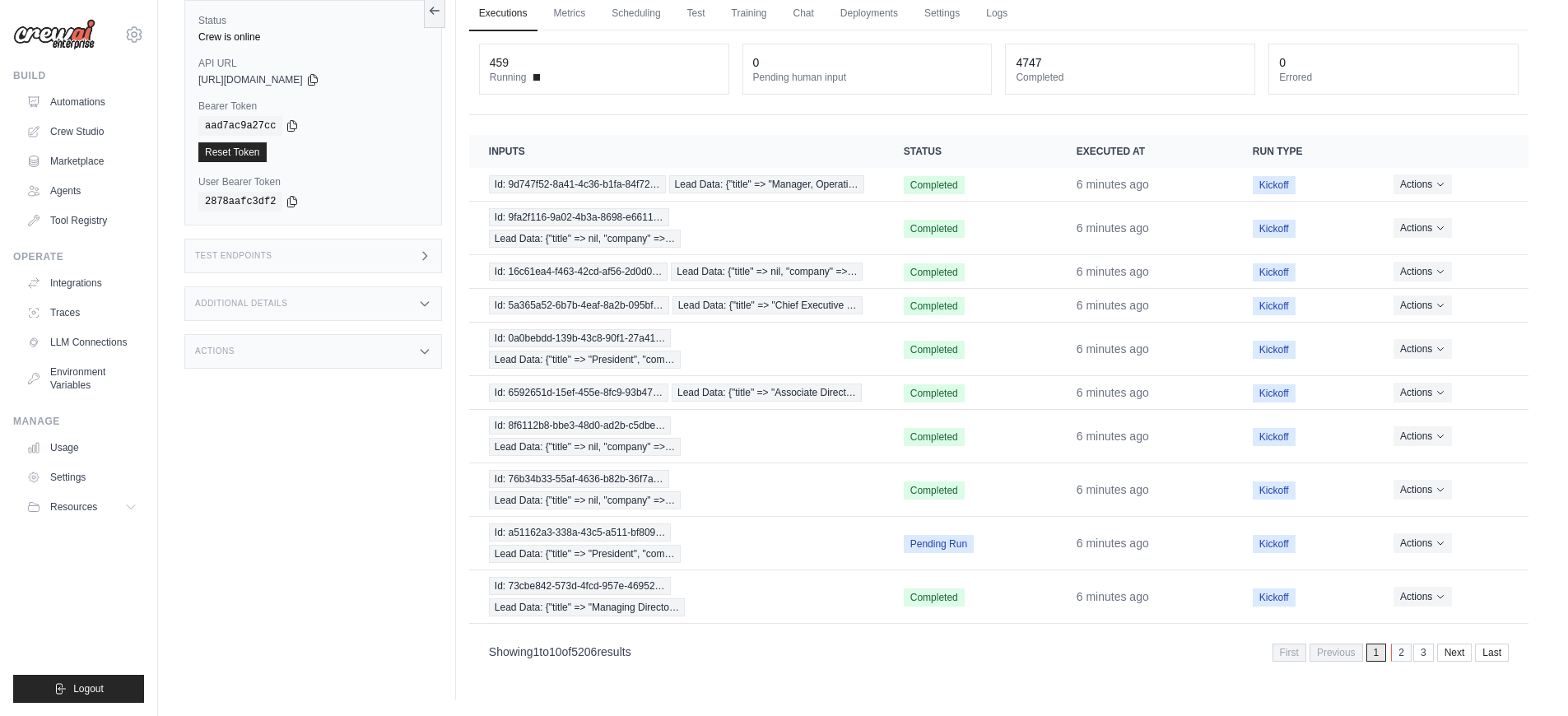
click at [1394, 643] on link "2" at bounding box center [1402, 652] width 20 height 18
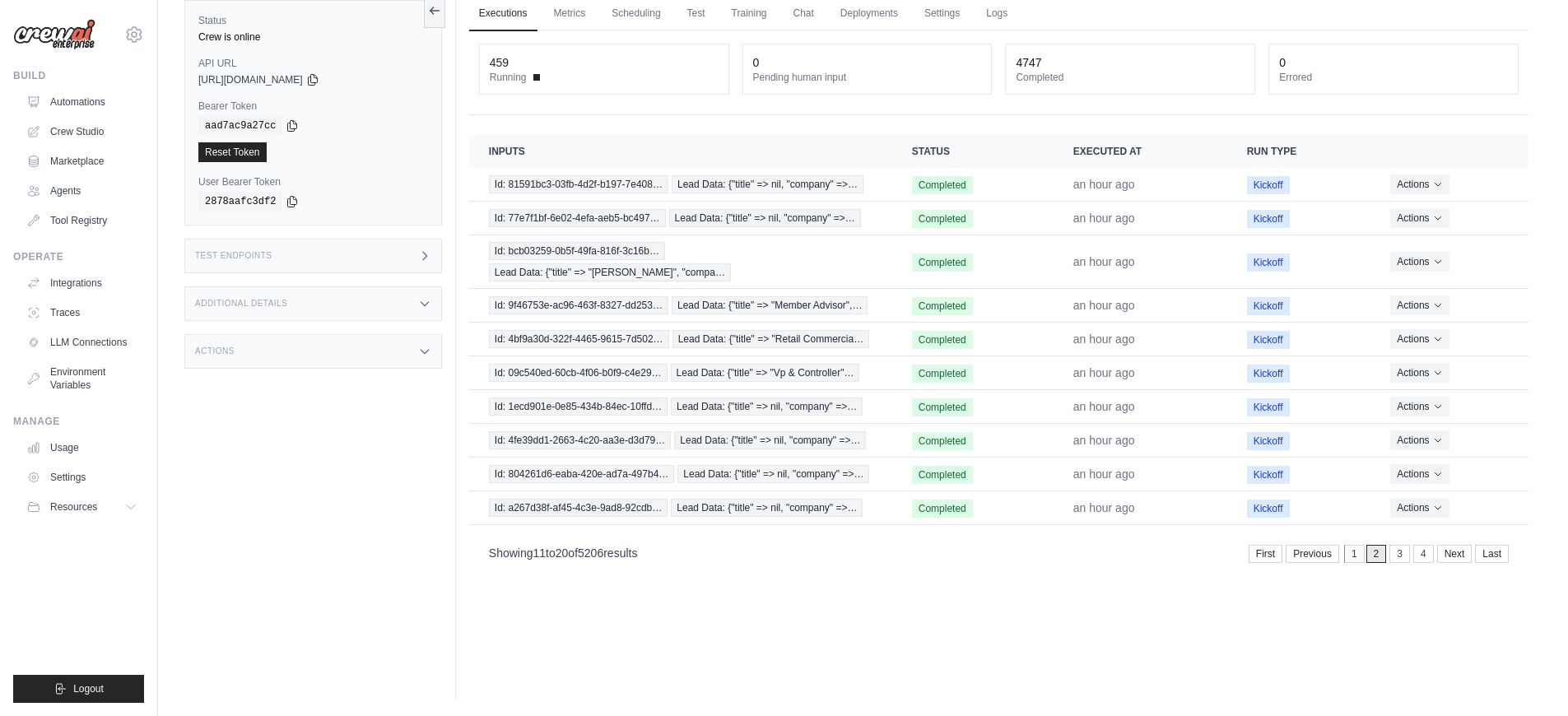
click at [1356, 545] on link "1" at bounding box center [1354, 553] width 20 height 18
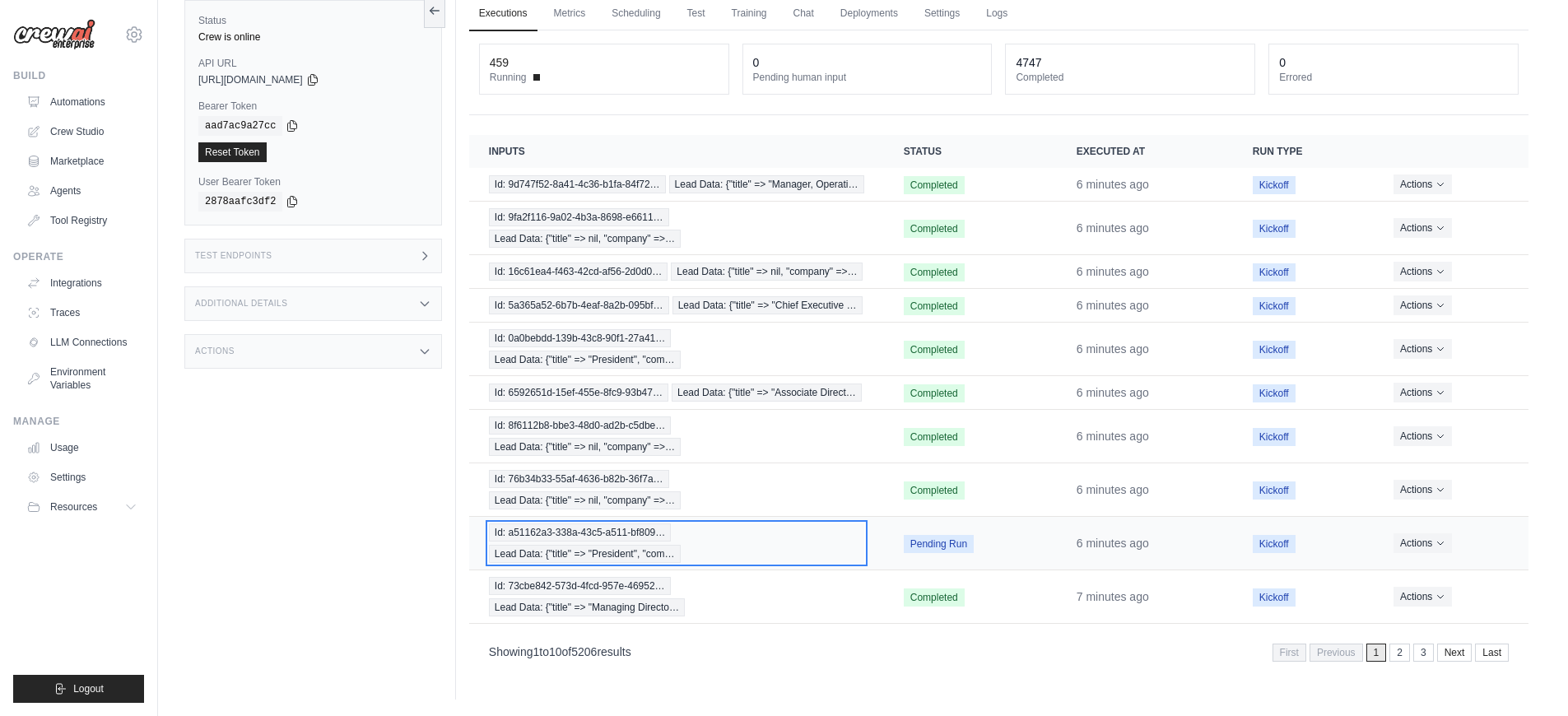
click at [816, 530] on div "Id: a51162a3-338a-43c5-a511-bf809… Lead Data: {"title" => "President", "com…" at bounding box center [676, 542] width 376 height 40
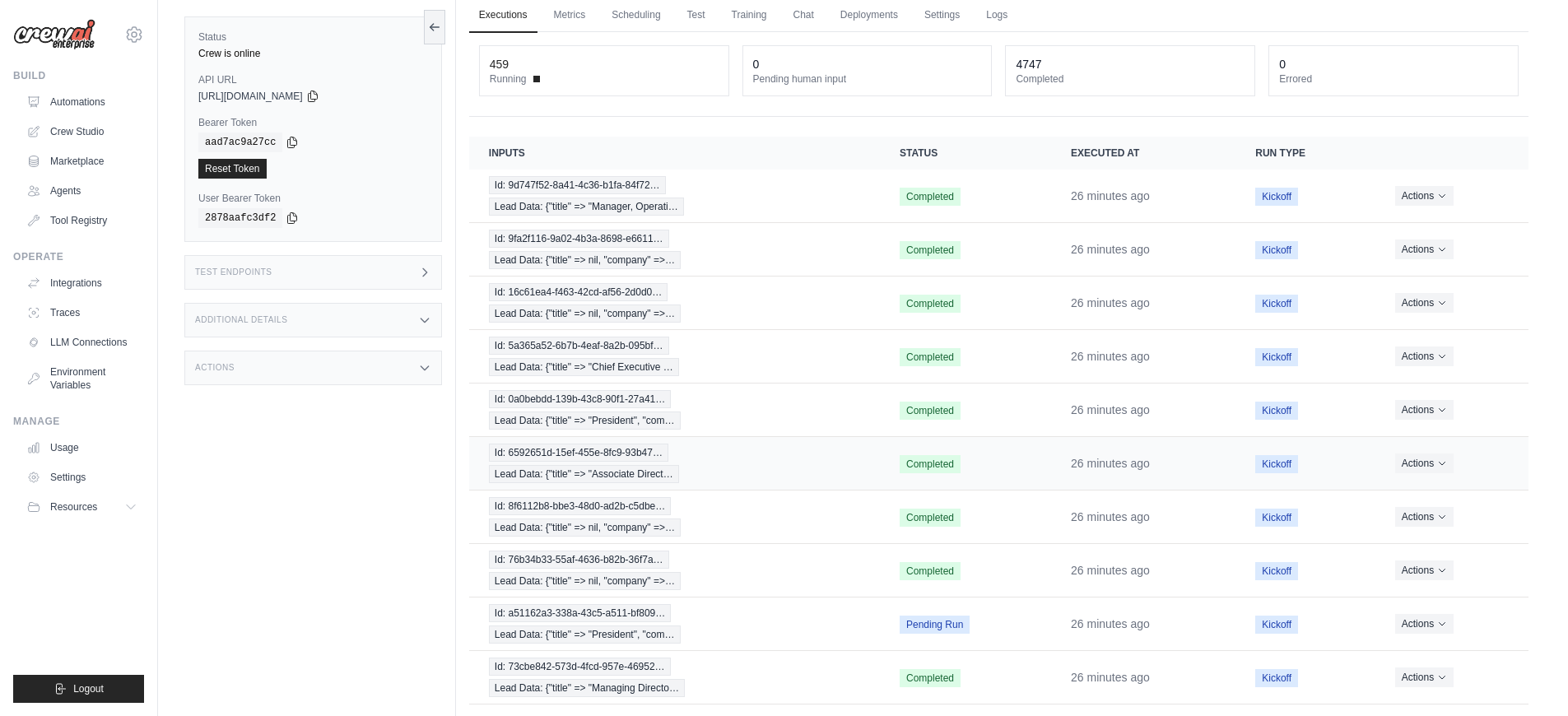
scroll to position [79, 0]
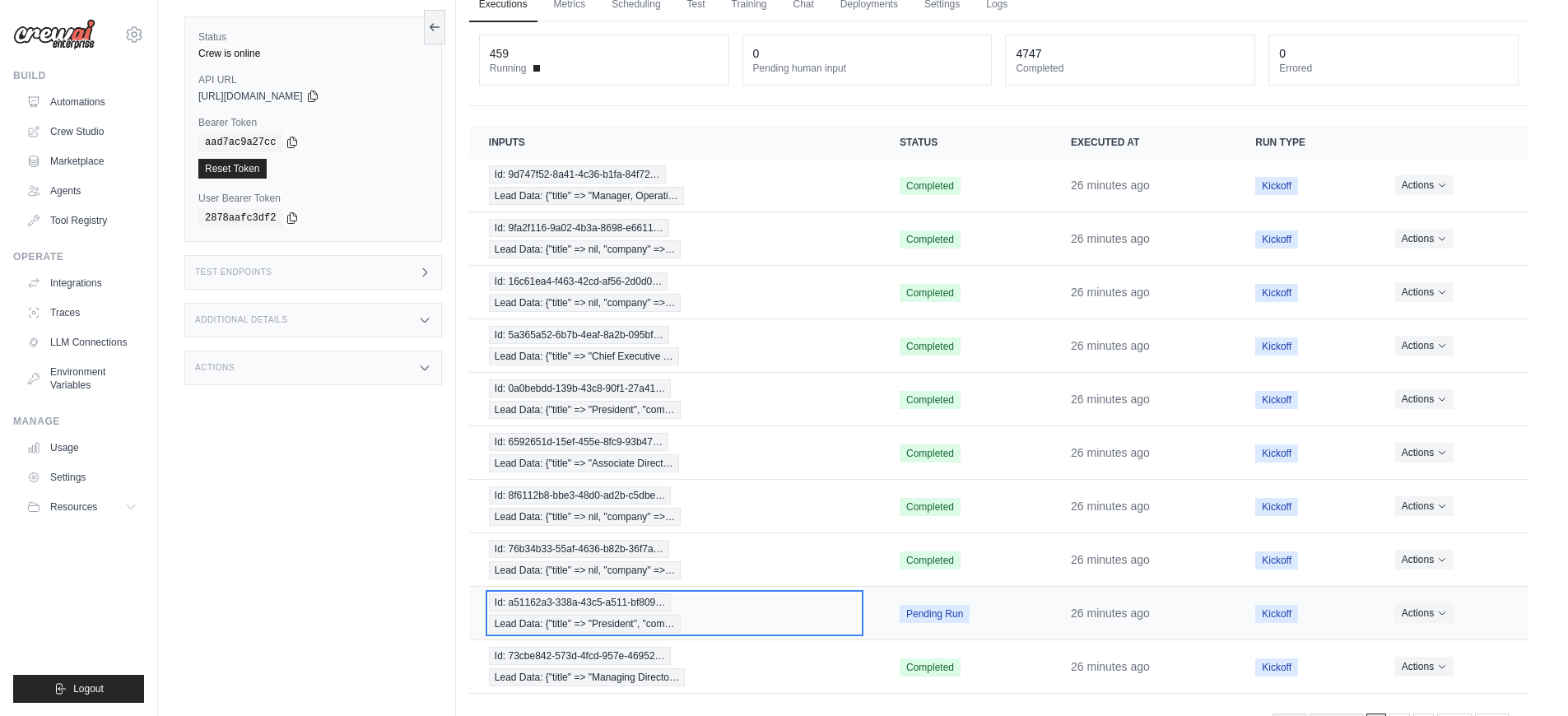
click at [792, 619] on div "Id: a51162a3-338a-43c5-a511-bf809… Lead Data: {"title" => "President", "com…" at bounding box center [674, 612] width 371 height 40
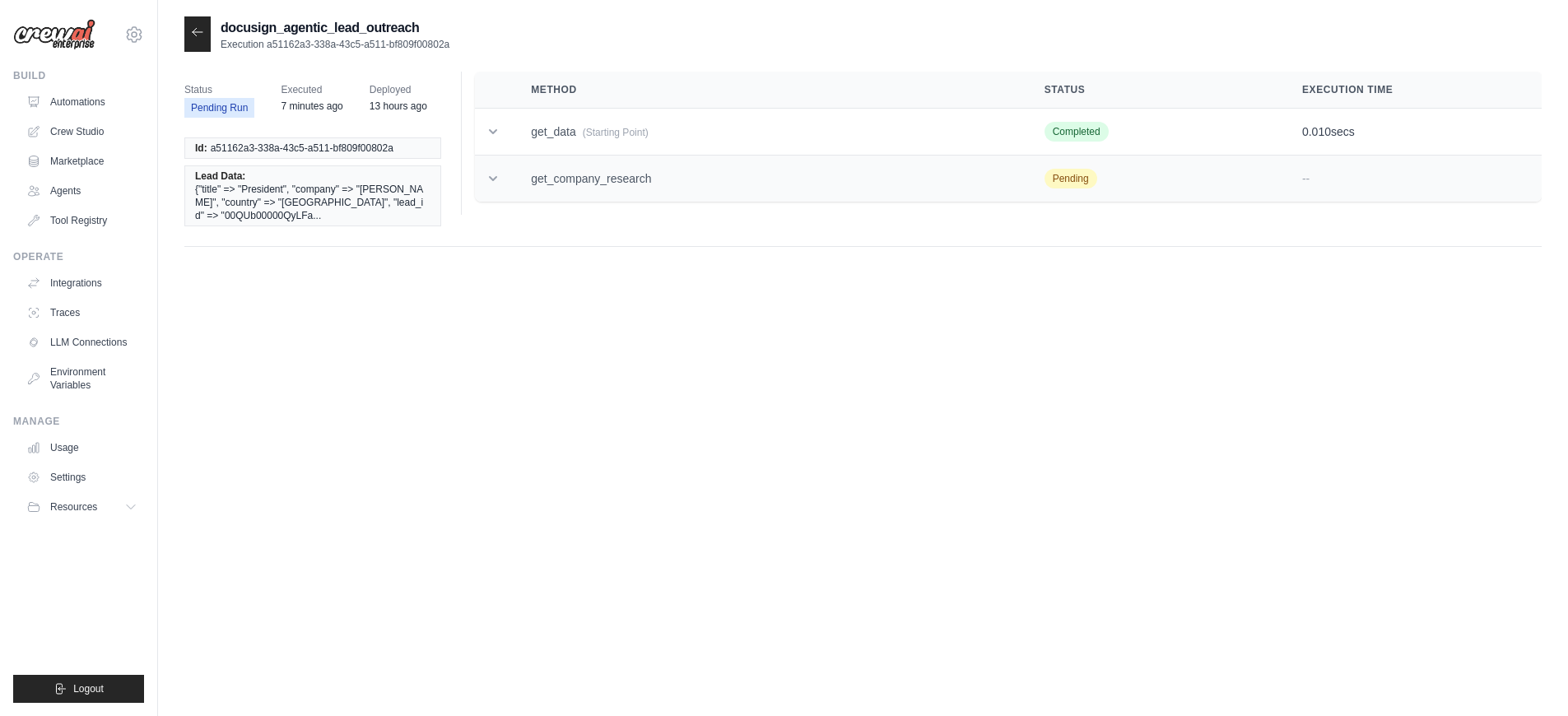
click at [506, 178] on td at bounding box center [493, 179] width 36 height 47
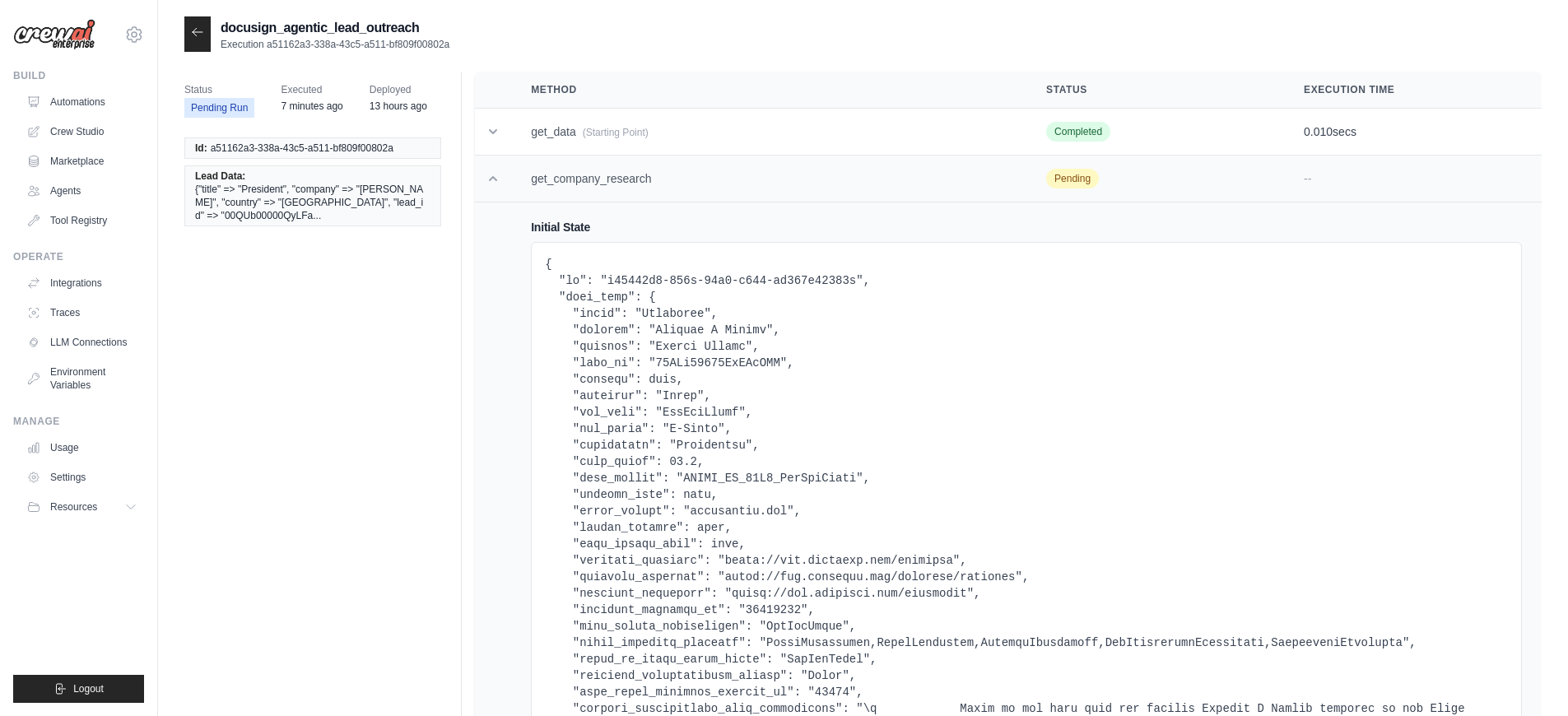
click at [506, 178] on td at bounding box center [493, 179] width 36 height 47
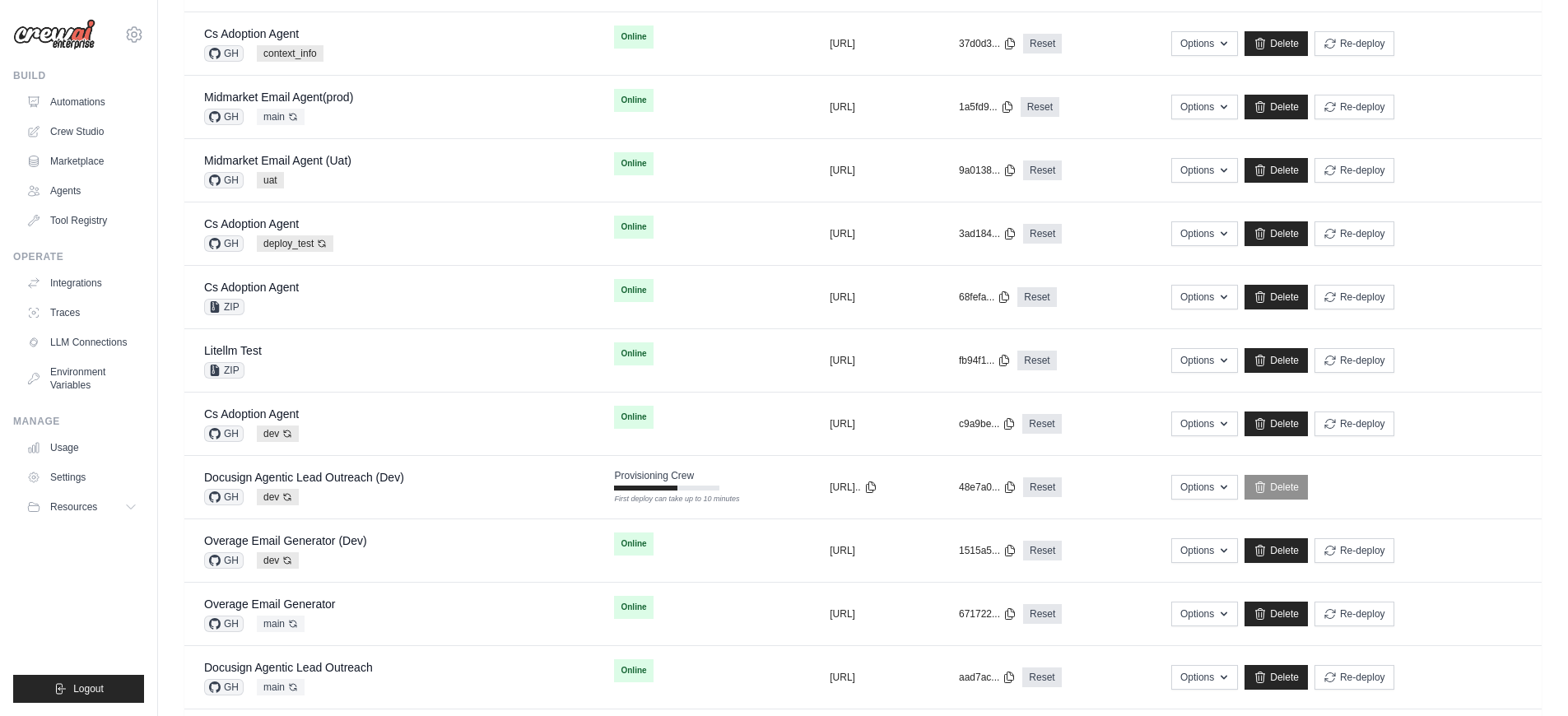
scroll to position [370, 0]
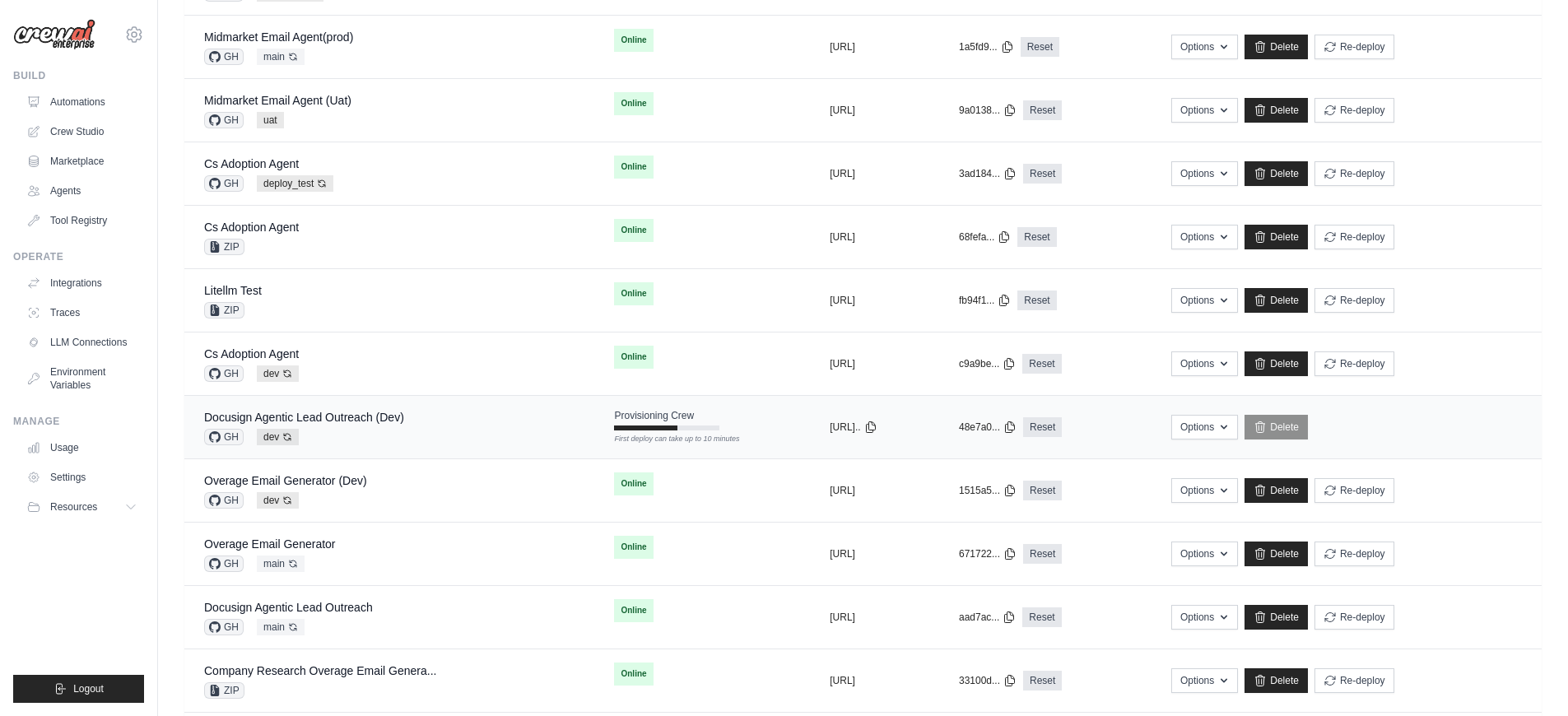
click at [424, 436] on div "Docusign Agentic Lead Outreach (Dev) GH dev Auto-deploy enabled" at bounding box center [389, 427] width 370 height 36
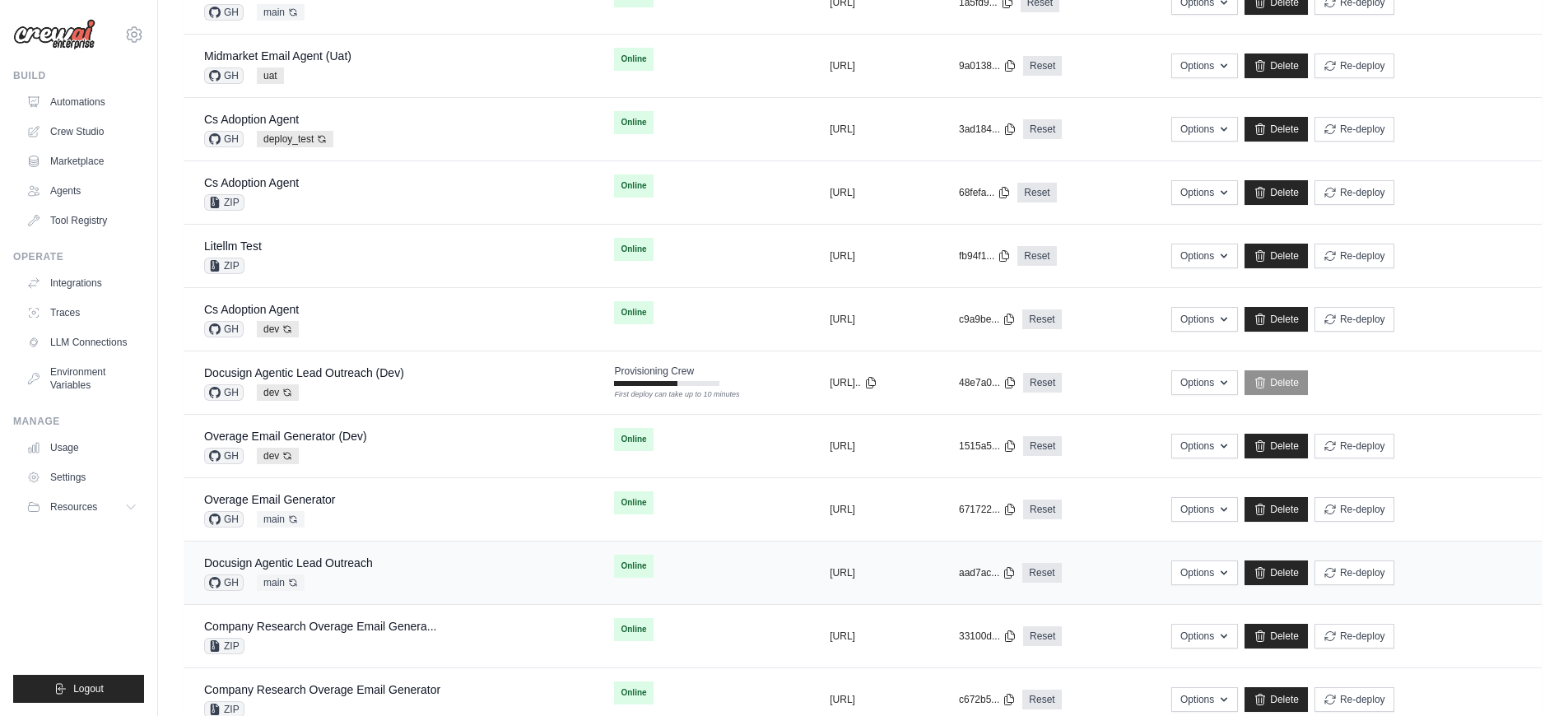
scroll to position [478, 0]
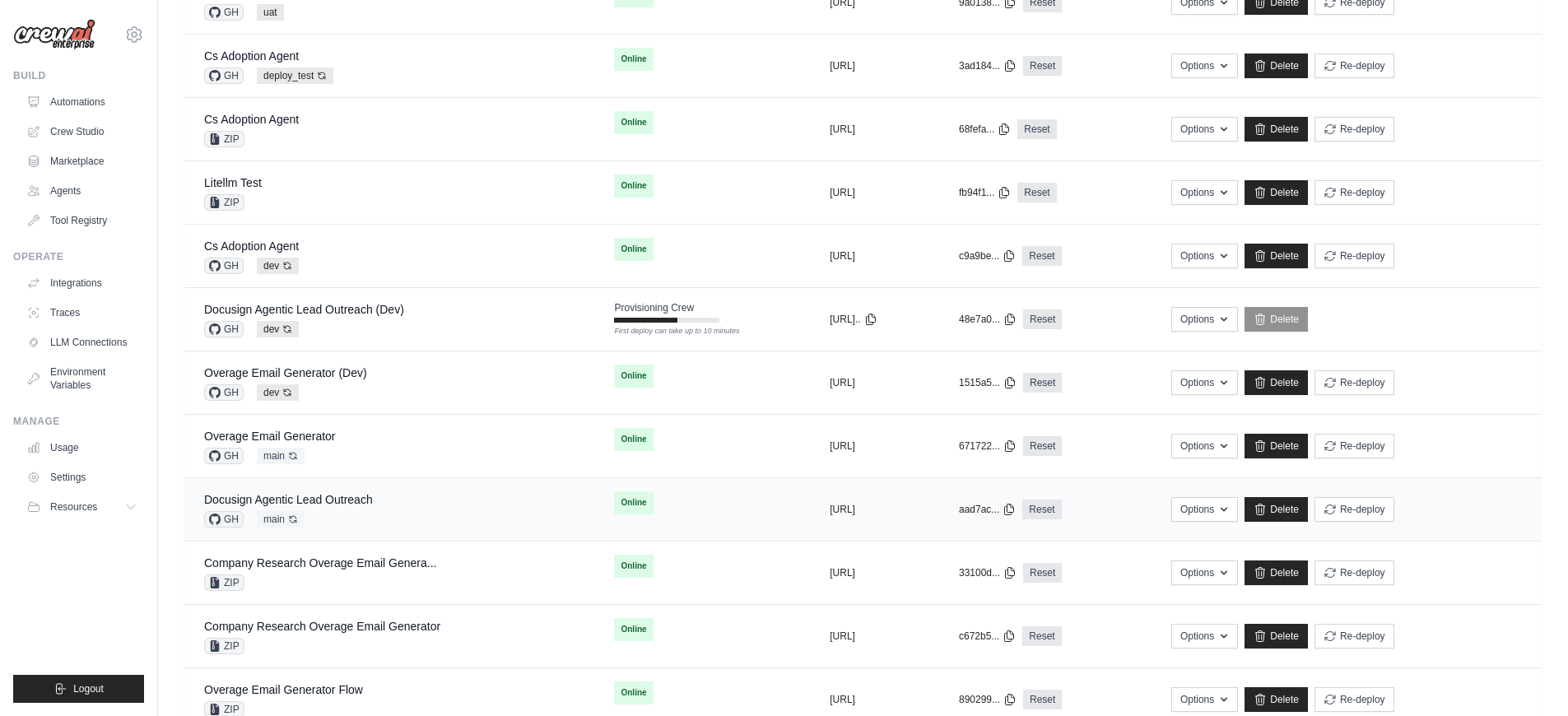
click at [439, 512] on div "Docusign Agentic Lead Outreach GH main Auto-deploy enabled" at bounding box center [389, 509] width 370 height 36
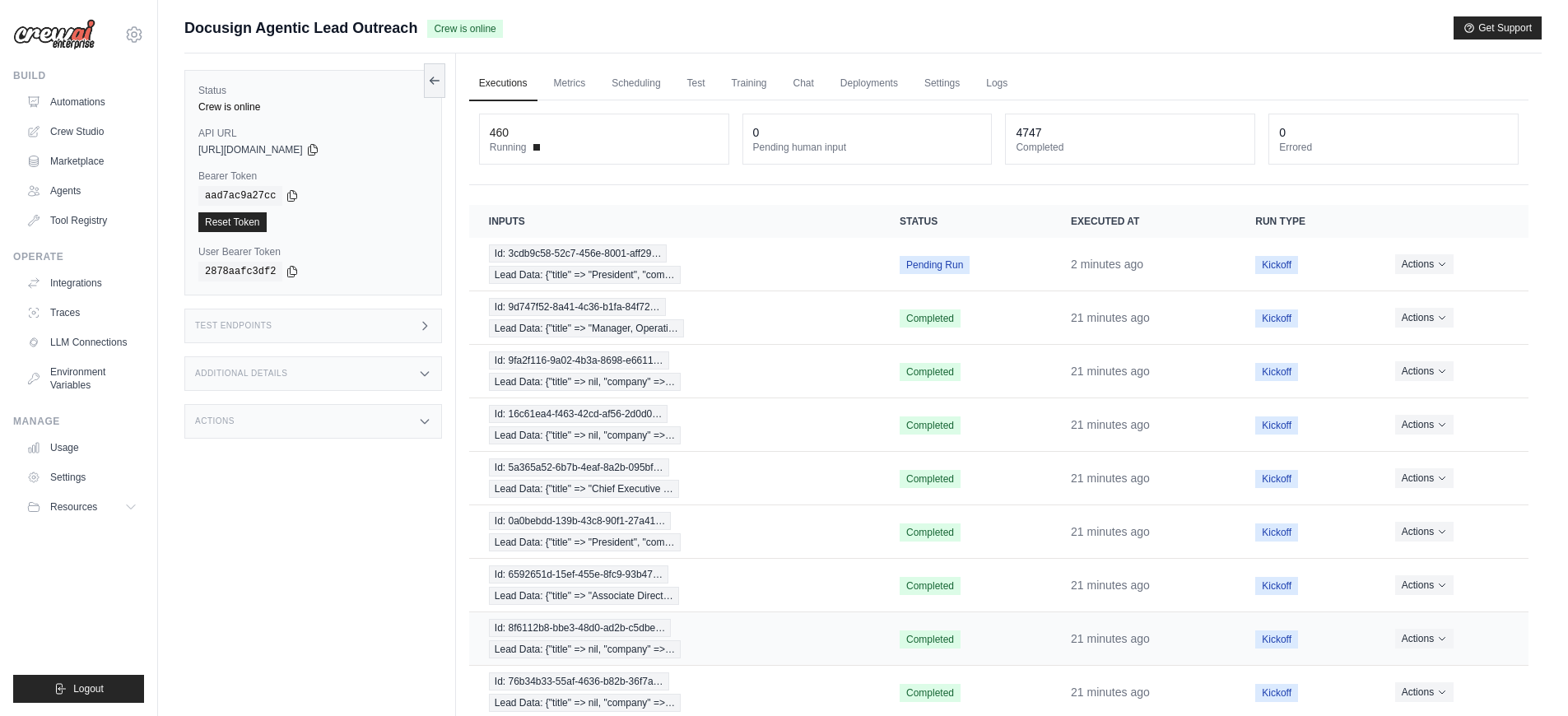
scroll to position [135, 0]
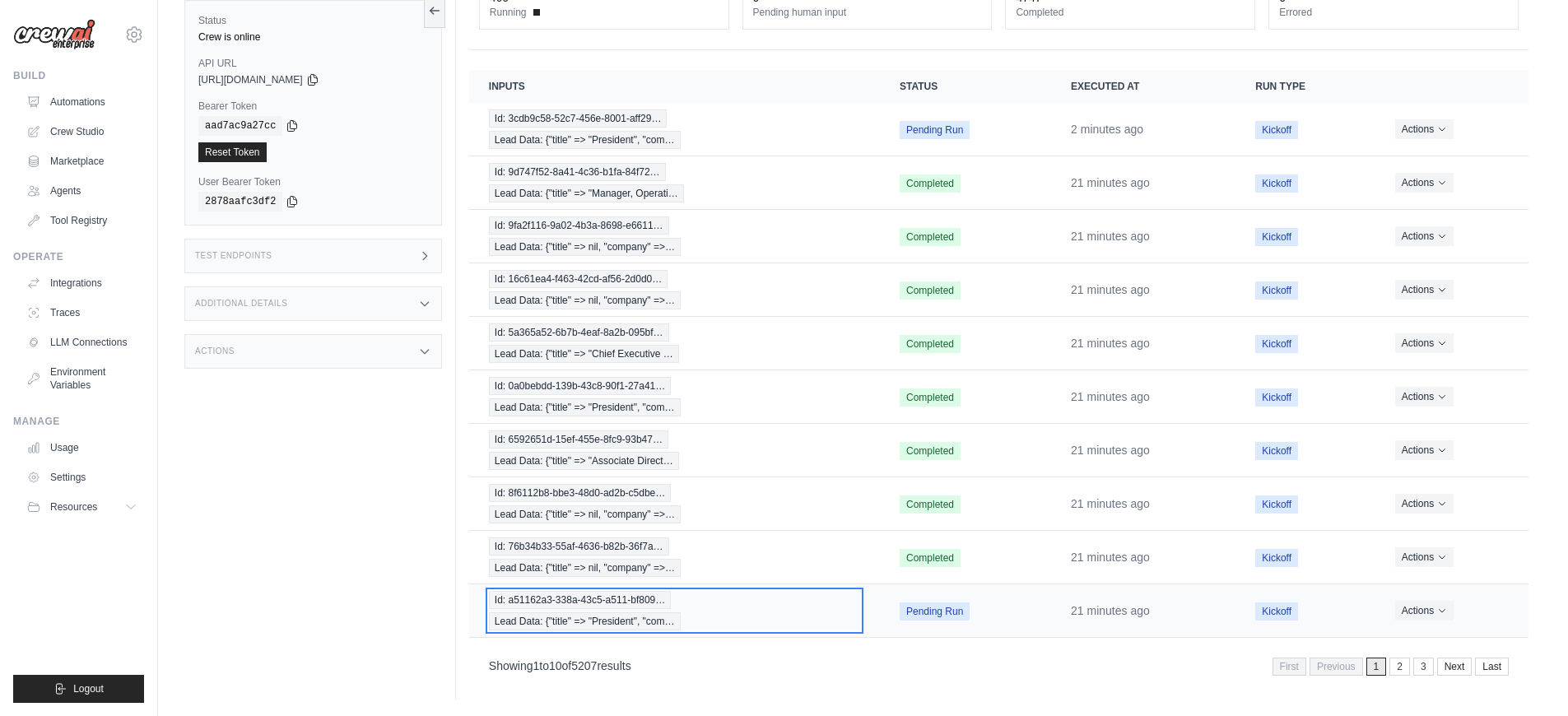
click at [803, 623] on div "Id: a51162a3-338a-43c5-a511-bf809… Lead Data: {"title" => "President", "com…" at bounding box center [674, 610] width 371 height 40
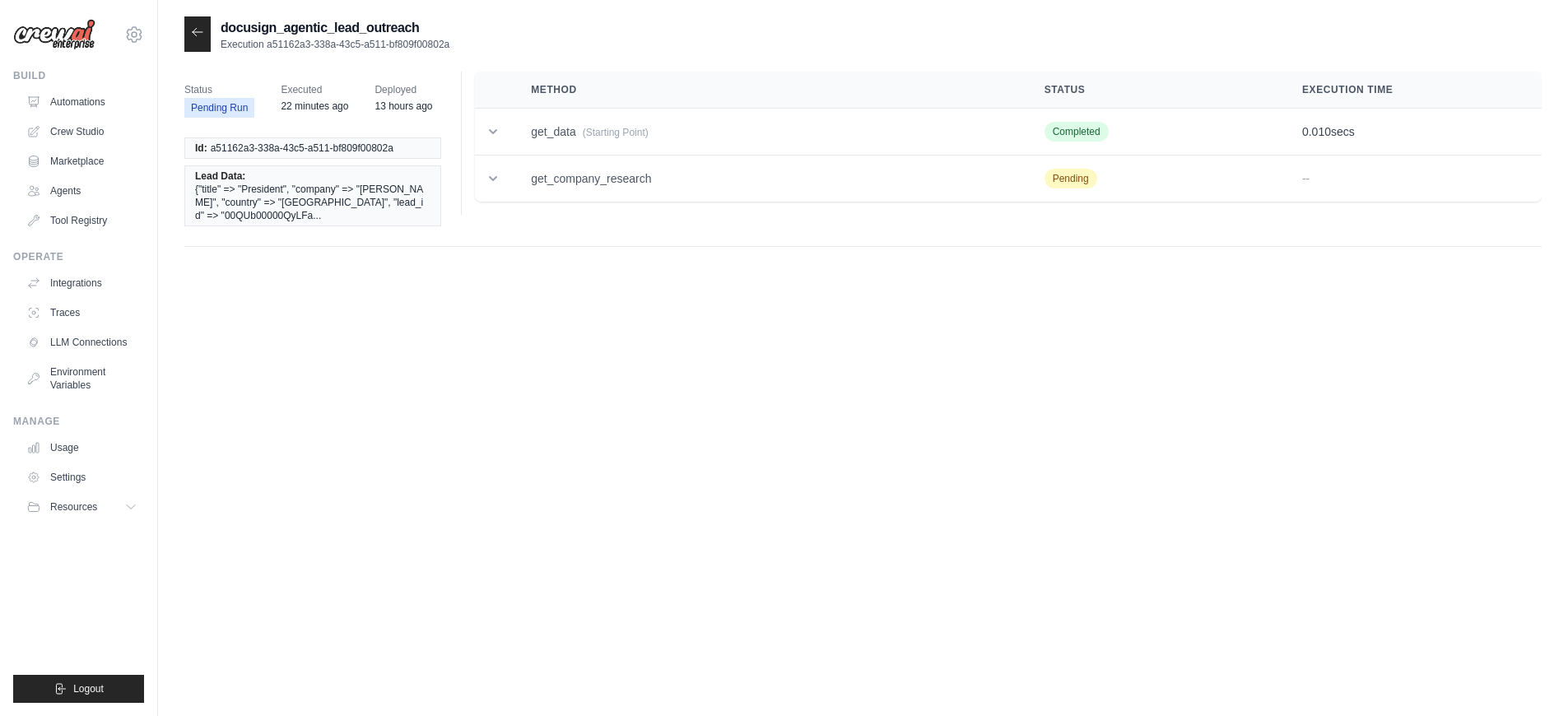
click at [666, 410] on div "docusign_agentic_lead_outreach Execution a51162a3-338a-43c5-a511-bf809f00802a S…" at bounding box center [863, 374] width 1358 height 716
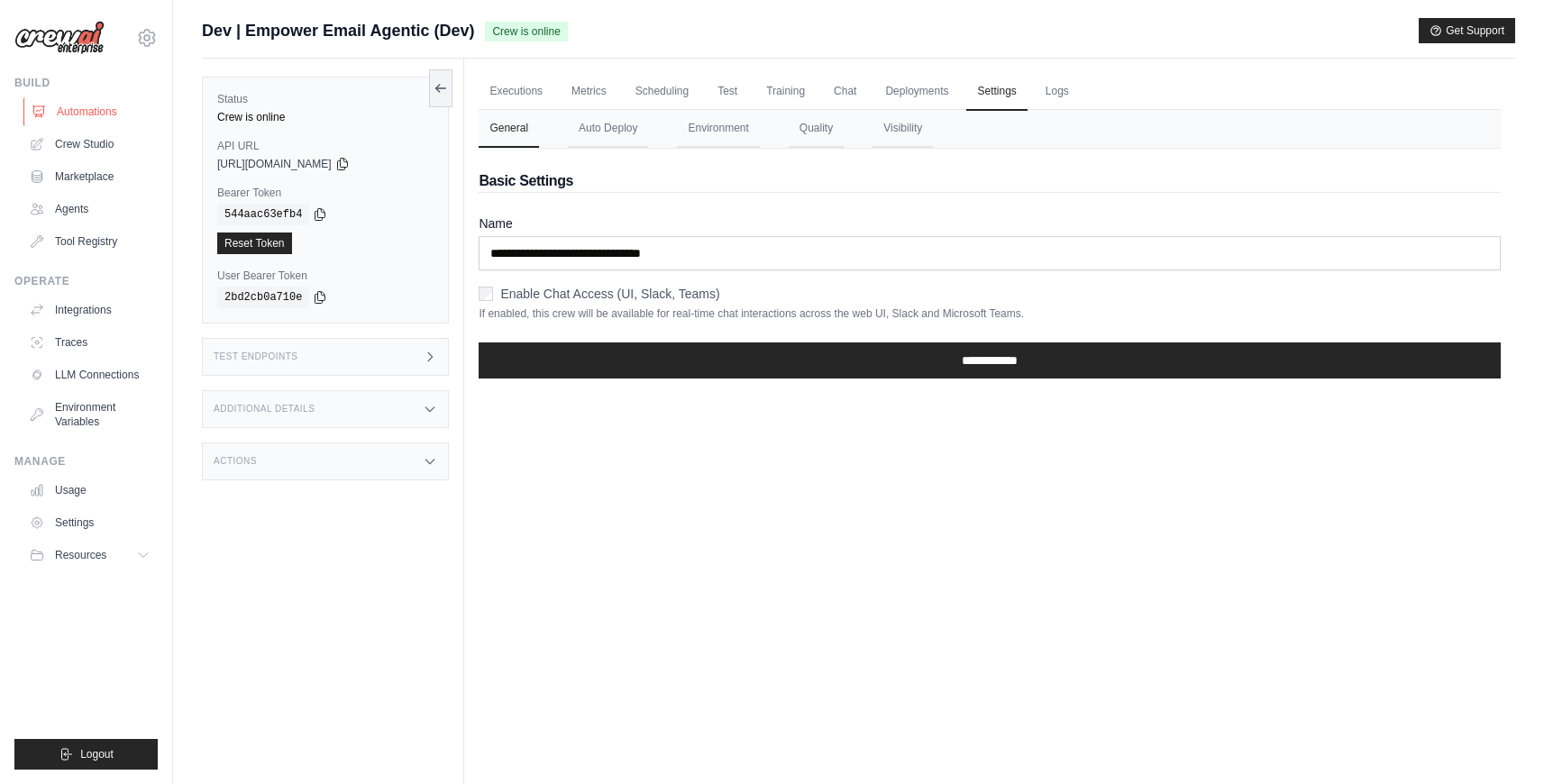
click at [115, 106] on link "Automations" at bounding box center [91, 111] width 136 height 29
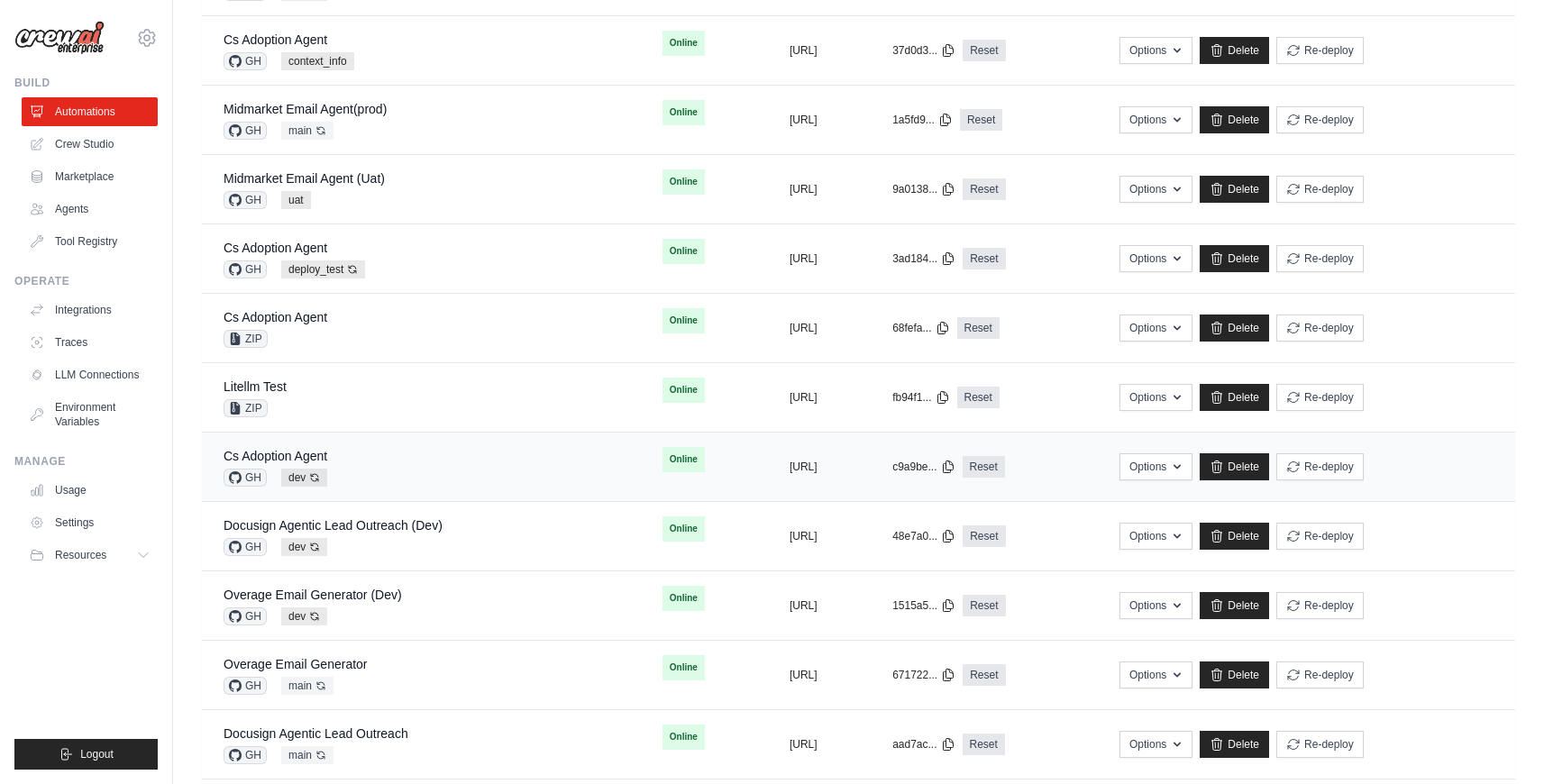
scroll to position [359, 0]
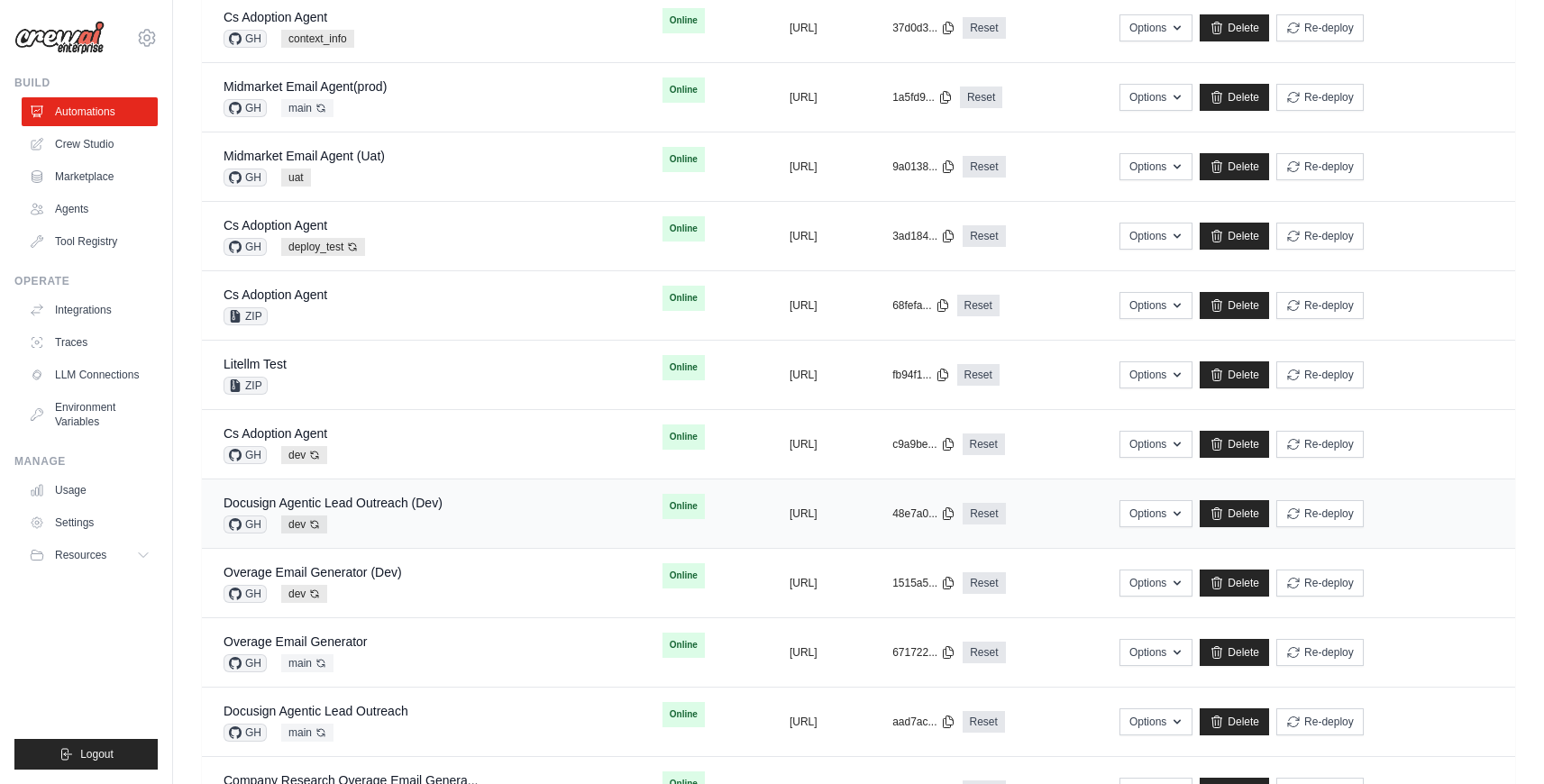
click at [468, 500] on div "Docusign Agentic Lead Outreach (Dev) GH dev Auto-deploy enabled" at bounding box center [421, 513] width 395 height 40
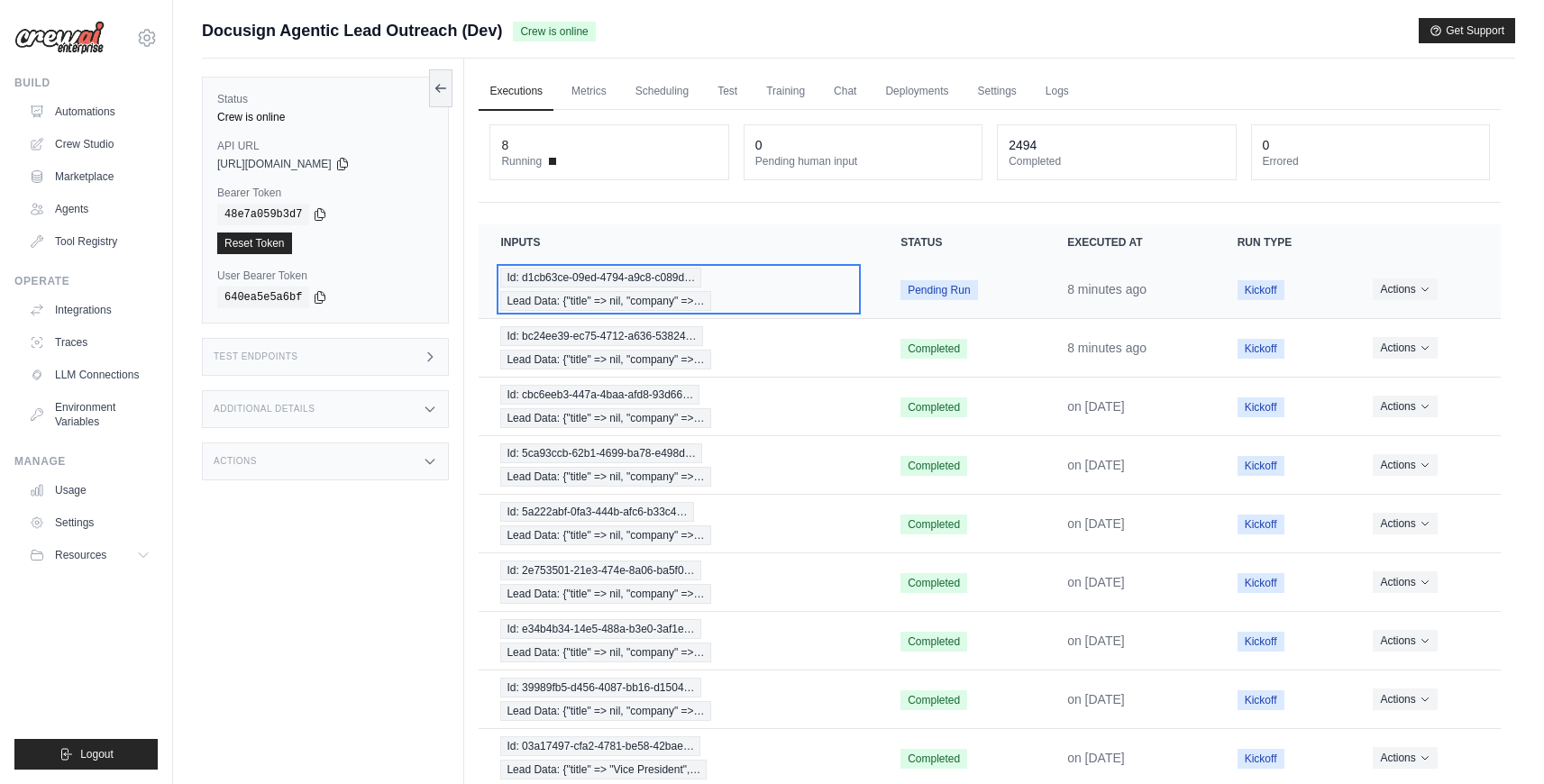
click at [771, 308] on div "Id: d1cb63ce-09ed-4794-a9c8-c089d… Lead Data: {"title" => nil, "company" =>…" at bounding box center [678, 289] width 357 height 43
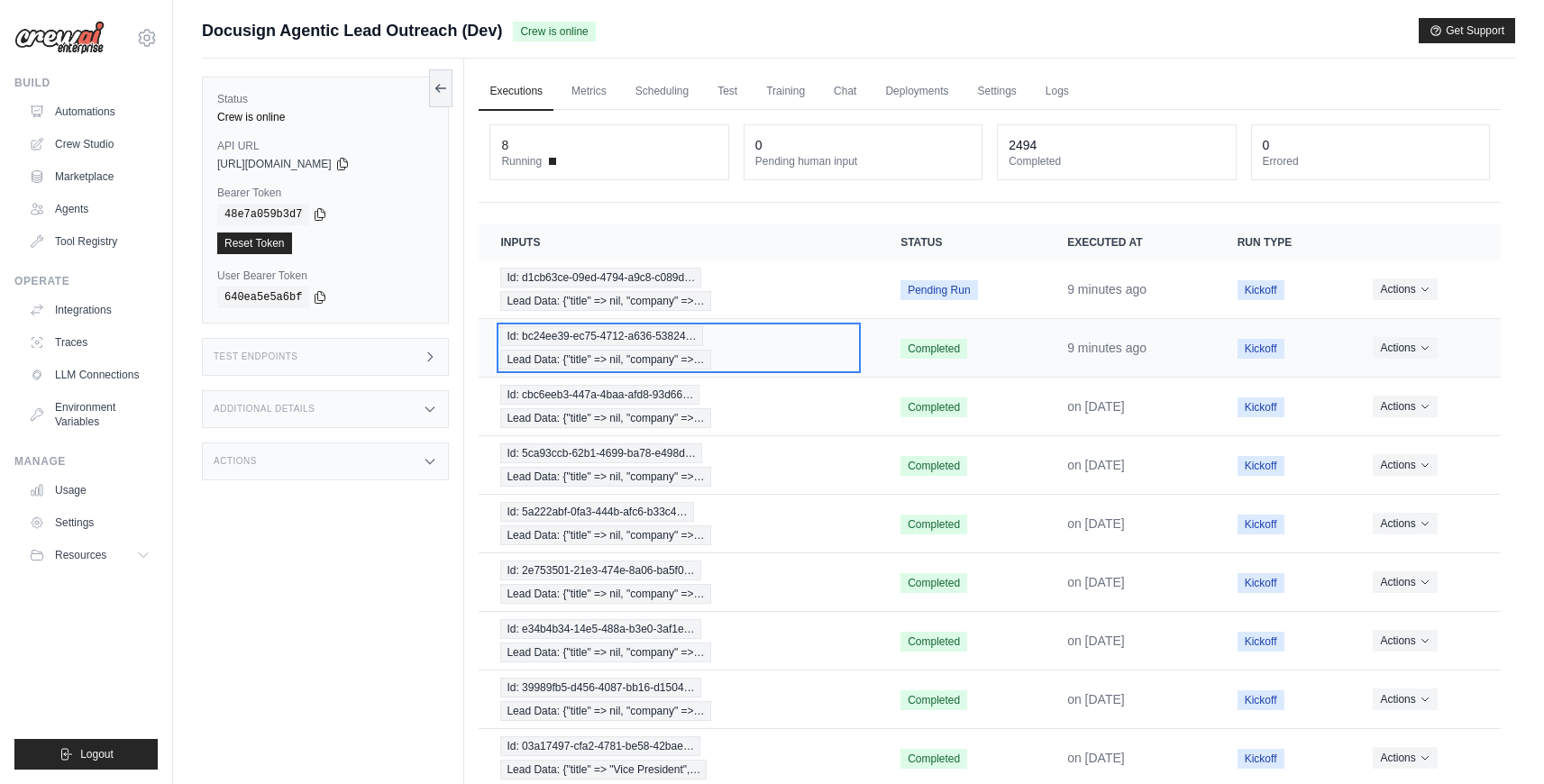
click at [791, 365] on div "Id: bc24ee39-ec75-4712-a636-53824… Lead Data: {"title" => nil, "company" =>…" at bounding box center [678, 347] width 357 height 43
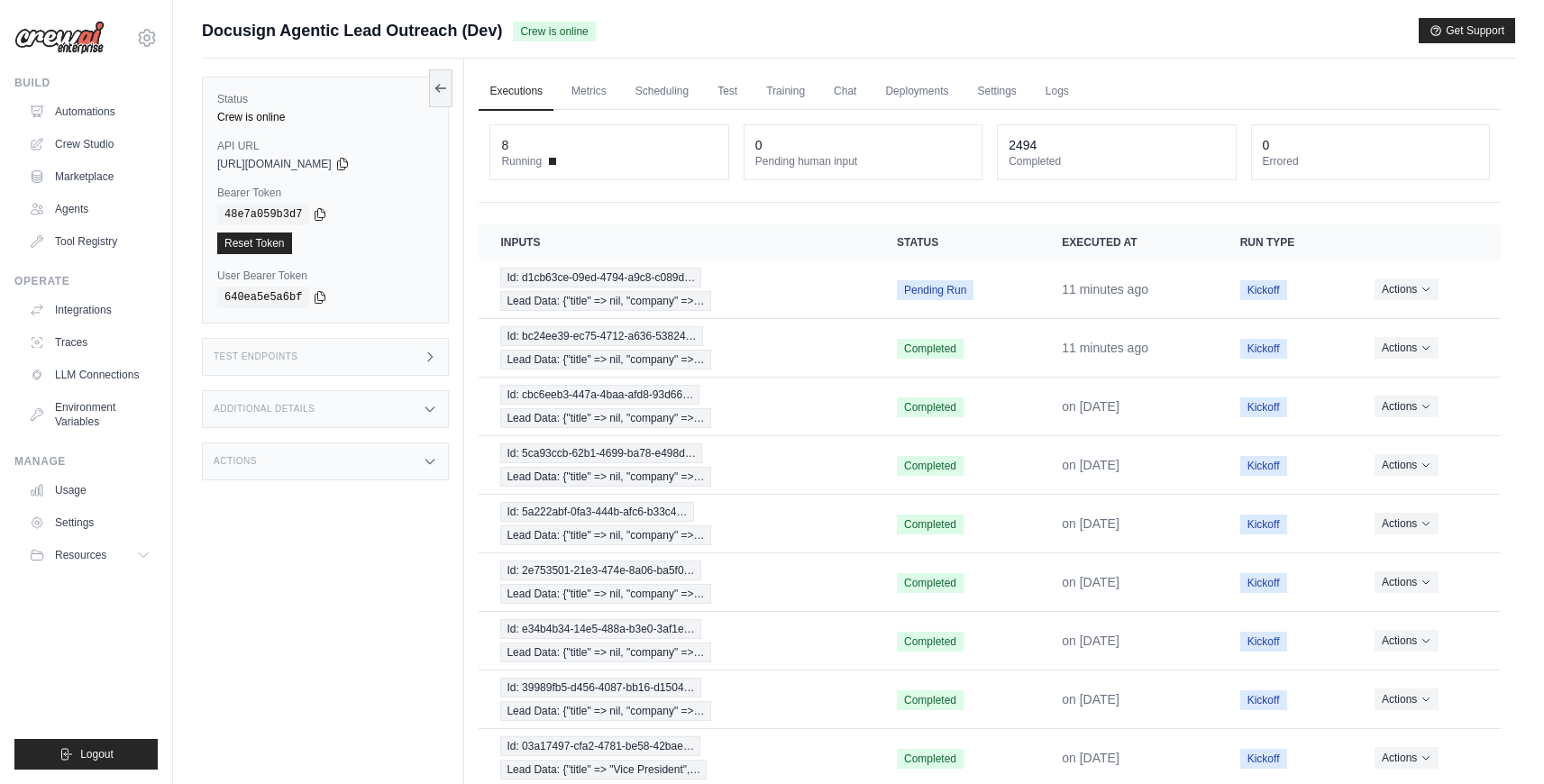
click at [354, 464] on div "Actions" at bounding box center [325, 461] width 247 height 38
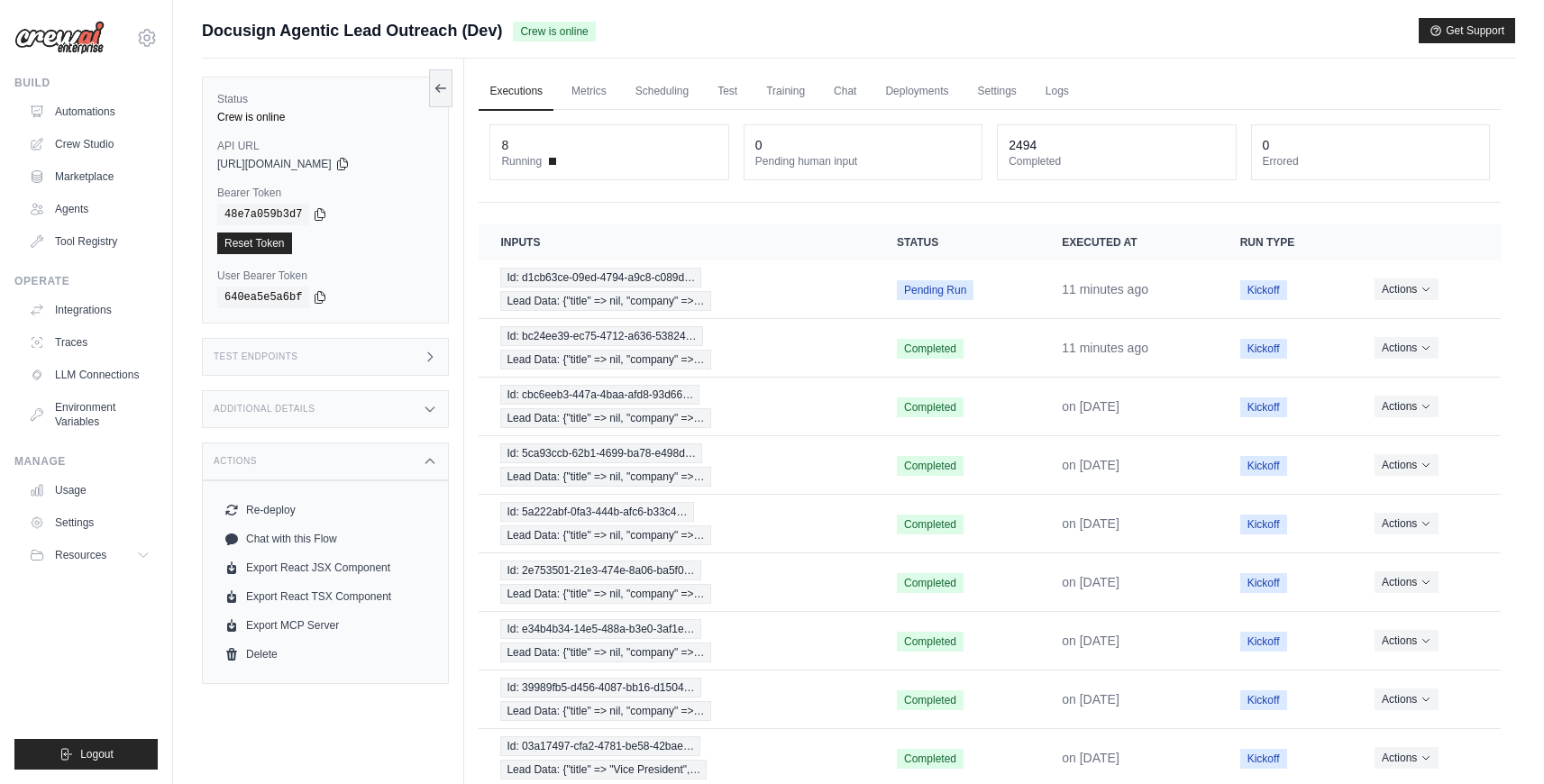
click at [317, 402] on div "Additional Details" at bounding box center [325, 408] width 247 height 38
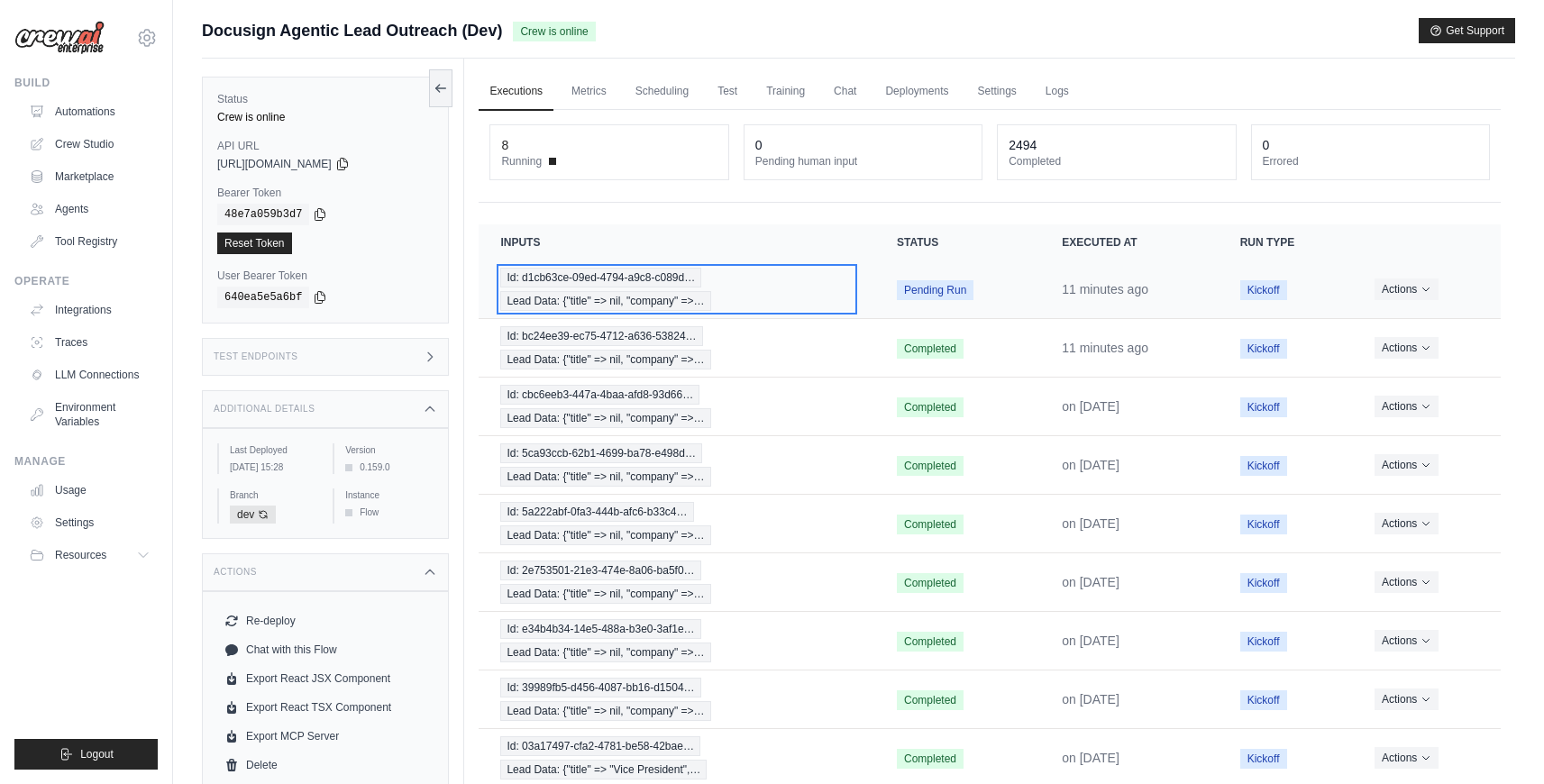
click at [734, 300] on div "Id: d1cb63ce-09ed-4794-a9c8-c089d… Lead Data: {"title" => nil, "company" =>…" at bounding box center [676, 289] width 353 height 43
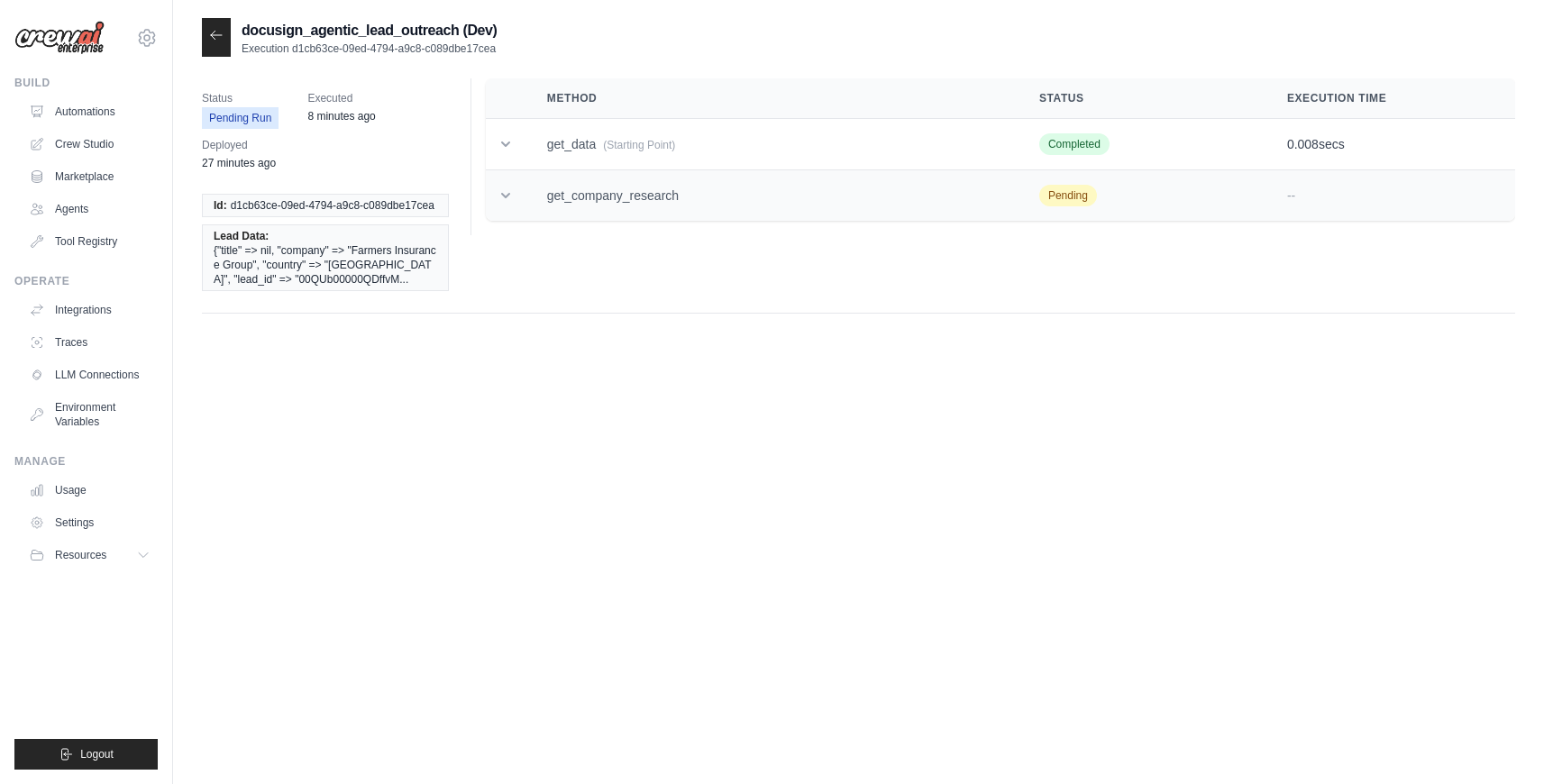
click at [615, 201] on td "get_company_research" at bounding box center [772, 196] width 492 height 52
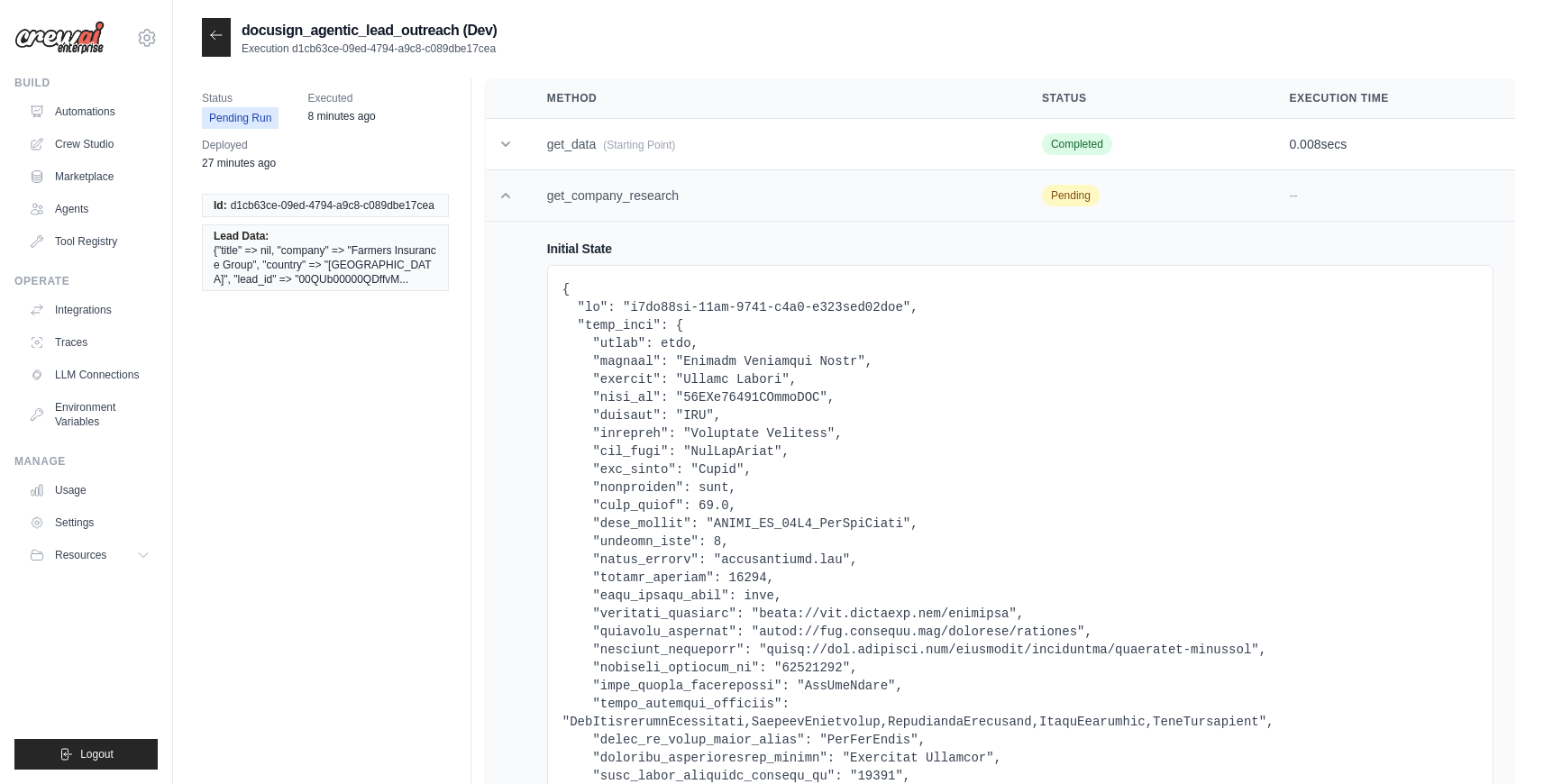
click at [615, 201] on td "get_company_research" at bounding box center [773, 196] width 495 height 52
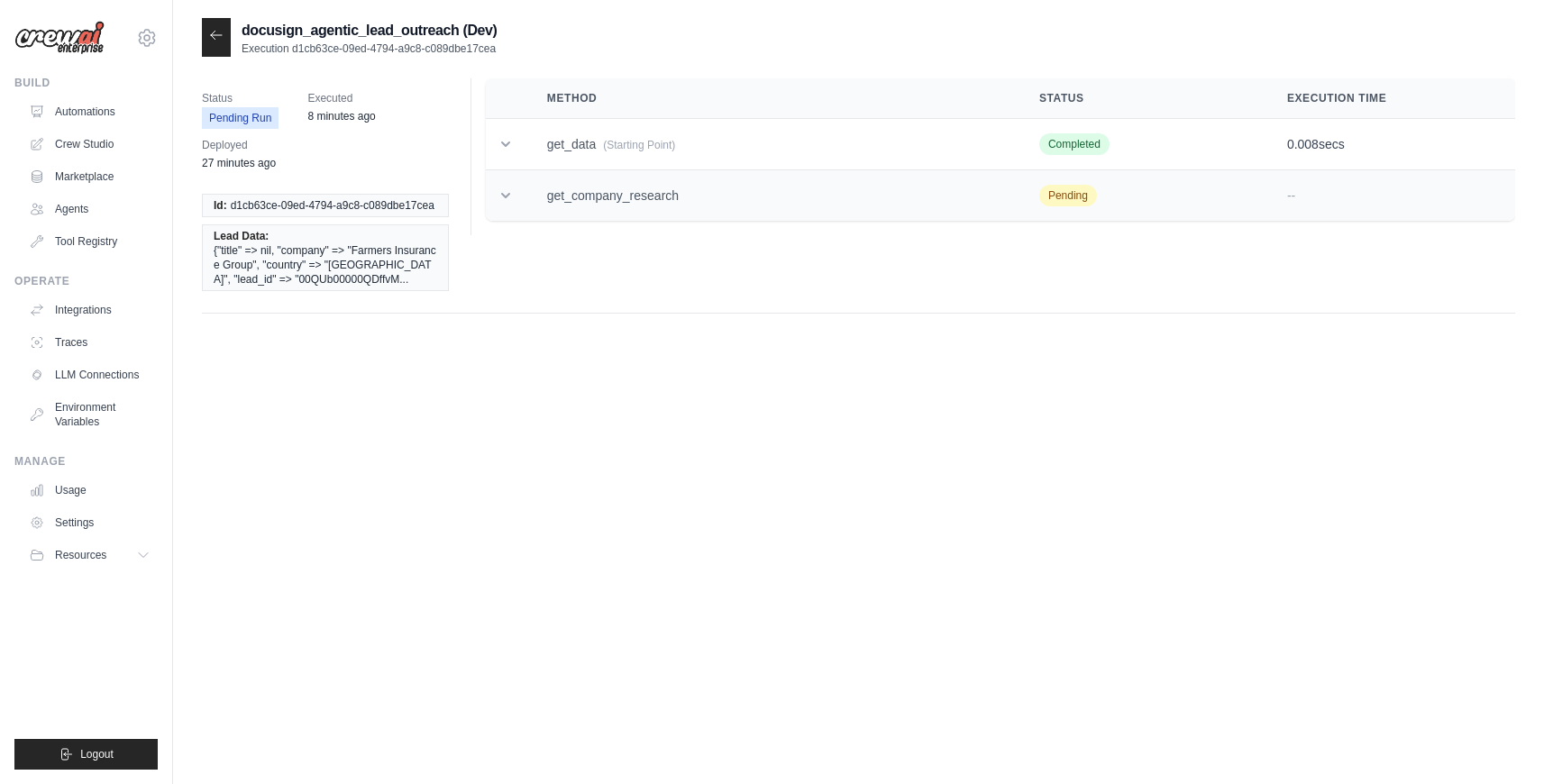
click at [615, 201] on td "get_company_research" at bounding box center [772, 196] width 492 height 52
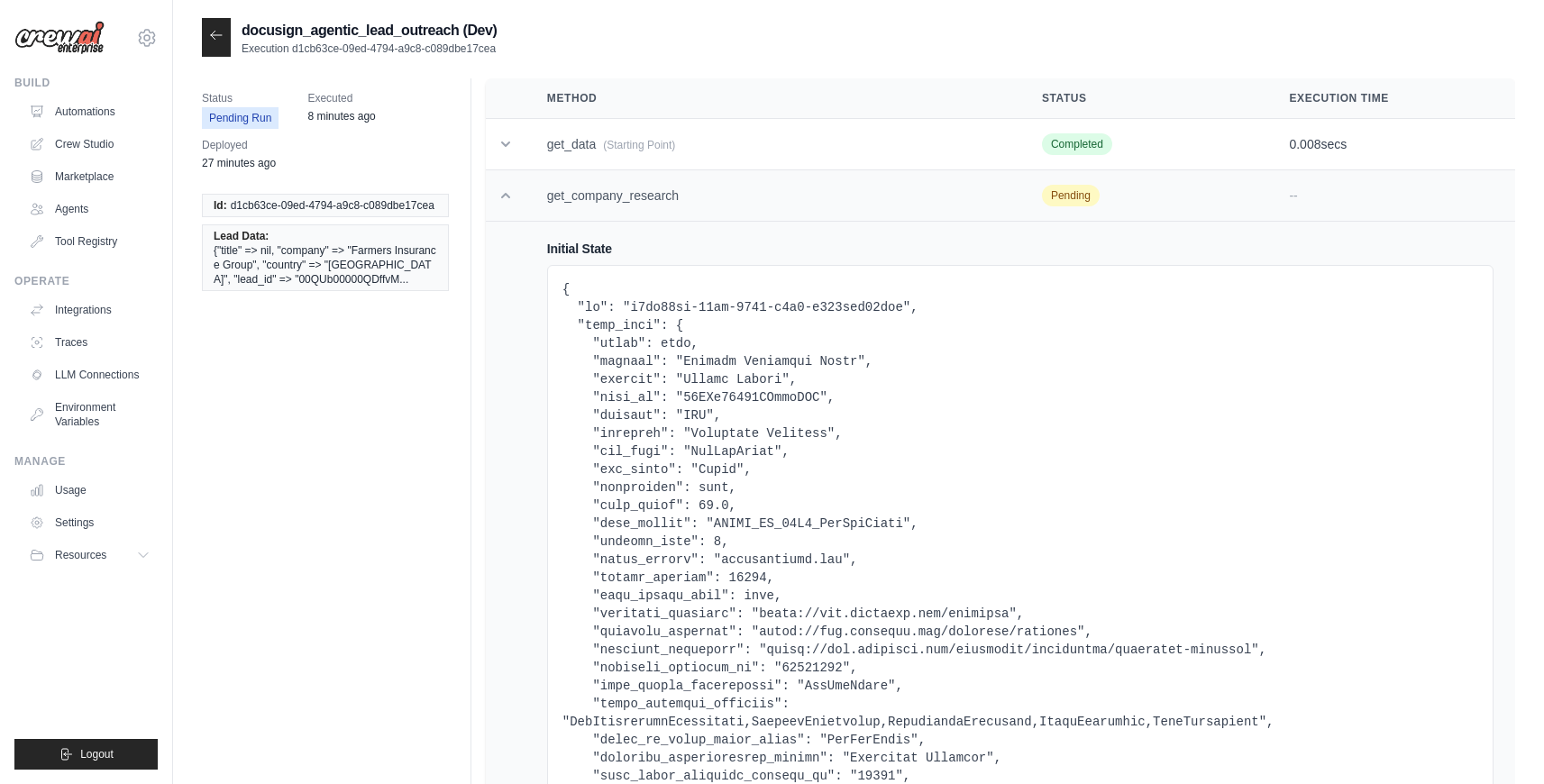
click at [619, 198] on td "get_company_research" at bounding box center [773, 196] width 495 height 52
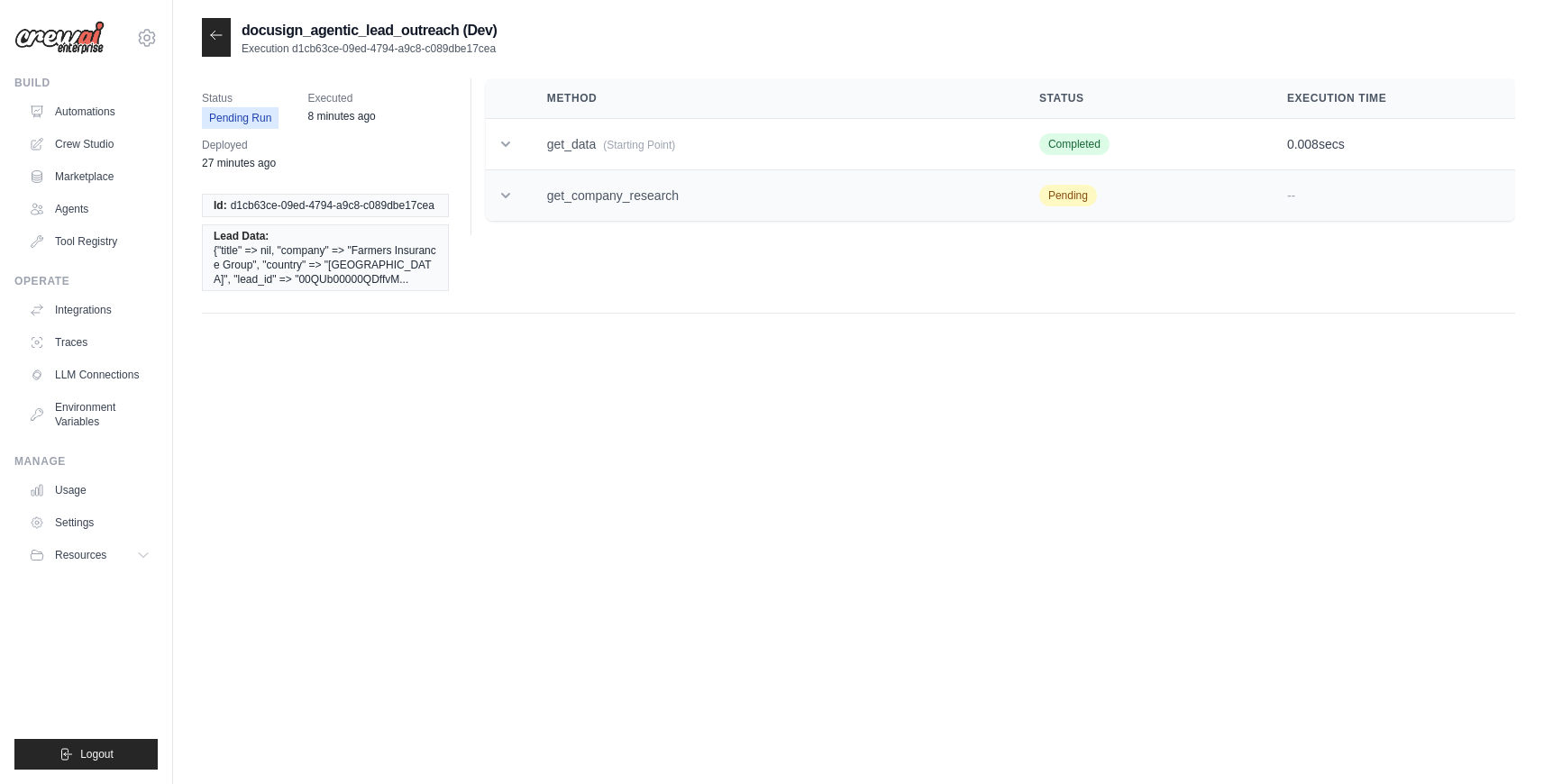
click at [648, 209] on td "get_company_research" at bounding box center [772, 196] width 492 height 52
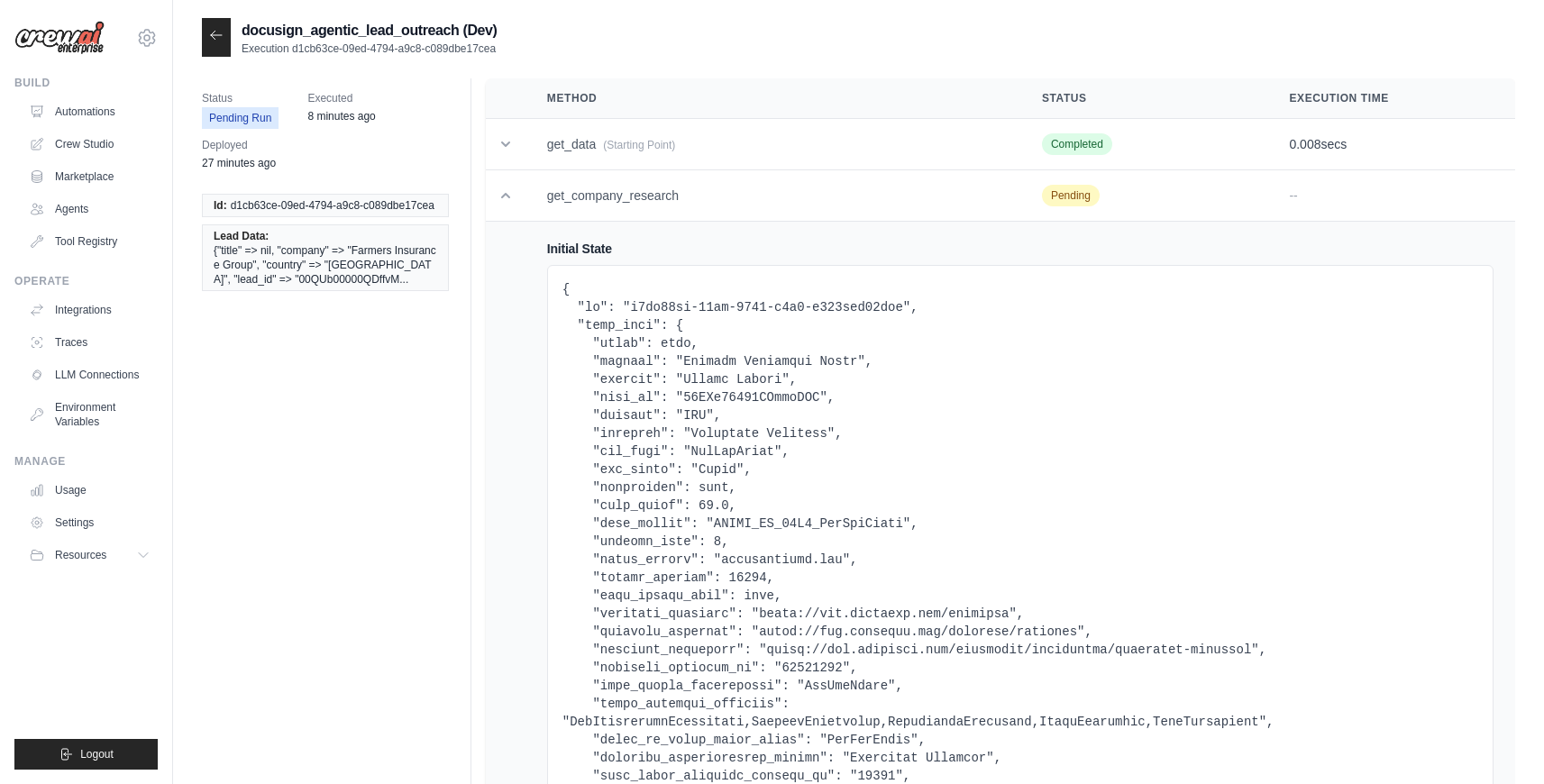
drag, startPoint x: 500, startPoint y: 52, endPoint x: 293, endPoint y: 53, distance: 207.0
click at [293, 53] on div "docusign_agentic_lead_outreach (Dev) Execution d1cb63ce-09ed-4794-a9c8-c089dbe1…" at bounding box center [858, 38] width 1313 height 39
copy p "d1cb63ce-09ed-4794-a9c8-c089dbe17cea"
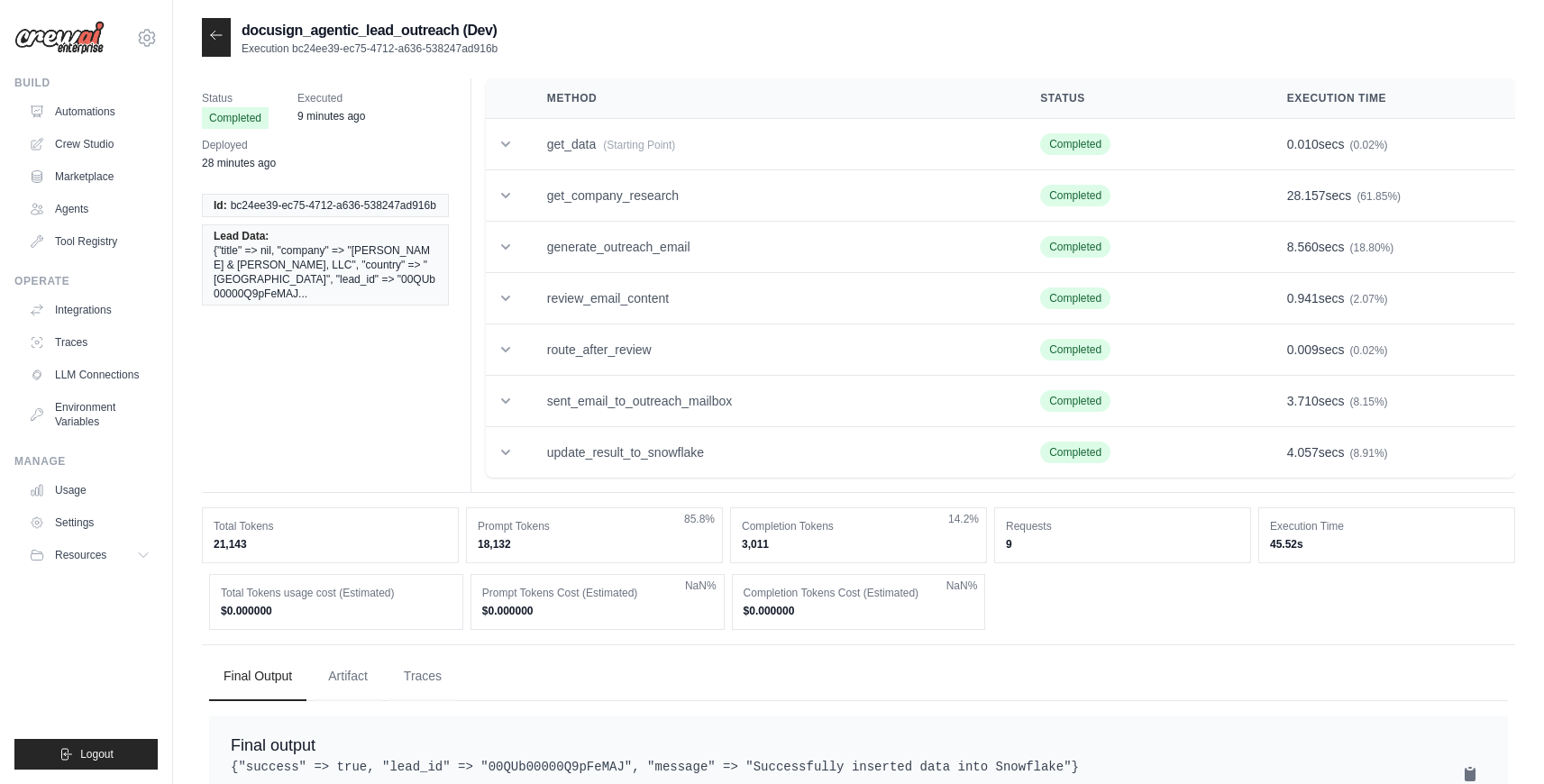
scroll to position [56, 0]
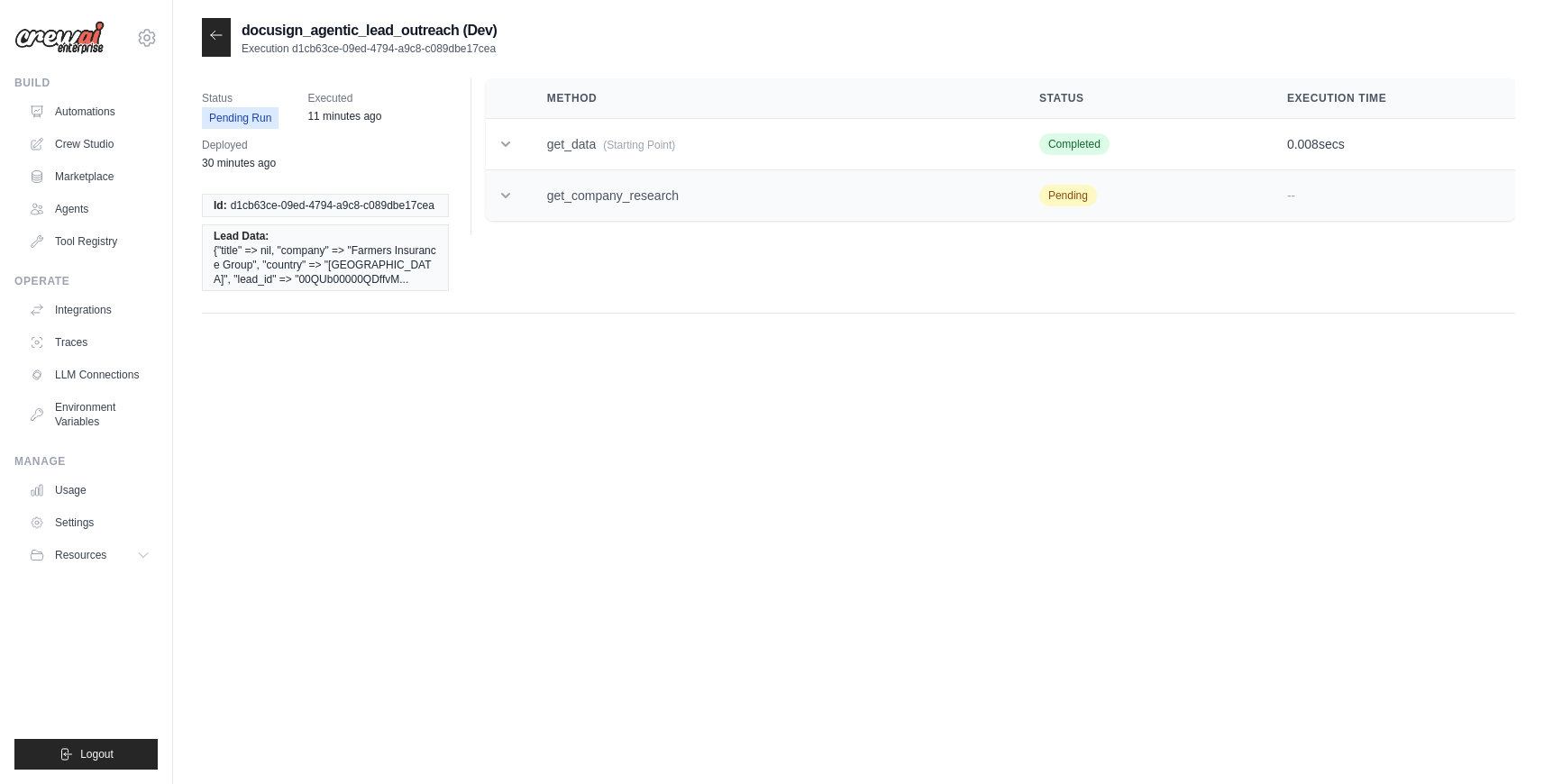
click at [619, 201] on td "get_company_research" at bounding box center [772, 196] width 492 height 52
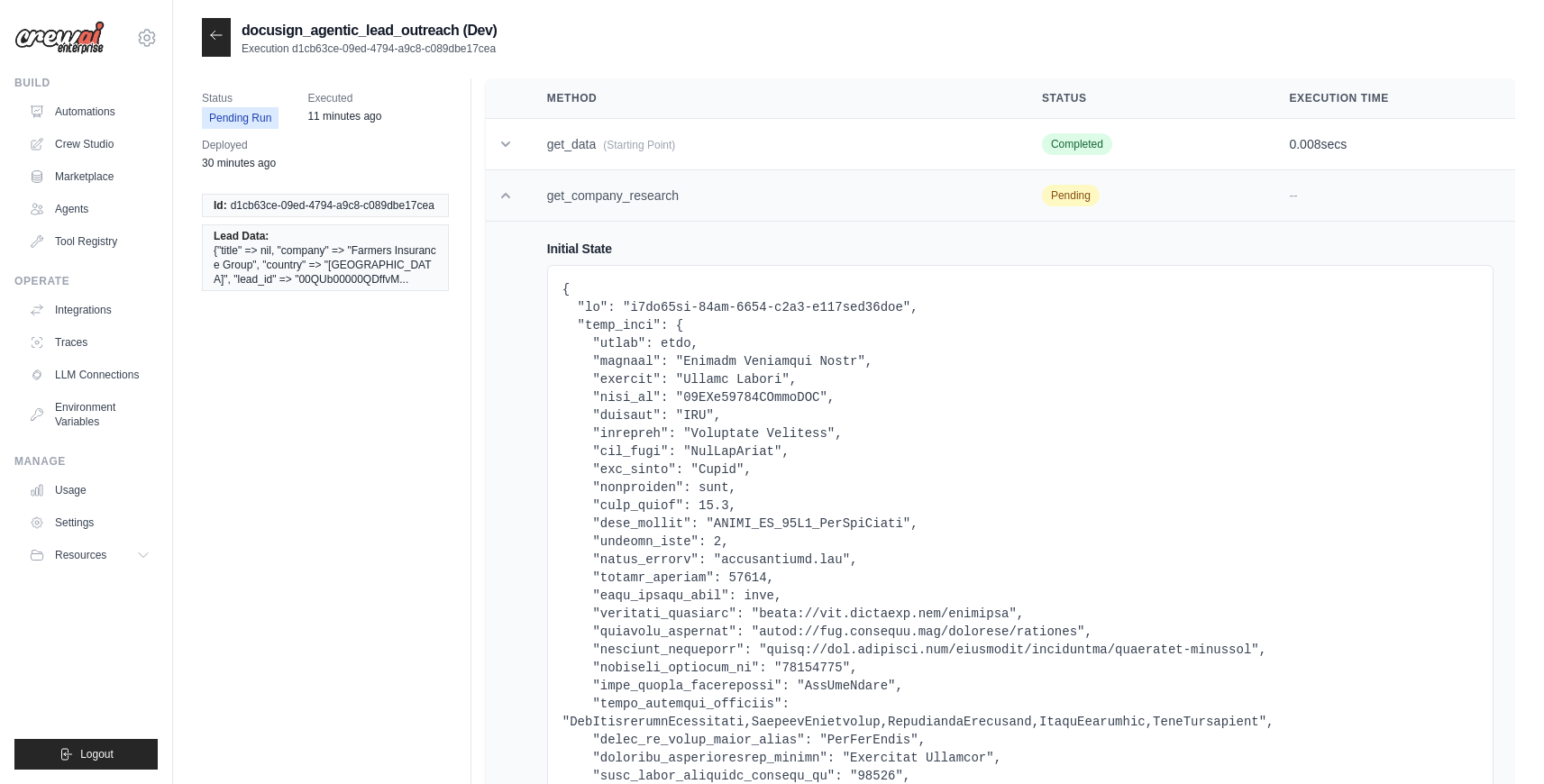
click at [619, 201] on td "get_company_research" at bounding box center [773, 196] width 495 height 52
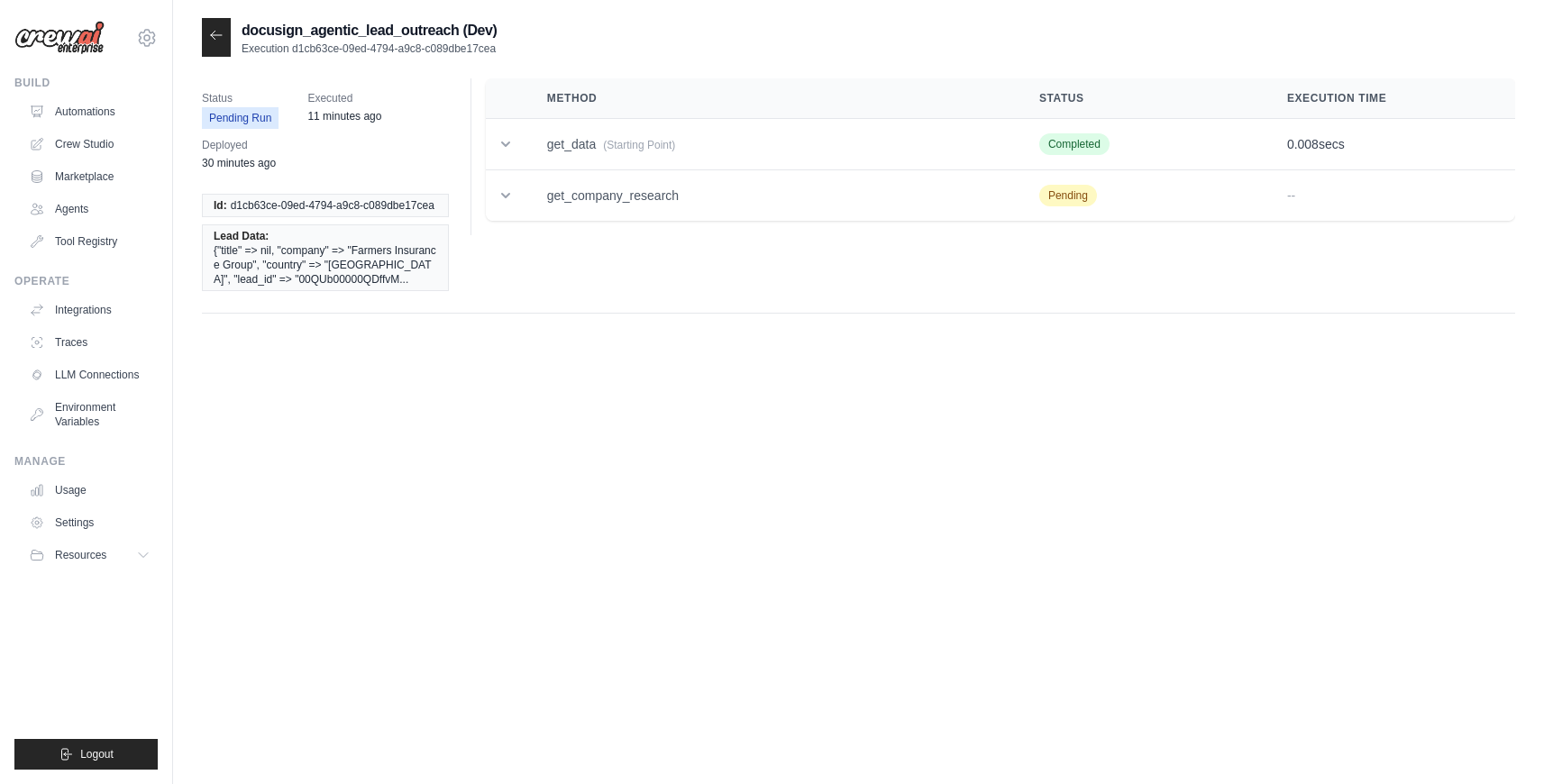
click at [214, 43] on div at bounding box center [216, 38] width 29 height 39
click at [217, 34] on icon at bounding box center [216, 35] width 15 height 15
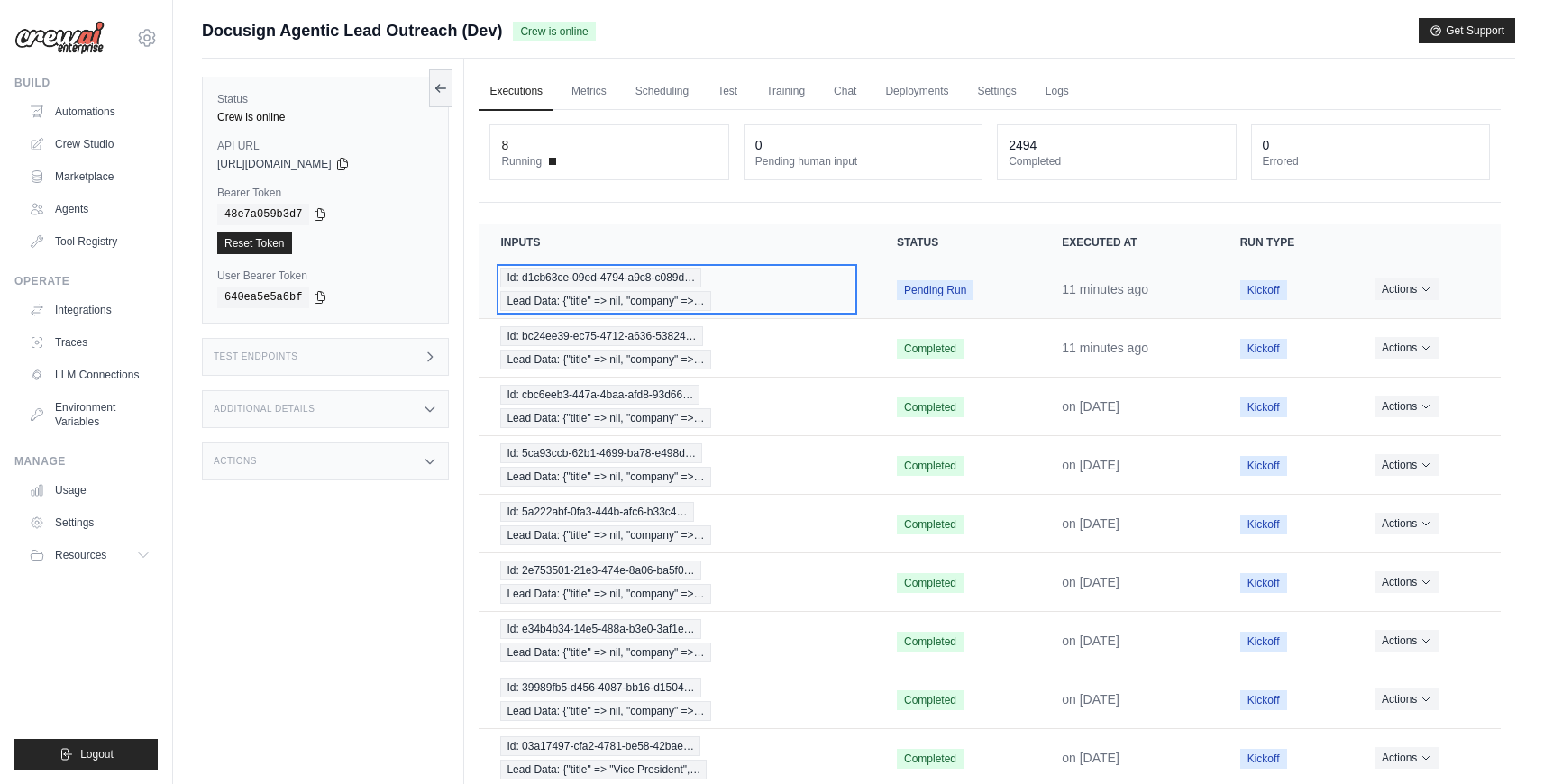
click at [819, 307] on div "Id: d1cb63ce-09ed-4794-a9c8-c089d… Lead Data: {"title" => nil, "company" =>…" at bounding box center [676, 289] width 353 height 43
click at [837, 312] on td "Id: d1cb63ce-09ed-4794-a9c8-c089d… Lead Data: {"title" => nil, "company" =>…" at bounding box center [676, 289] width 396 height 58
click at [830, 294] on div "Id: d1cb63ce-09ed-4794-a9c8-c089d… Lead Data: {"title" => nil, "company" =>…" at bounding box center [676, 289] width 353 height 43
click at [1388, 285] on button "Actions" at bounding box center [1406, 287] width 64 height 21
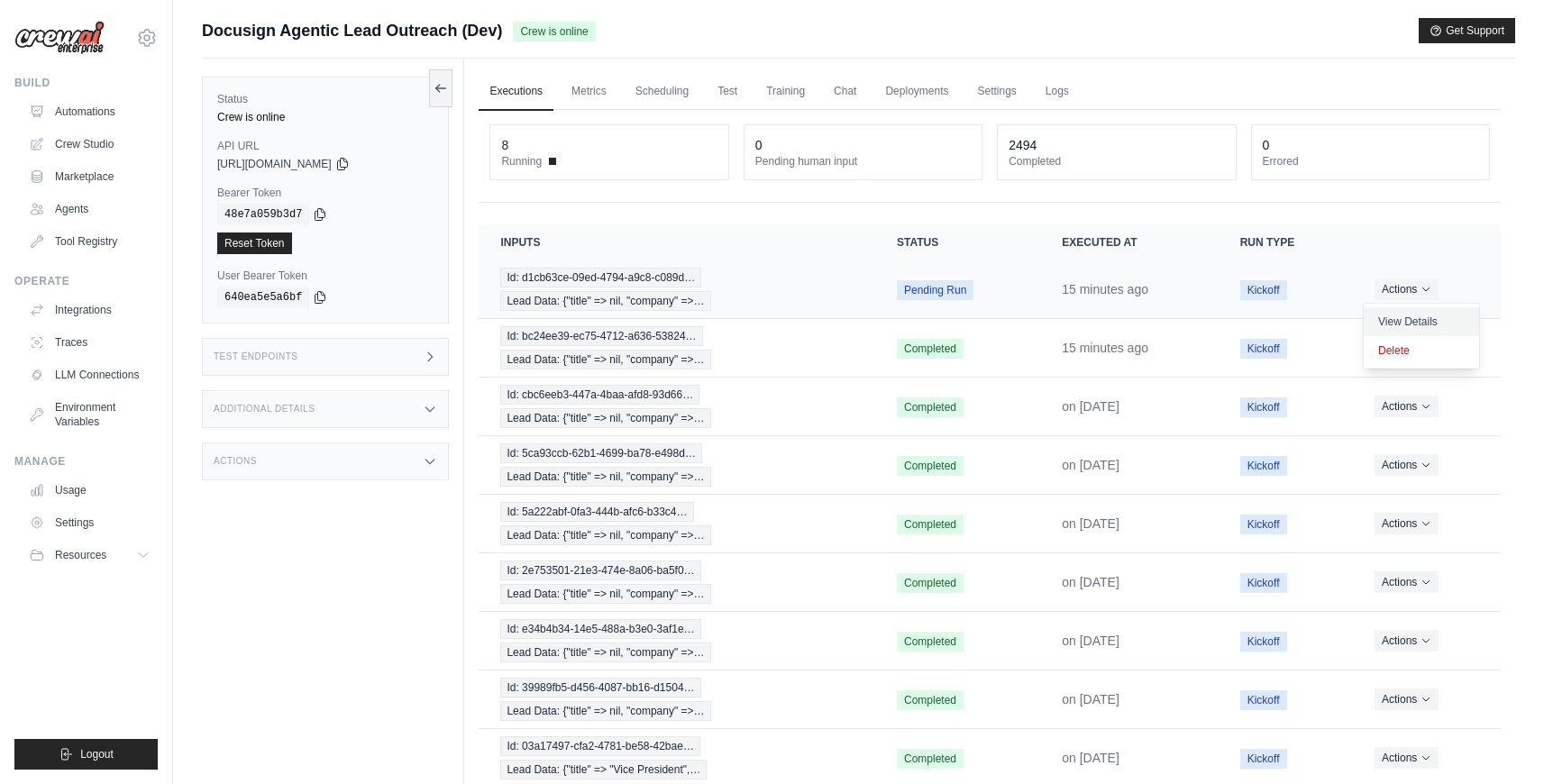
click at [1400, 324] on link "View Details" at bounding box center [1421, 321] width 115 height 29
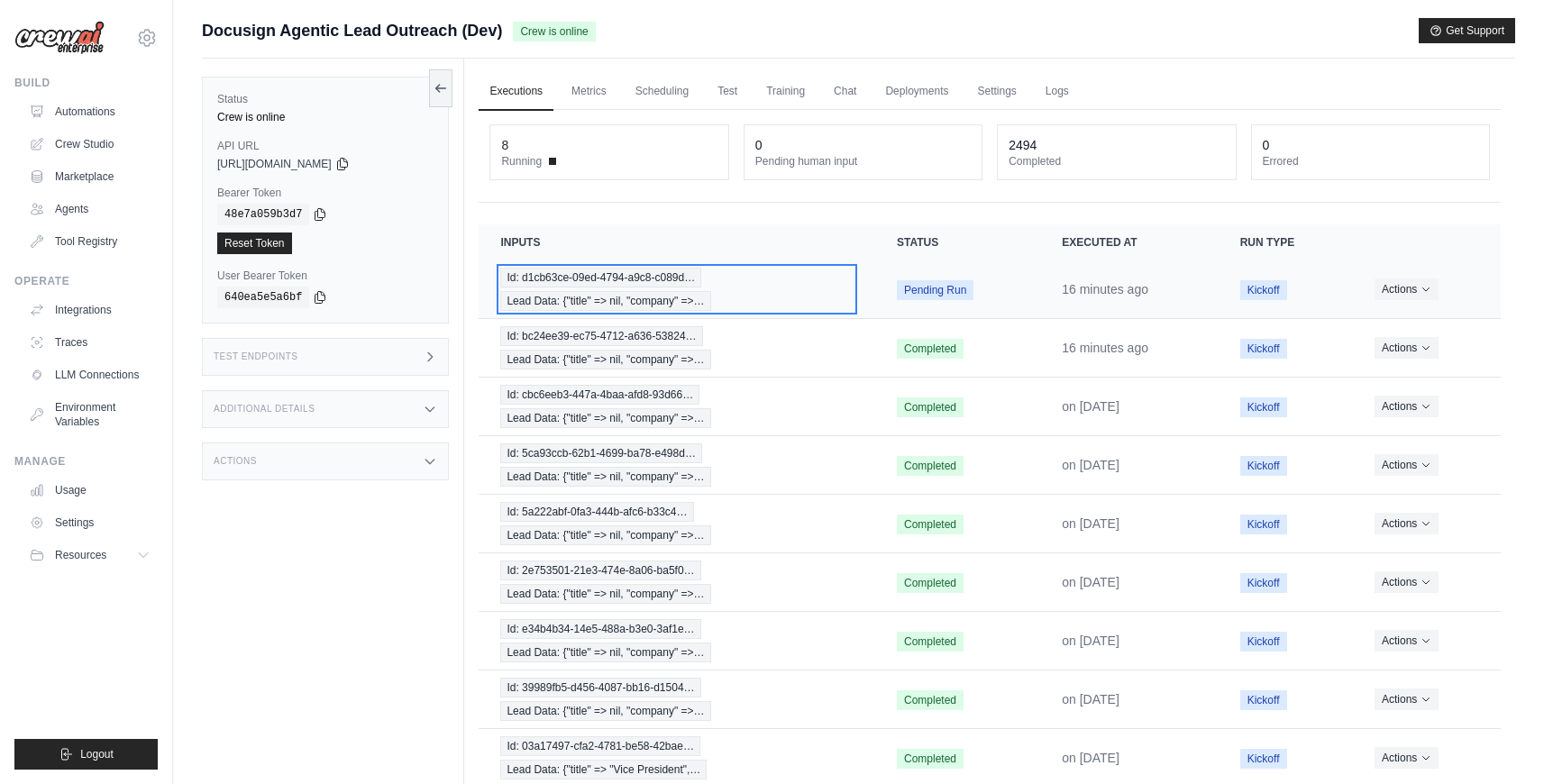
click at [737, 282] on div "Id: d1cb63ce-09ed-4794-a9c8-c089d… Lead Data: {"title" => nil, "company" =>…" at bounding box center [676, 289] width 353 height 43
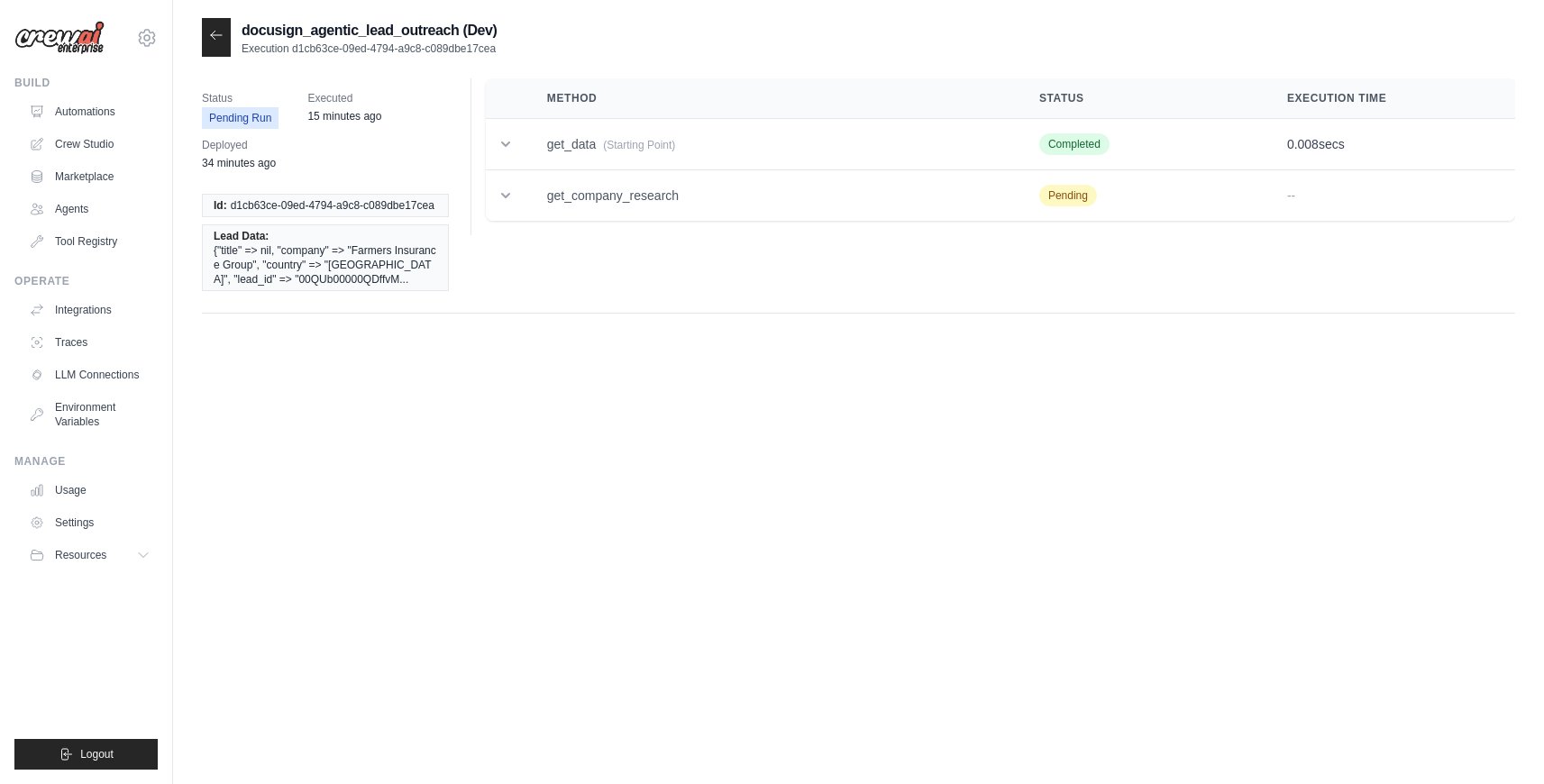
click at [797, 425] on div "docusign_agentic_lead_outreach (Dev) Execution d1cb63ce-09ed-4794-a9c8-c089dbe1…" at bounding box center [858, 410] width 1313 height 784
click at [347, 251] on span "{"title" => nil, "company" => "Farmers Insurance Group", "country" => "[GEOGRAP…" at bounding box center [325, 264] width 224 height 43
click at [360, 259] on span "{"title" => nil, "company" => "Farmers Insurance Group", "country" => "[GEOGRAP…" at bounding box center [325, 264] width 224 height 43
click at [549, 155] on td "get_data (Starting Point)" at bounding box center [772, 145] width 492 height 52
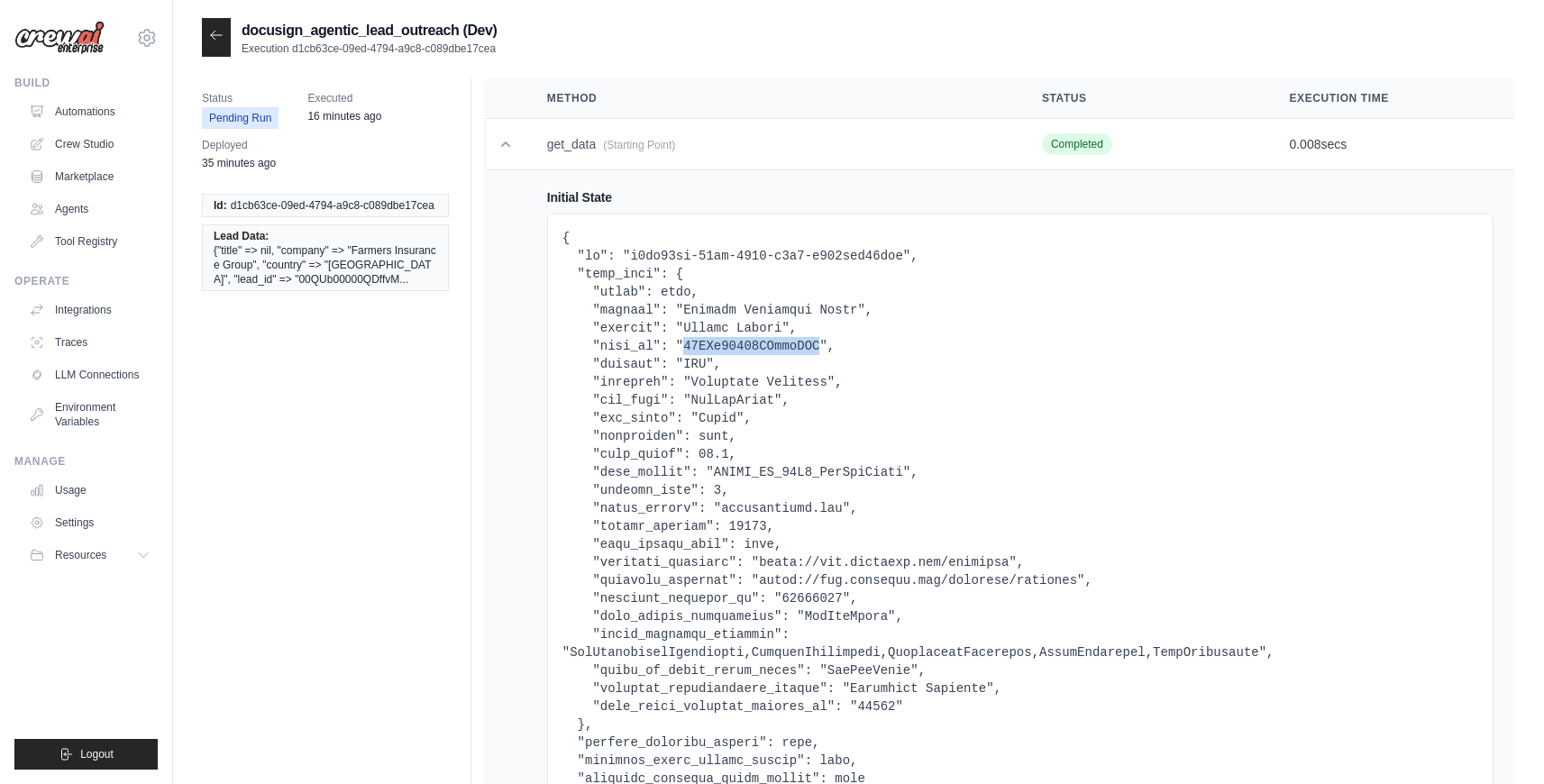
drag, startPoint x: 821, startPoint y: 348, endPoint x: 687, endPoint y: 346, distance: 134.0
click at [687, 346] on pre at bounding box center [1020, 517] width 916 height 576
copy pre "00QUb00000QDffvMAD"
click at [222, 42] on icon at bounding box center [216, 35] width 15 height 15
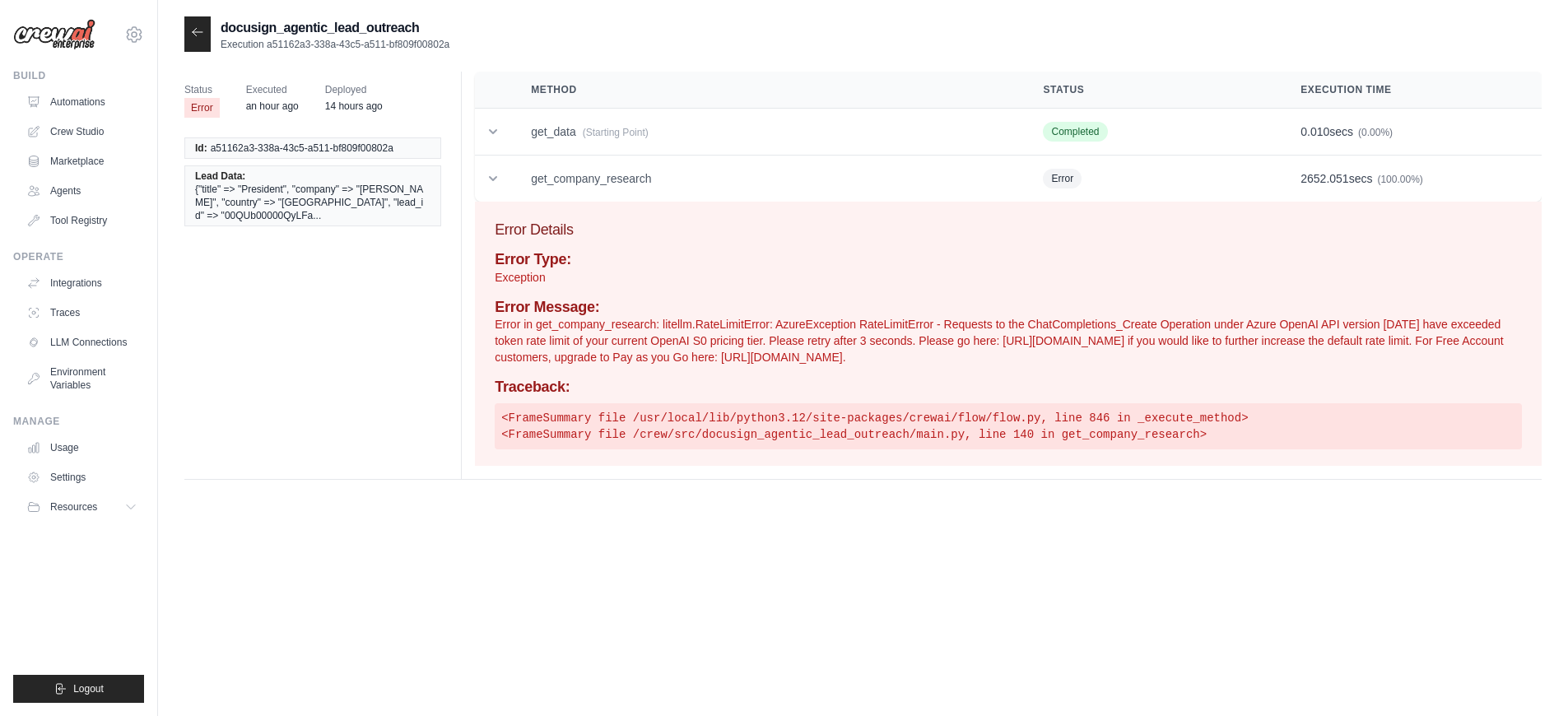
click at [695, 351] on p "Error in get_company_research: litellm.RateLimitError: AzureException RateLimit…" at bounding box center [1008, 341] width 1027 height 50
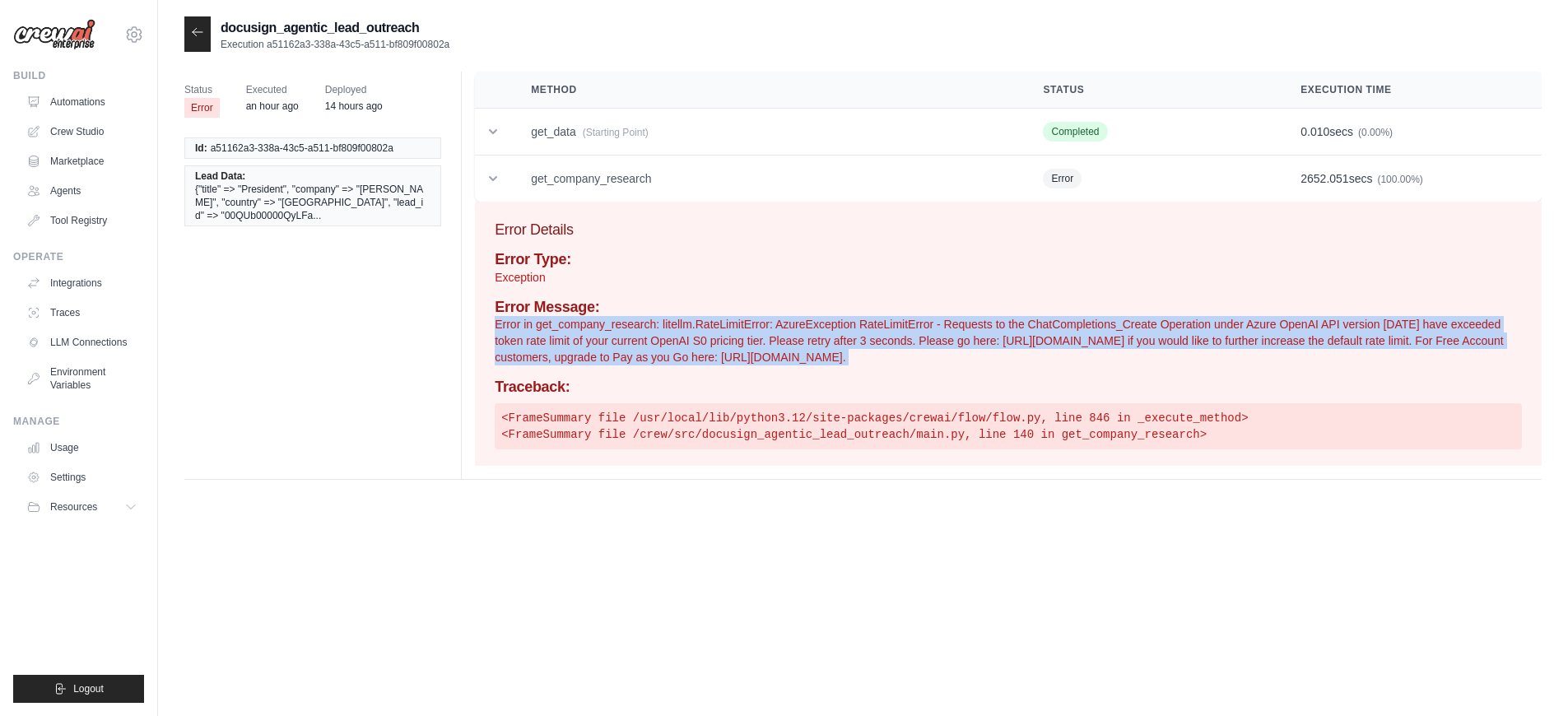
click at [695, 351] on p "Error in get_company_research: litellm.RateLimitError: AzureException RateLimit…" at bounding box center [1008, 341] width 1027 height 50
click at [692, 352] on p "Error in get_company_research: litellm.RateLimitError: AzureException RateLimit…" at bounding box center [1008, 341] width 1027 height 50
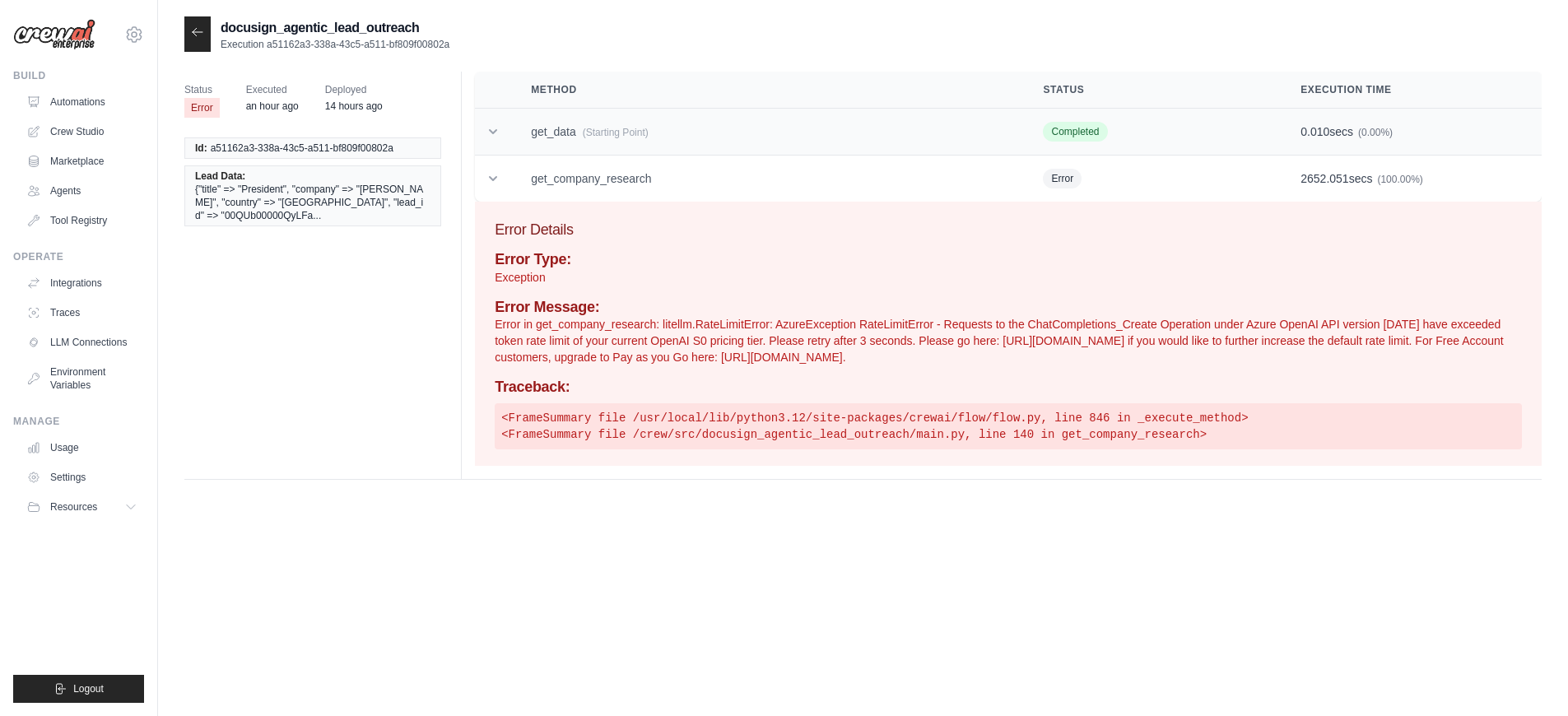
drag, startPoint x: 1218, startPoint y: 428, endPoint x: 507, endPoint y: 203, distance: 745.8
click at [489, 130] on div "Method Status Execution Time get_data (Starting Point) Completed 0.010 secs (0.…" at bounding box center [1001, 275] width 1081 height 407
click at [717, 573] on div "docusign_agentic_lead_outreach Execution a51162a3-338a-43c5-a511-bf809f00802a S…" at bounding box center [863, 374] width 1358 height 716
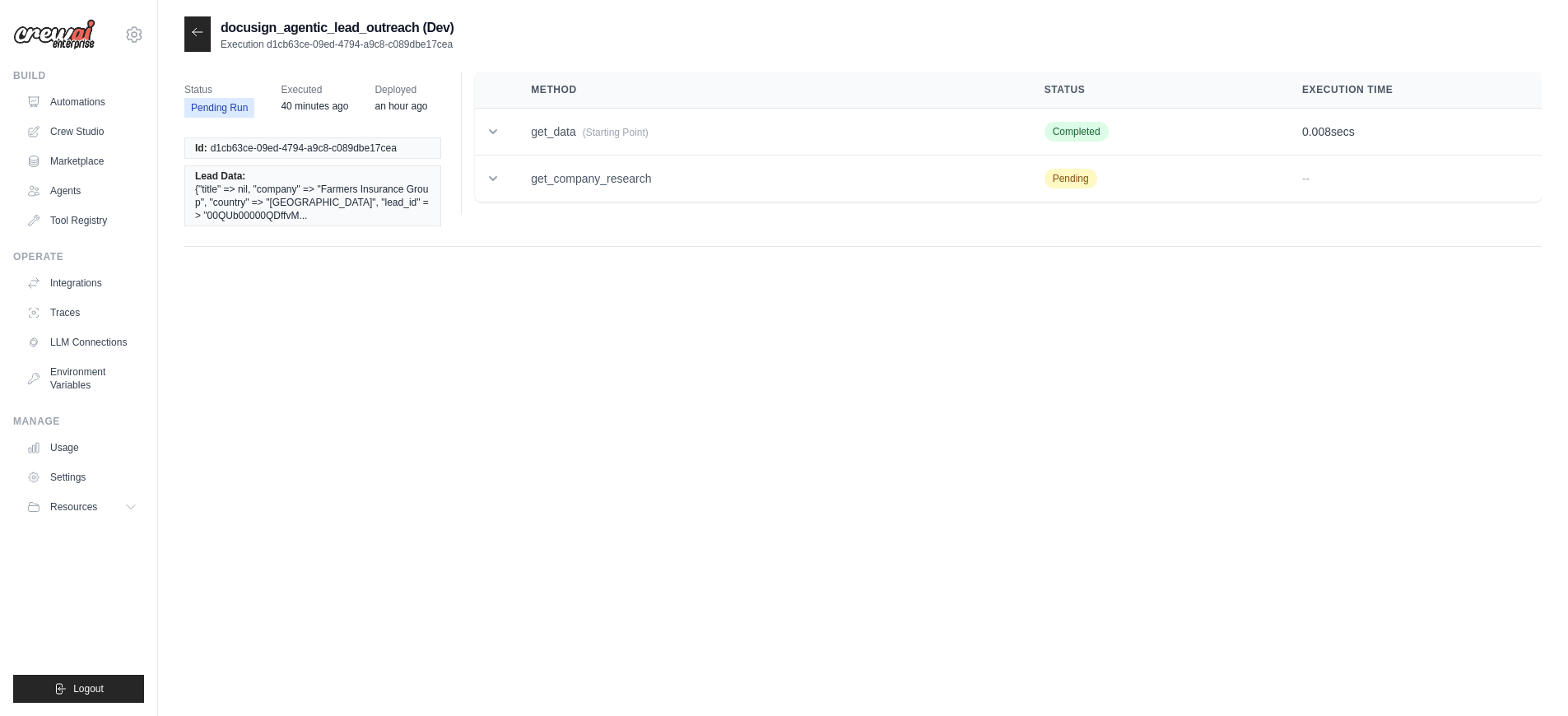
click at [663, 466] on div "docusign_agentic_lead_outreach (Dev) Execution d1cb63ce-09ed-4794-a9c8-c089dbe1…" at bounding box center [863, 374] width 1358 height 716
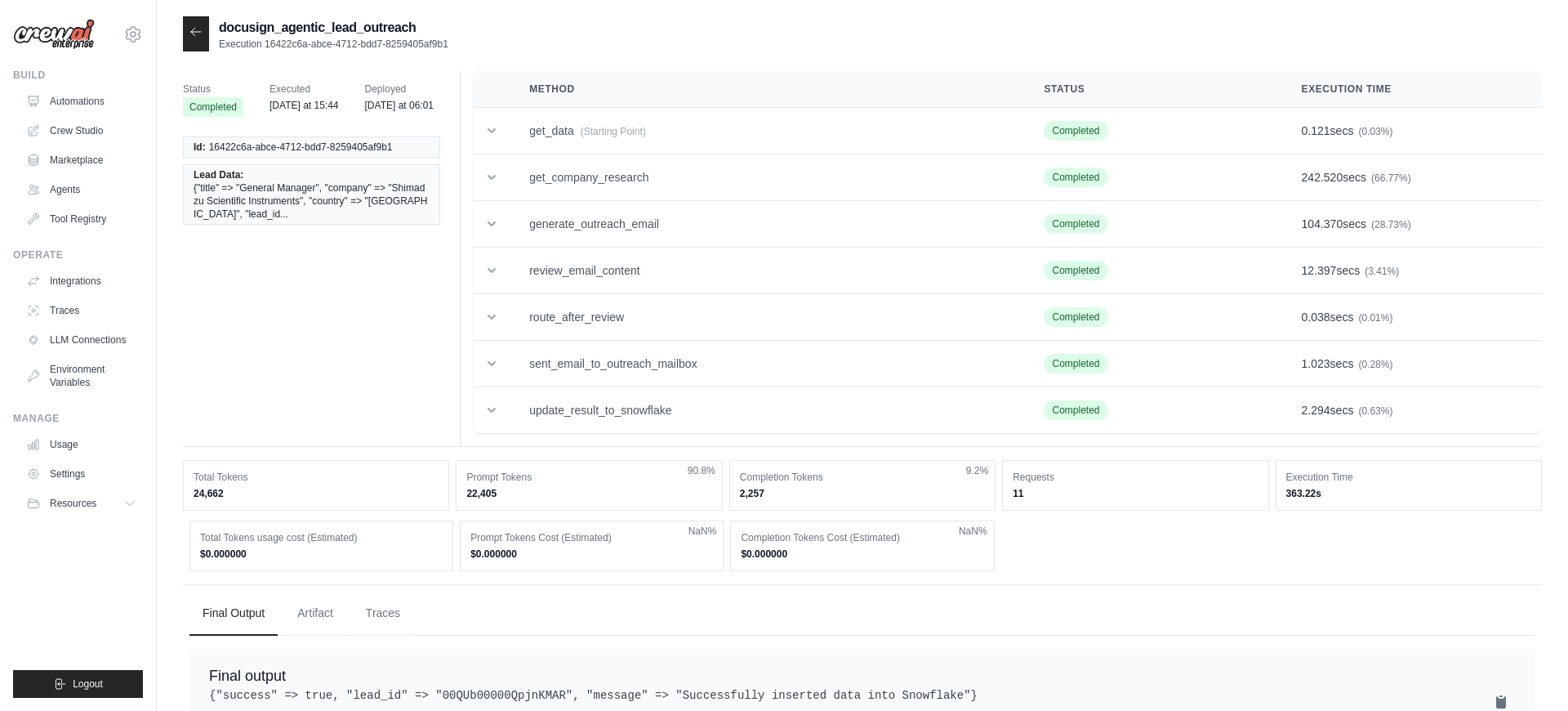
click at [887, 591] on ul "Final Output Artifact Traces" at bounding box center [862, 613] width 1346 height 44
click at [199, 40] on div at bounding box center [196, 34] width 26 height 35
click at [196, 28] on icon at bounding box center [196, 32] width 13 height 13
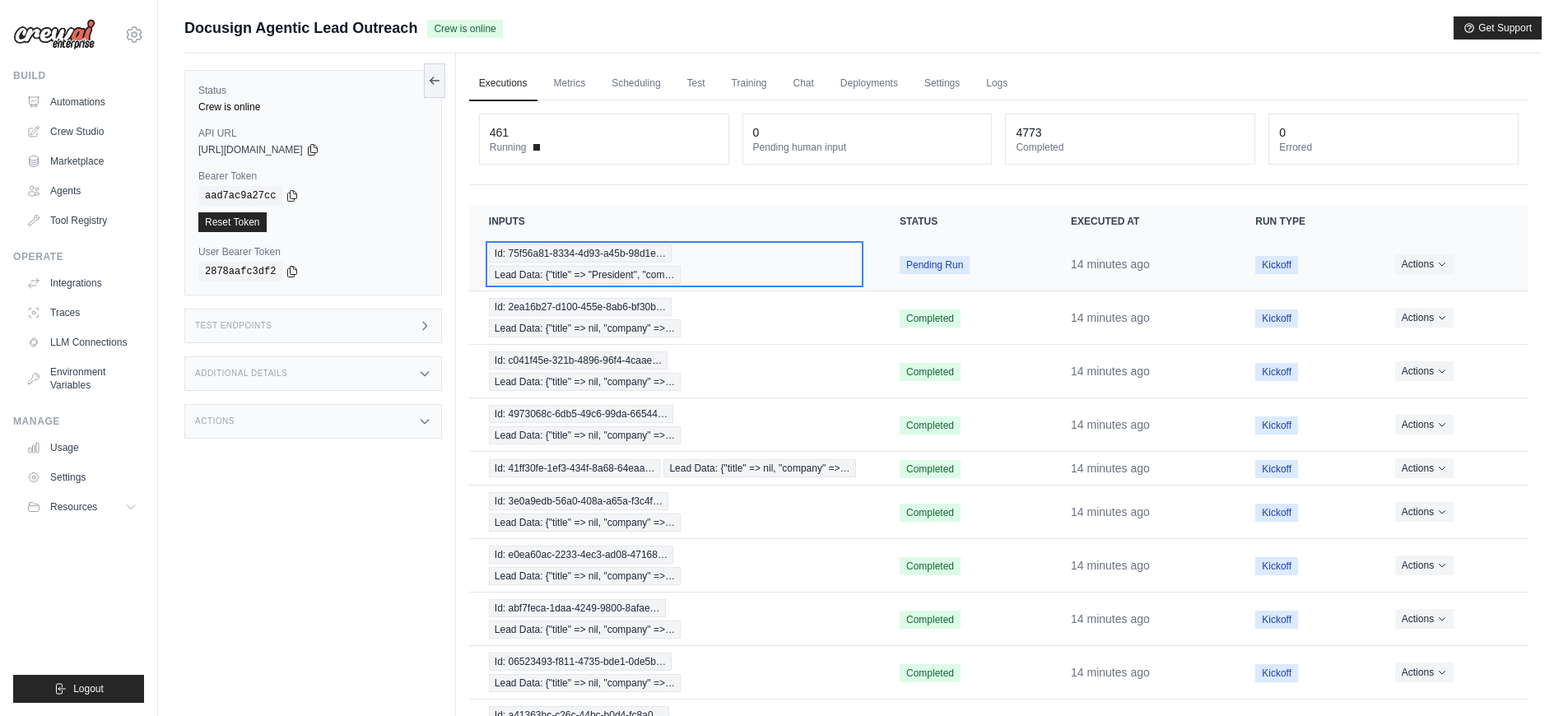
click at [788, 277] on div "Id: 75f56a81-8334-4d93-a45b-98d1e… Lead Data: {"title" => "President", "com…" at bounding box center [674, 264] width 371 height 40
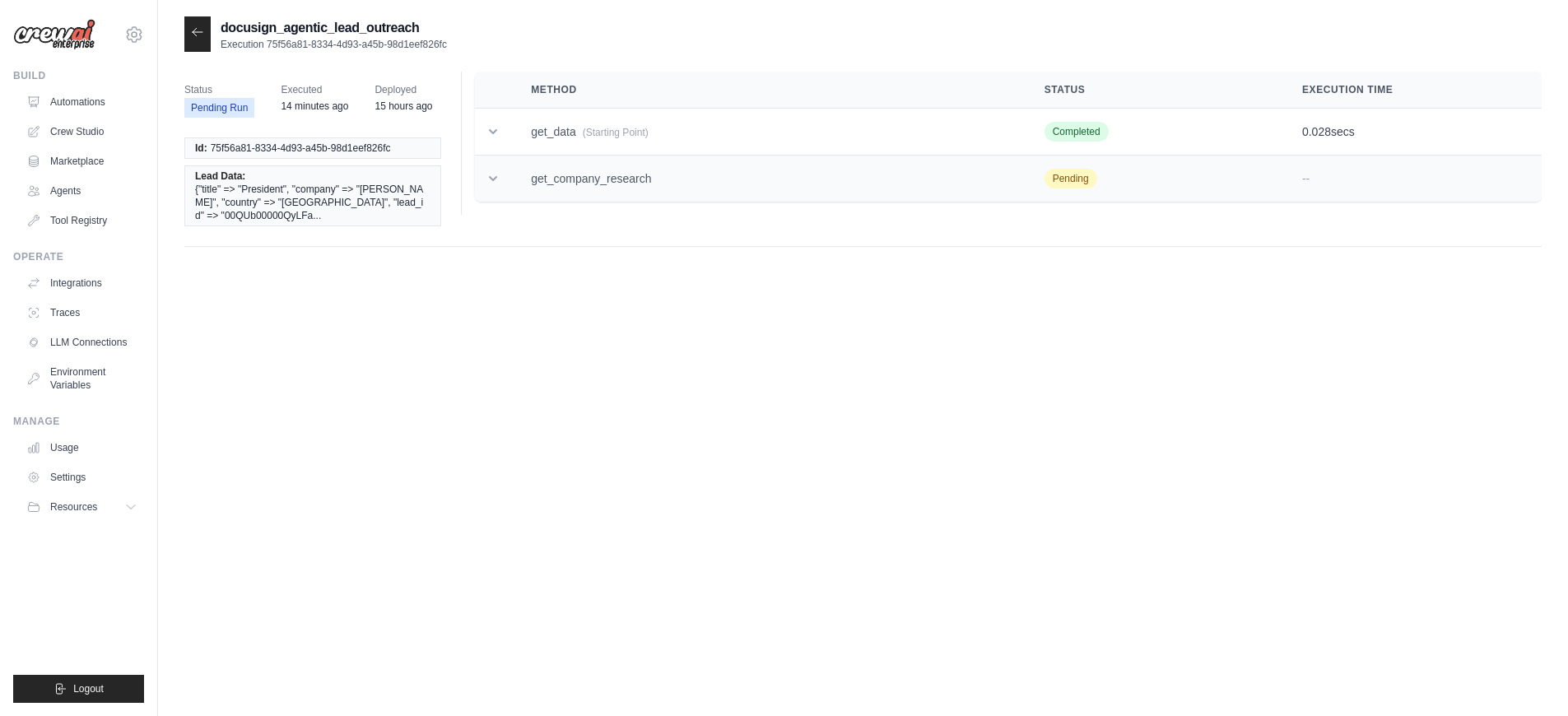
click at [726, 186] on td "get_company_research" at bounding box center [768, 179] width 513 height 47
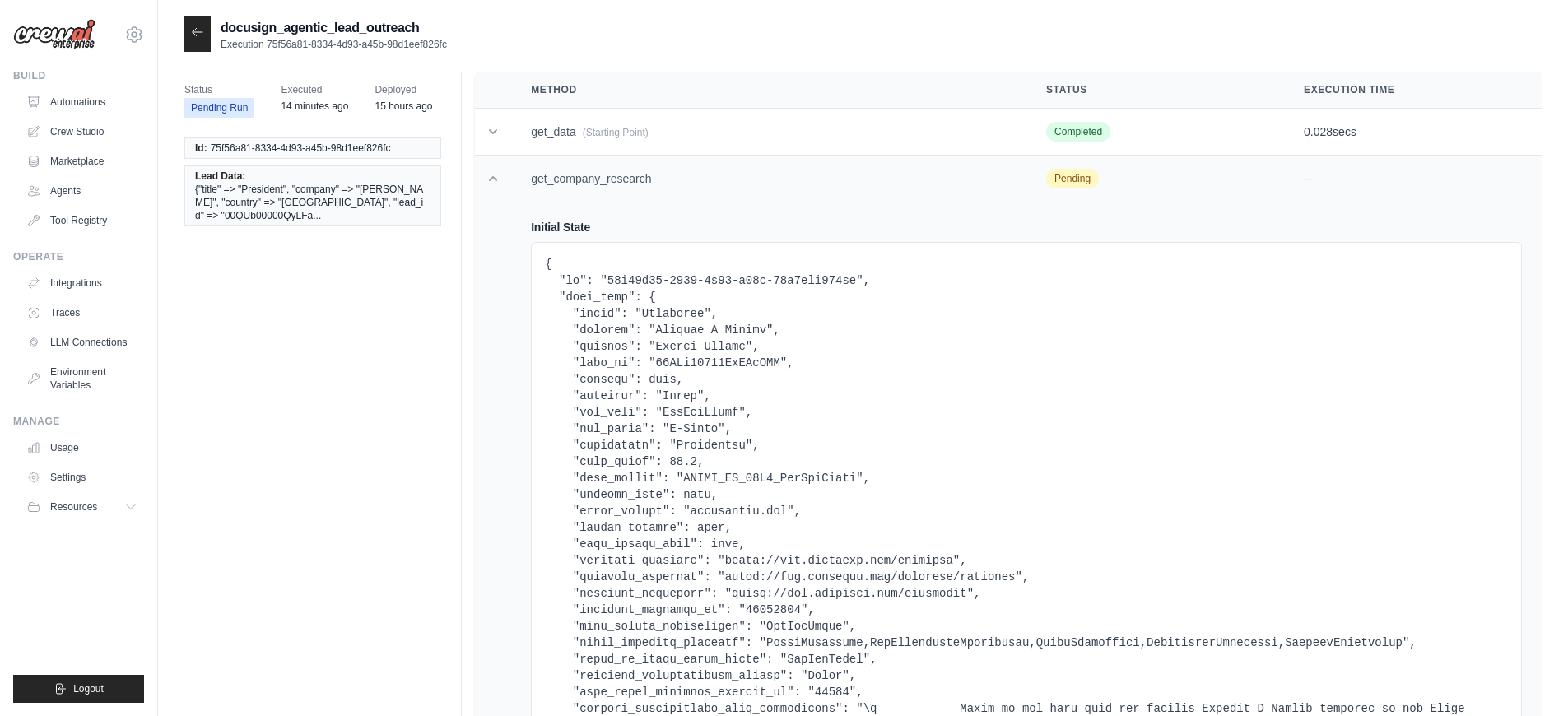
click at [726, 186] on td "get_company_research" at bounding box center [769, 179] width 516 height 47
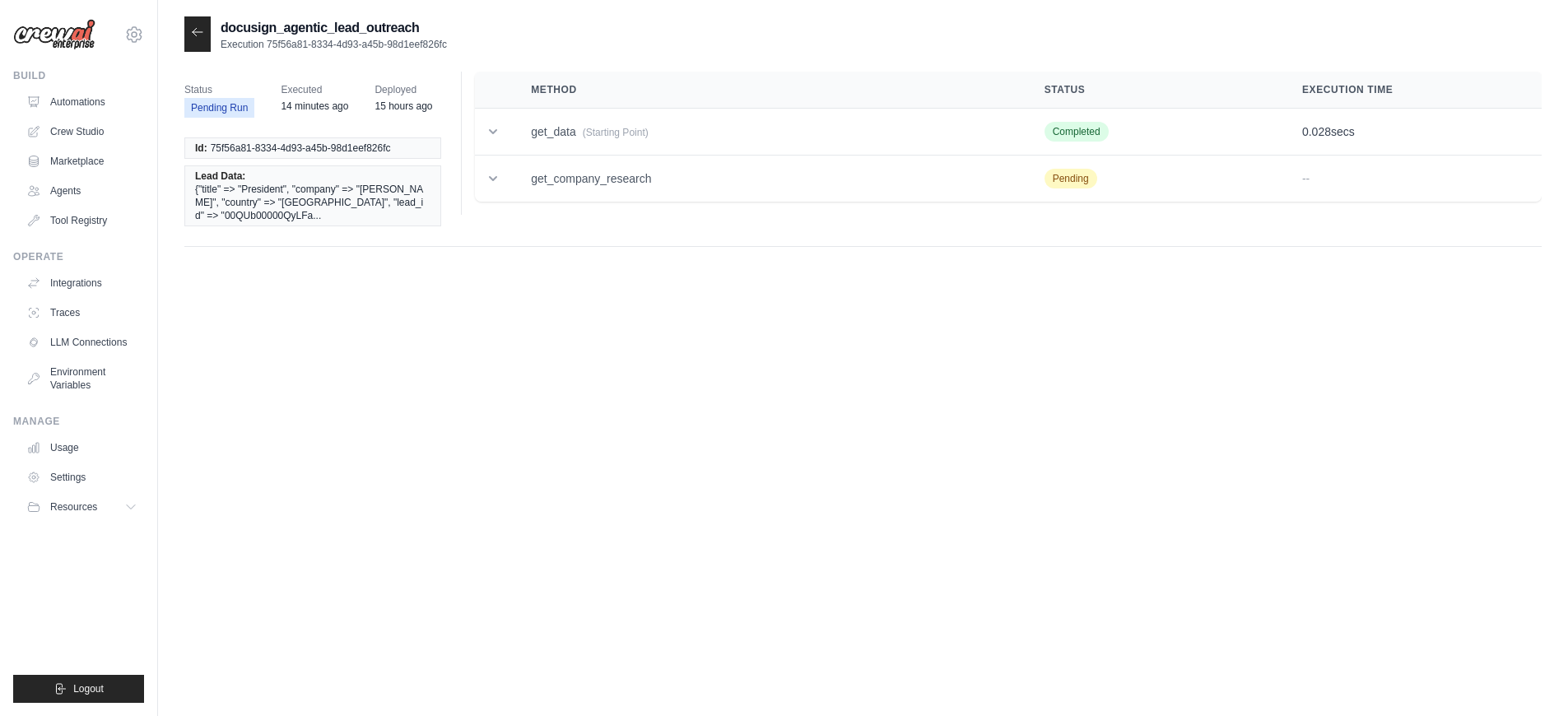
click at [199, 38] on icon at bounding box center [197, 32] width 14 height 13
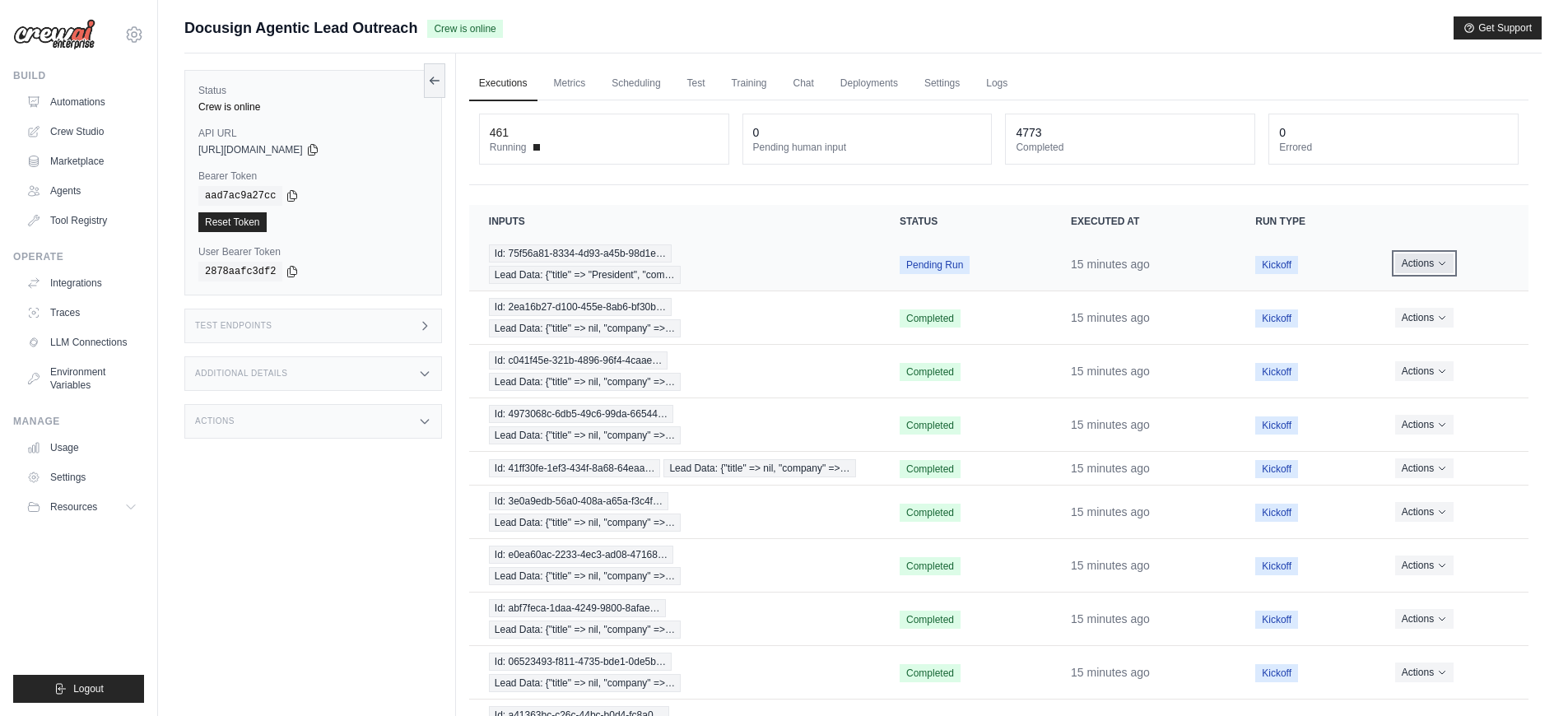
click at [1408, 266] on button "Actions" at bounding box center [1424, 262] width 58 height 19
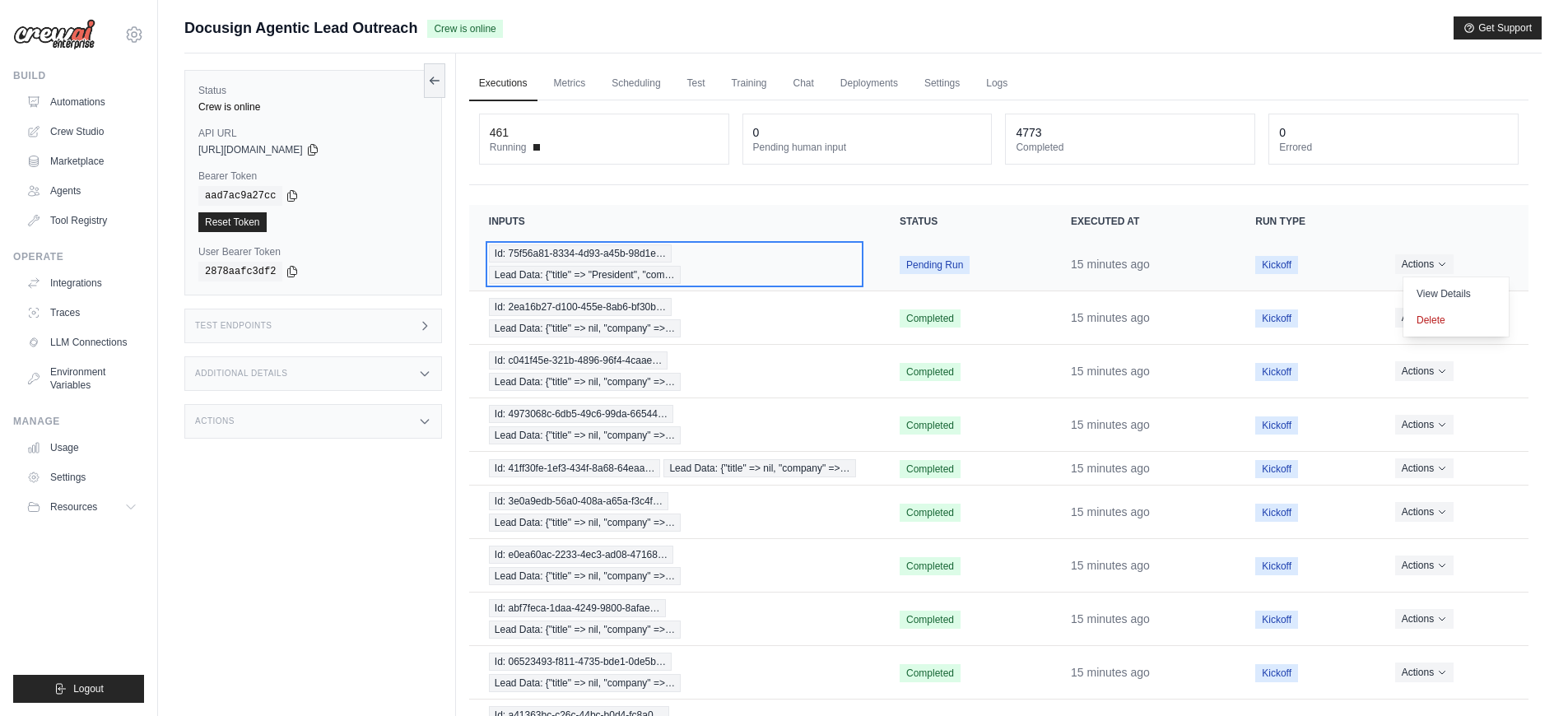
click at [814, 272] on div "Id: 75f56a81-8334-4d93-a45b-98d1e… Lead Data: {"title" => "President", "com…" at bounding box center [674, 264] width 371 height 40
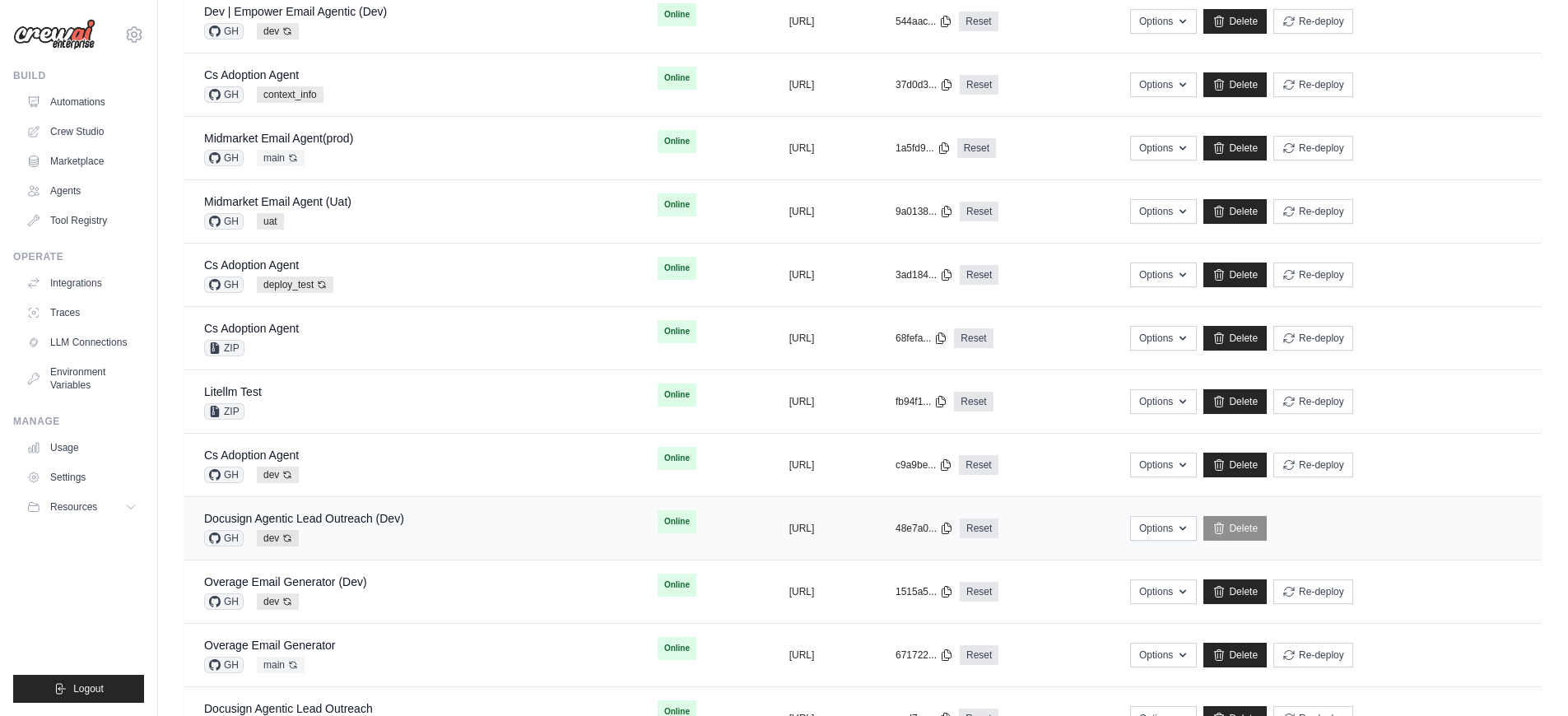
scroll to position [320, 0]
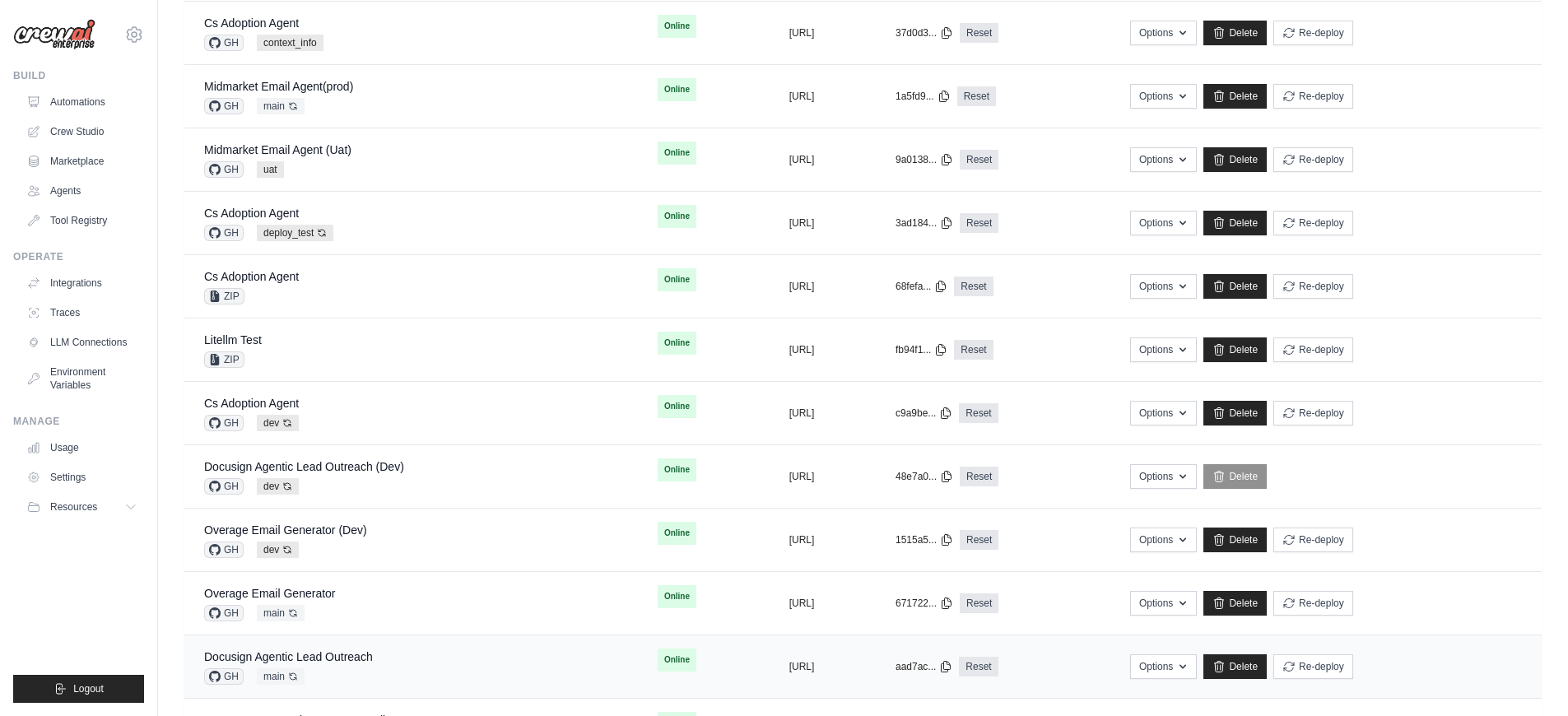
click at [419, 649] on div "Docusign Agentic Lead Outreach GH main Auto-deploy enabled" at bounding box center [411, 666] width 414 height 36
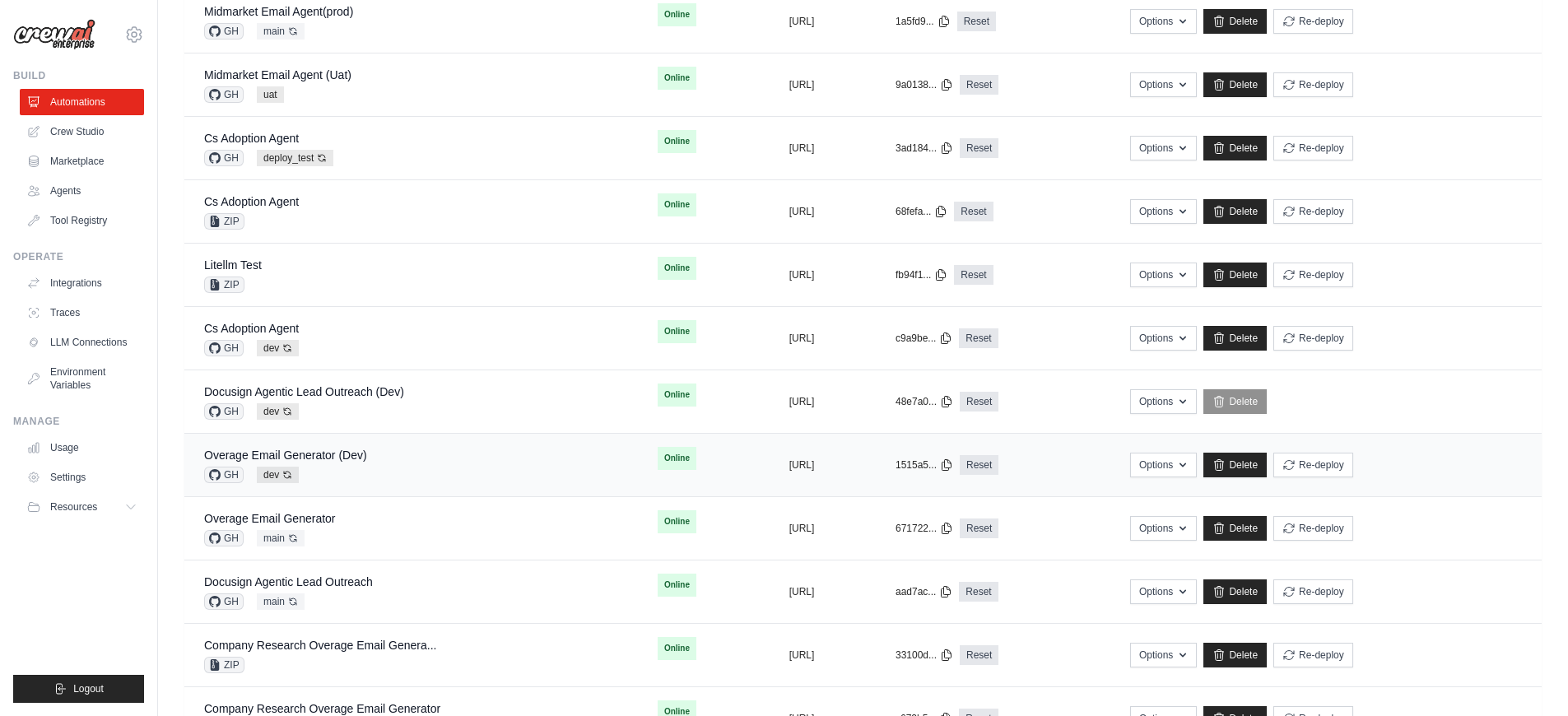
scroll to position [483, 0]
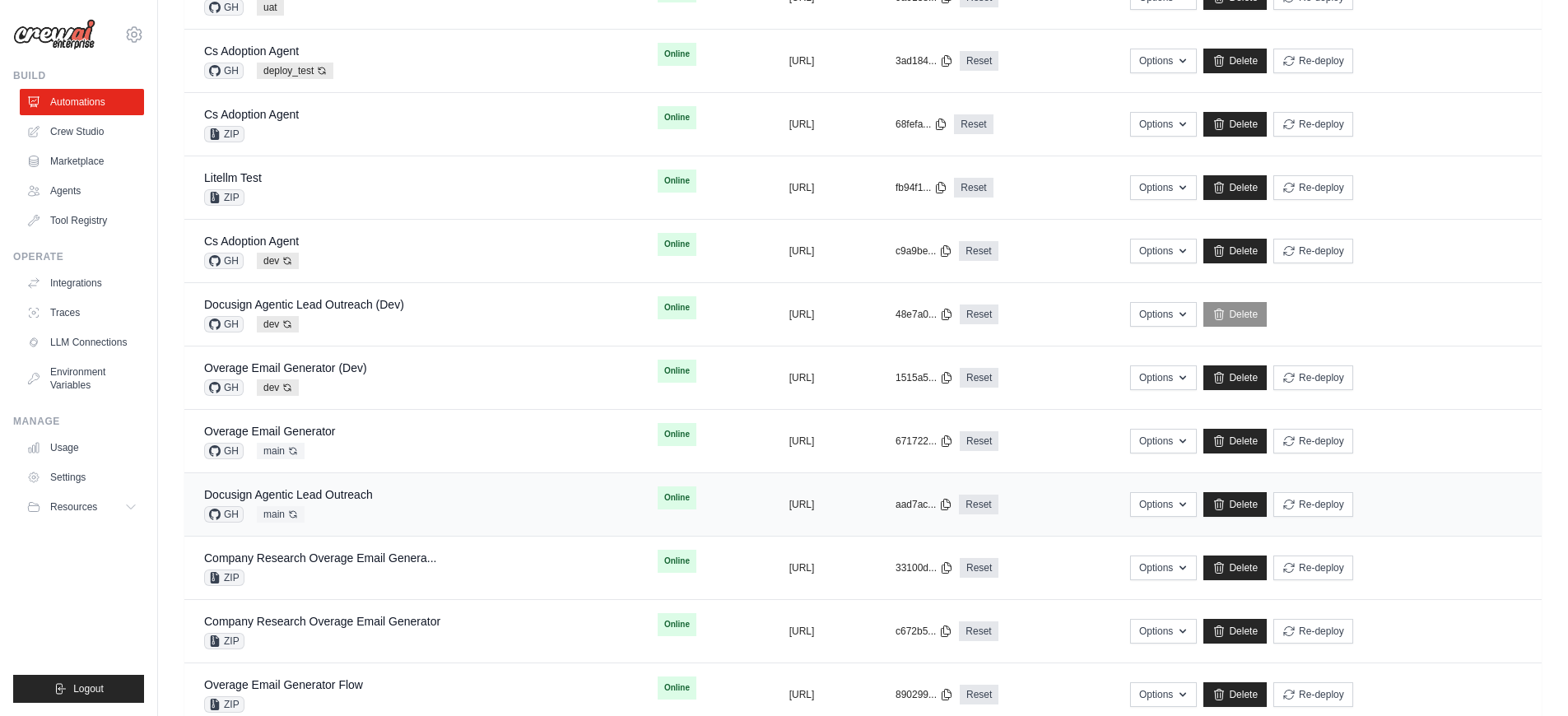
click at [401, 502] on div "Docusign Agentic Lead Outreach GH main Auto-deploy enabled" at bounding box center [411, 503] width 414 height 36
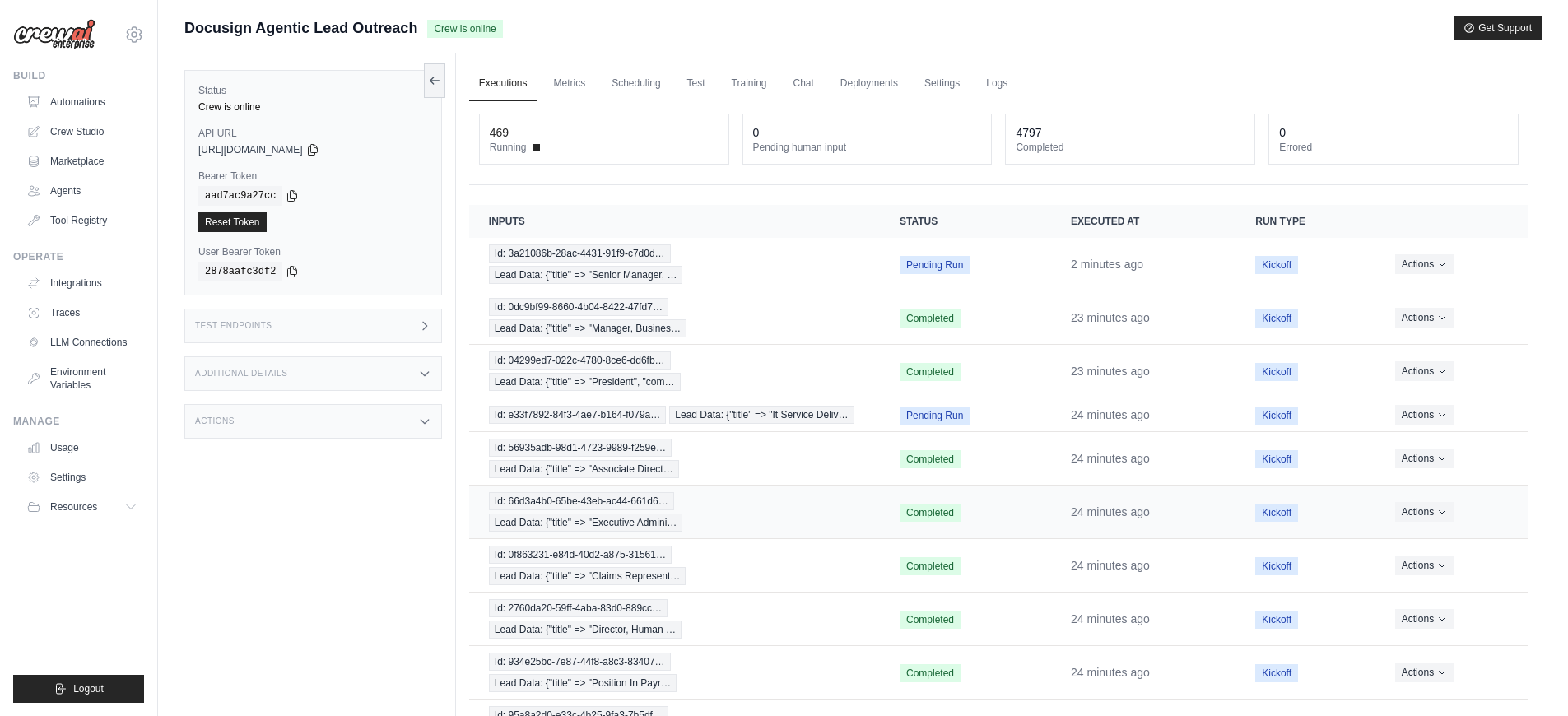
scroll to position [116, 0]
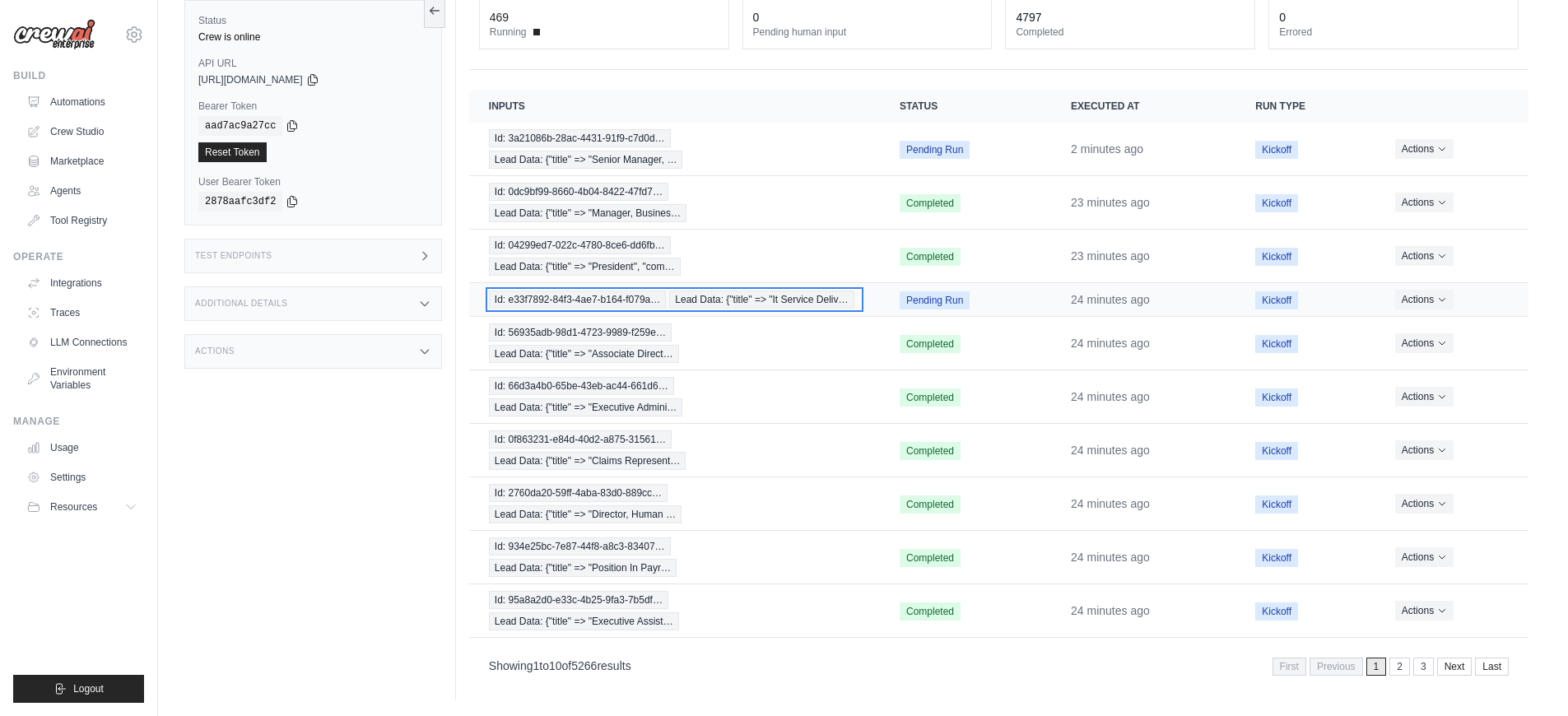
click at [613, 301] on span "Id: e33f7892-84f3-4ae7-b164-f079a…" at bounding box center [577, 299] width 178 height 18
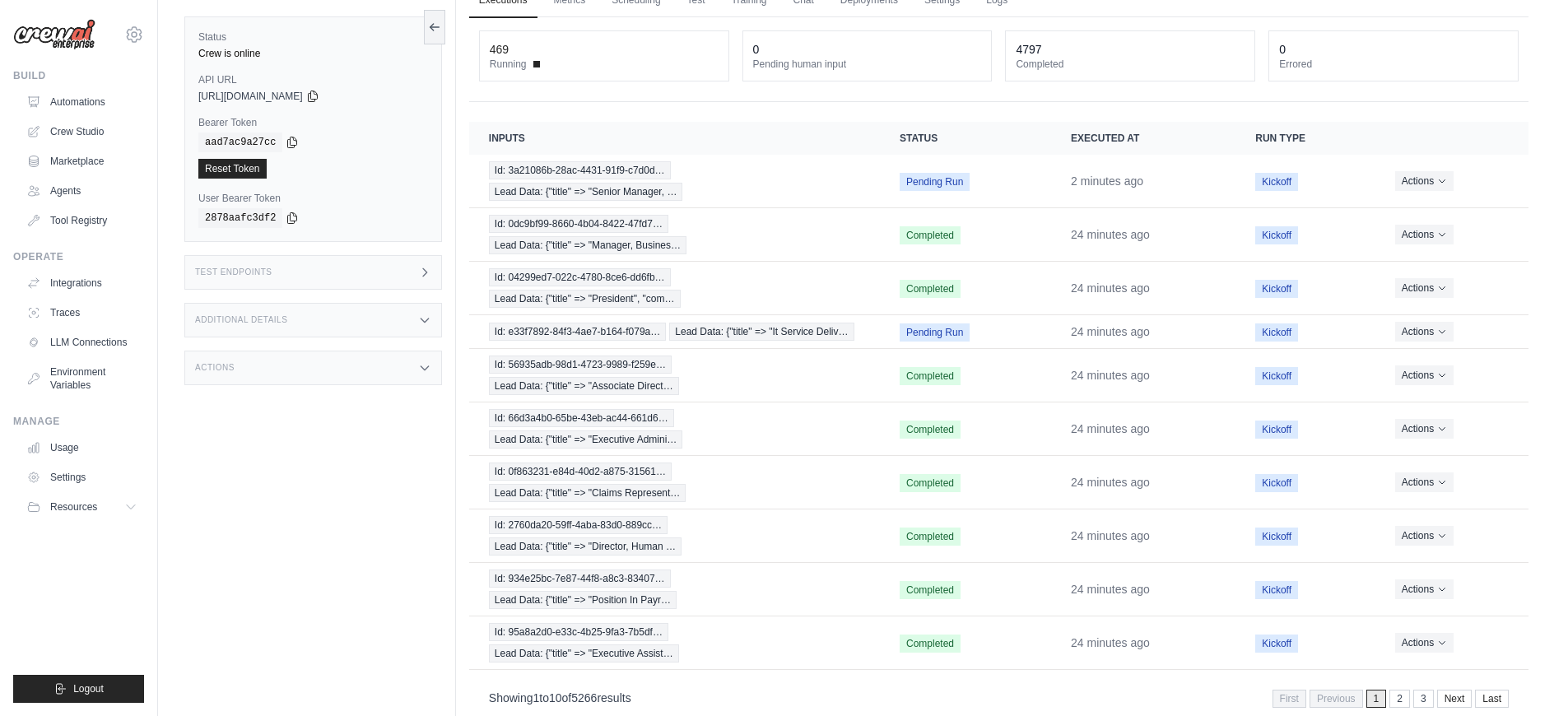
scroll to position [22, 0]
